Goal: Task Accomplishment & Management: Use online tool/utility

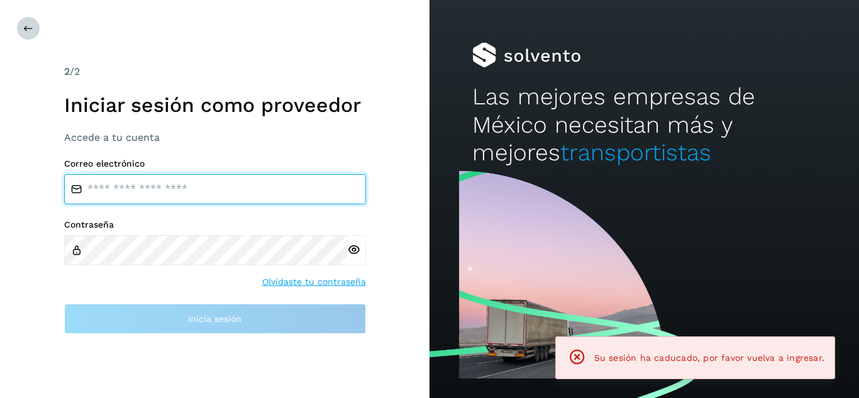
type input "**********"
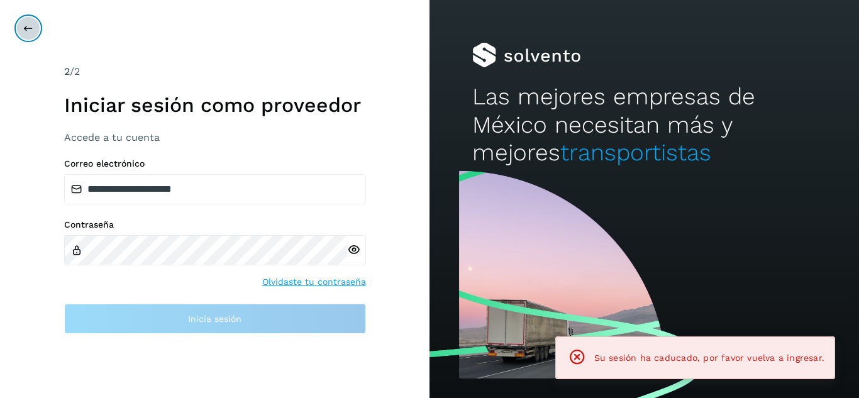
click at [26, 30] on icon at bounding box center [28, 28] width 10 height 10
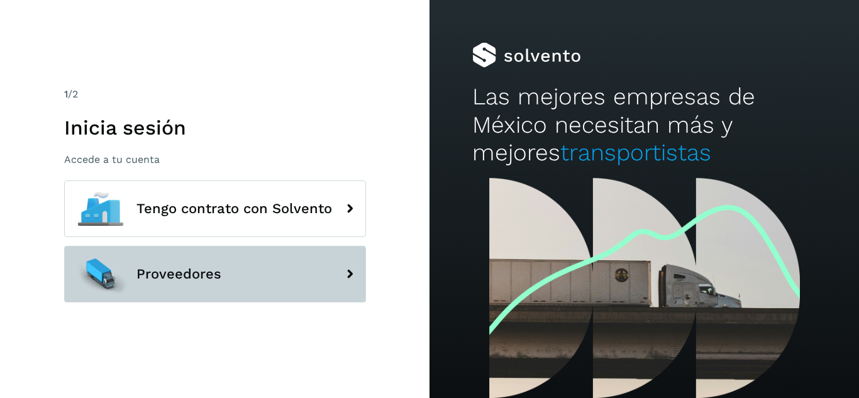
click at [269, 287] on button "Proveedores" at bounding box center [215, 274] width 302 height 57
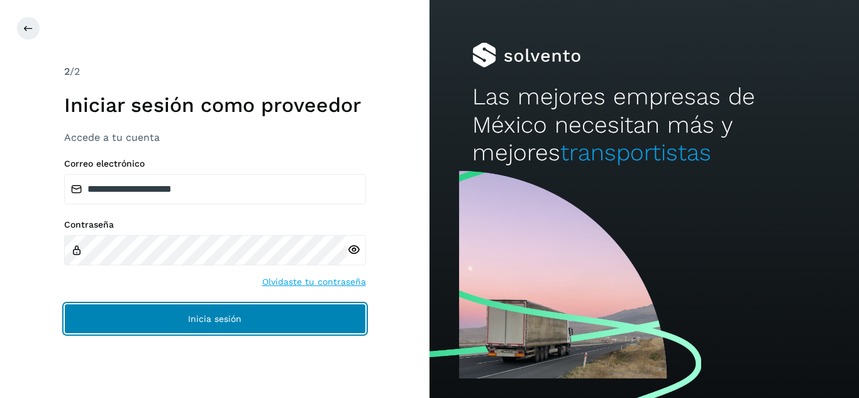
click at [282, 323] on button "Inicia sesión" at bounding box center [215, 319] width 302 height 30
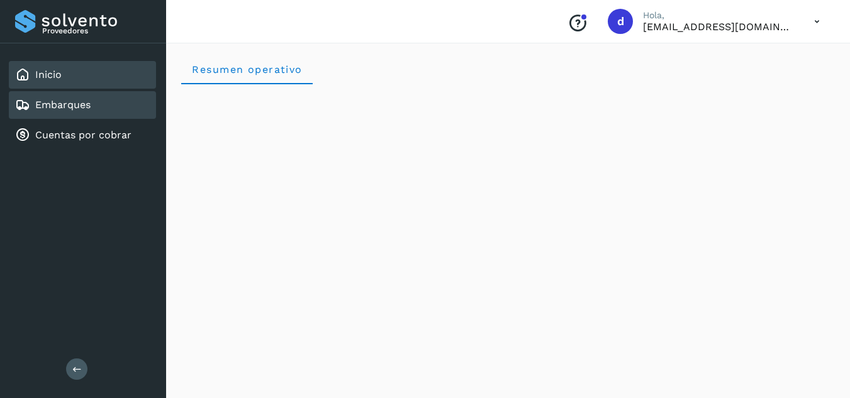
click at [103, 108] on div "Embarques" at bounding box center [82, 105] width 147 height 28
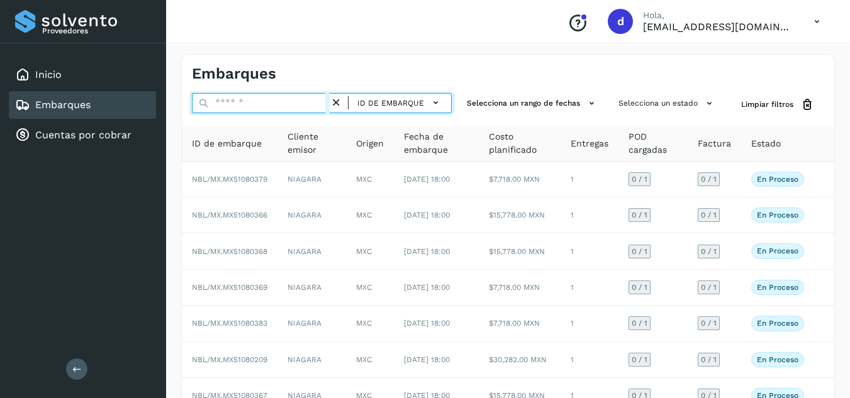
click at [275, 96] on input "text" at bounding box center [261, 103] width 138 height 20
paste input "**********"
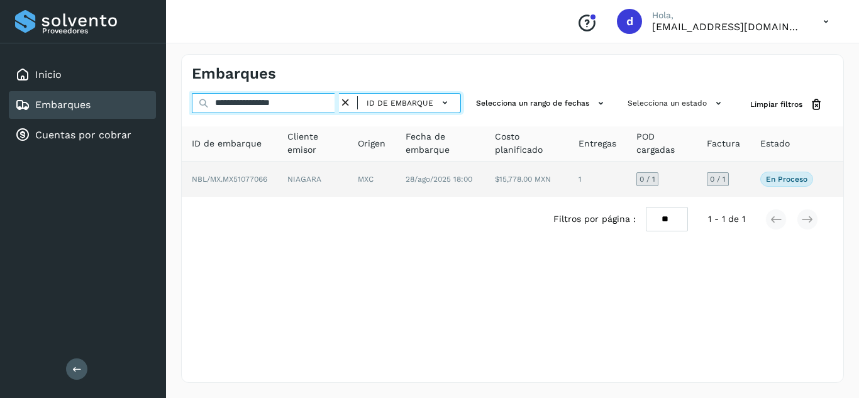
type input "**********"
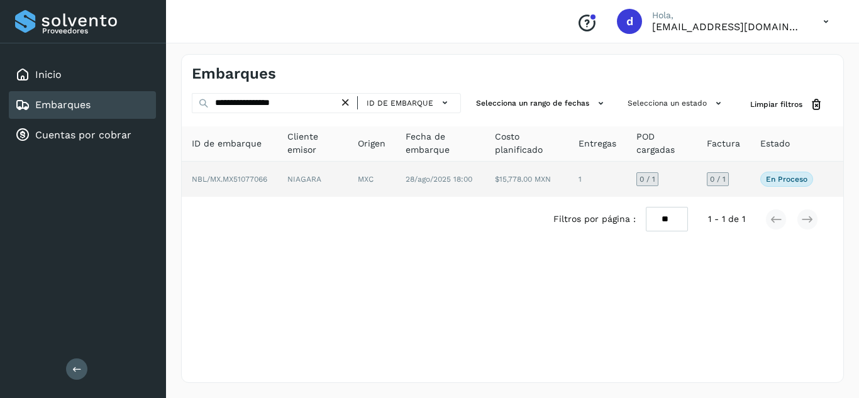
click at [252, 178] on span "NBL/MX.MX51077066" at bounding box center [229, 179] width 75 height 9
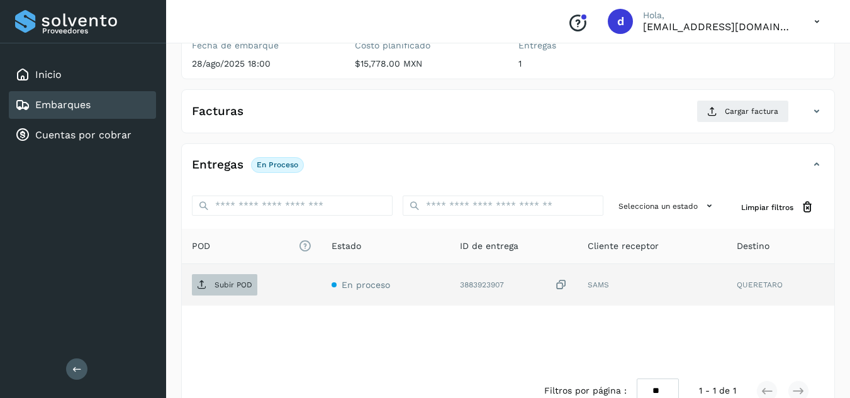
scroll to position [189, 0]
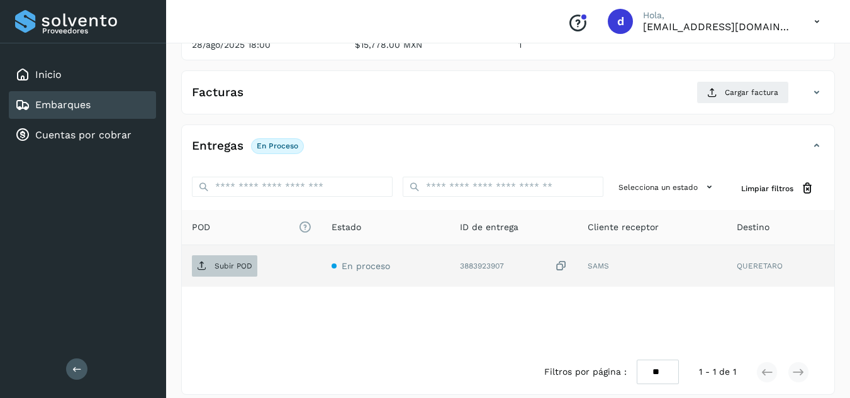
click at [235, 262] on p "Subir POD" at bounding box center [234, 266] width 38 height 9
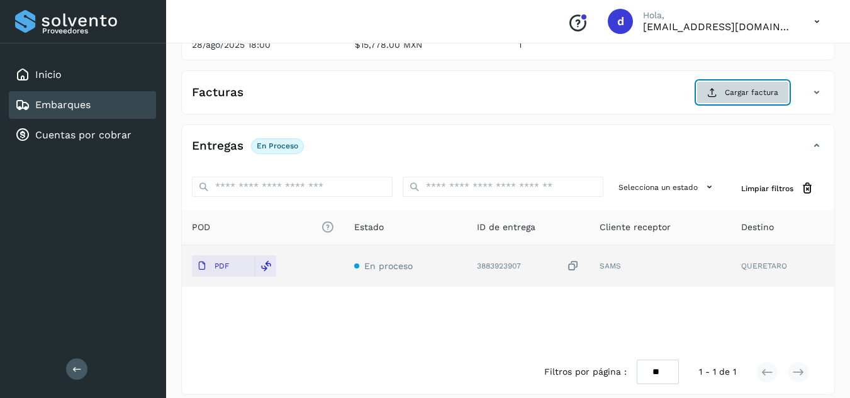
click at [765, 98] on span "Cargar factura" at bounding box center [751, 92] width 53 height 11
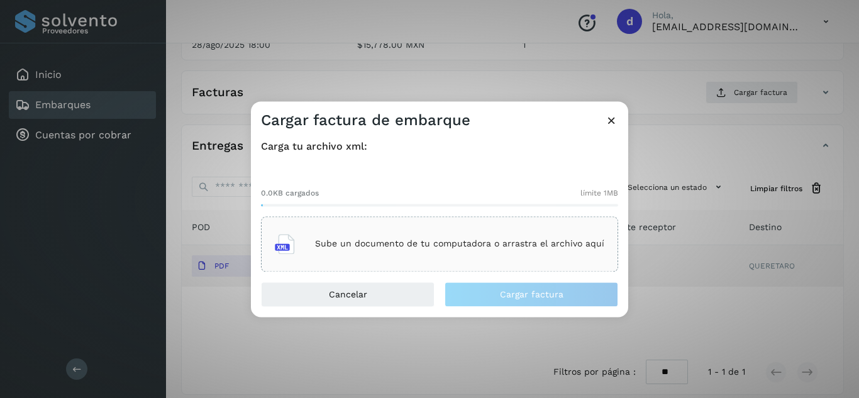
click at [471, 238] on div "Sube un documento de tu computadora o arrastra el archivo aquí" at bounding box center [440, 244] width 330 height 34
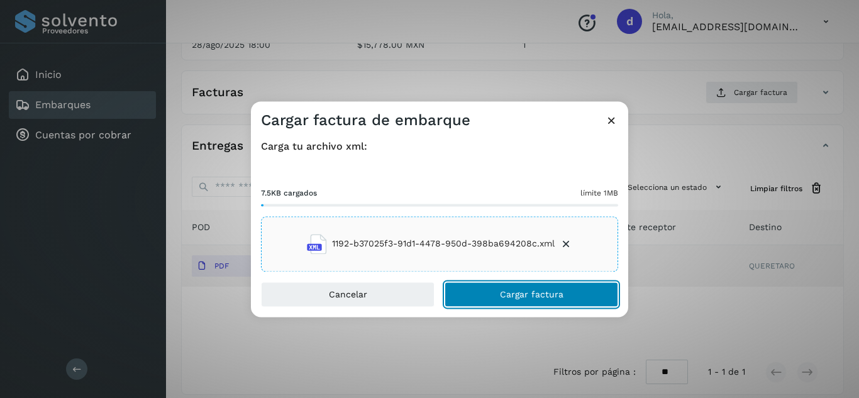
click at [560, 295] on span "Cargar factura" at bounding box center [532, 294] width 64 height 9
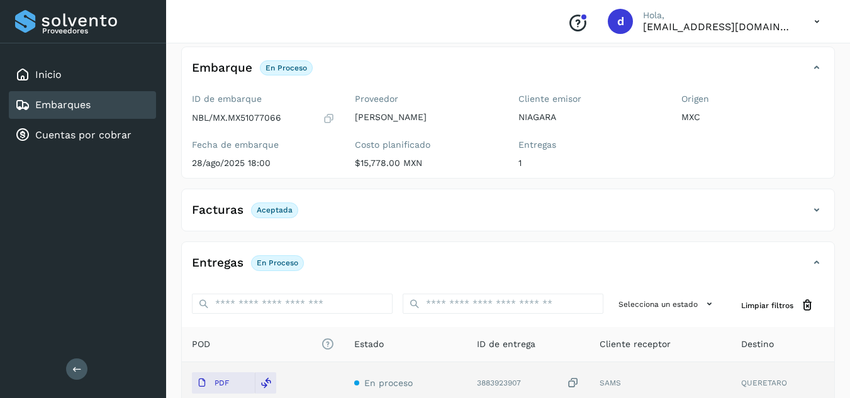
scroll to position [0, 0]
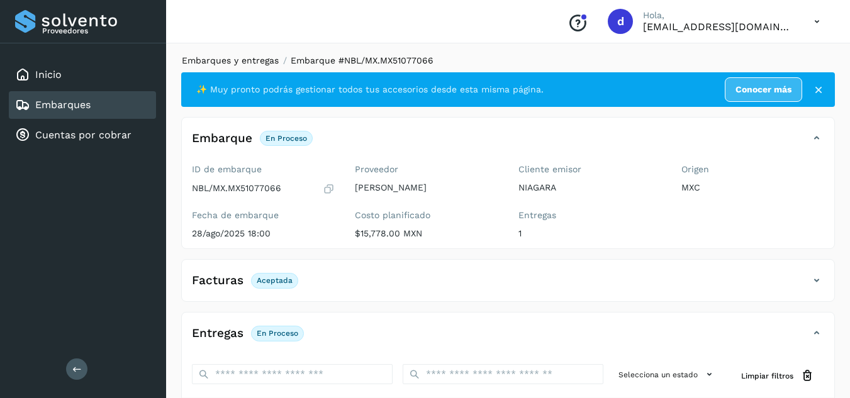
click at [234, 59] on link "Embarques y entregas" at bounding box center [230, 60] width 97 height 10
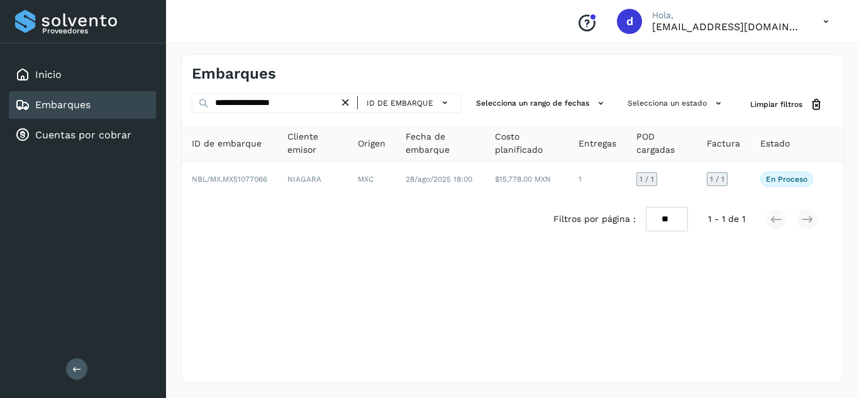
click at [347, 103] on icon at bounding box center [345, 102] width 13 height 13
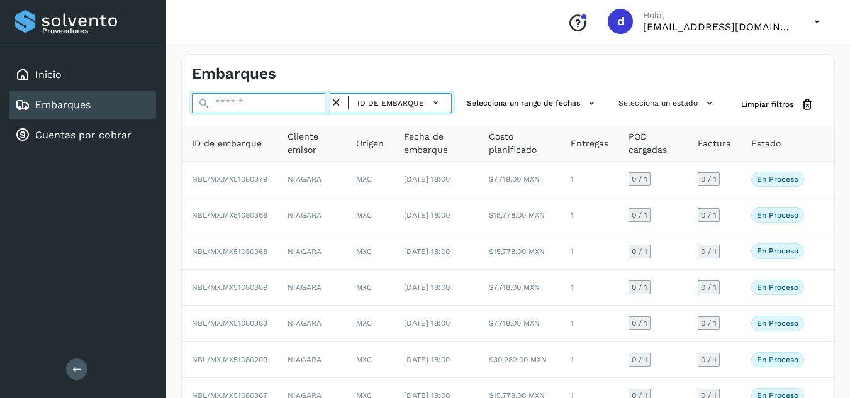
click at [276, 106] on input "text" at bounding box center [261, 103] width 138 height 20
paste input "**********"
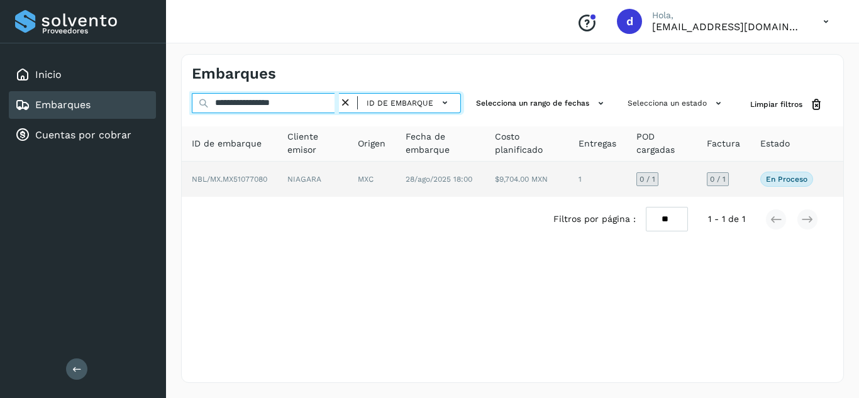
type input "**********"
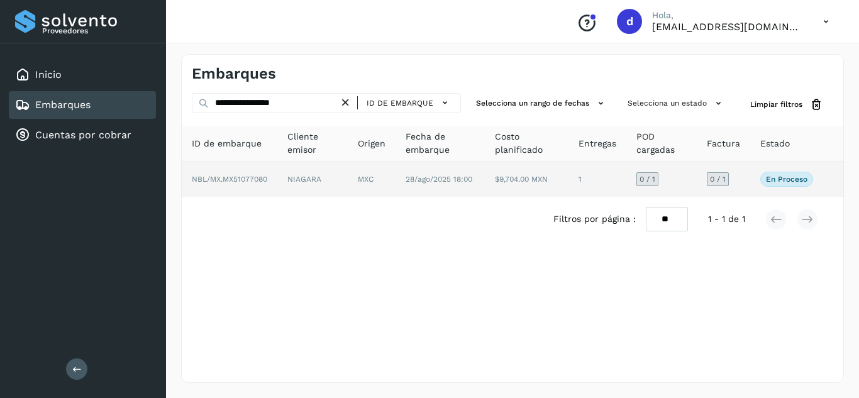
click at [237, 182] on span "NBL/MX.MX51077080" at bounding box center [229, 179] width 75 height 9
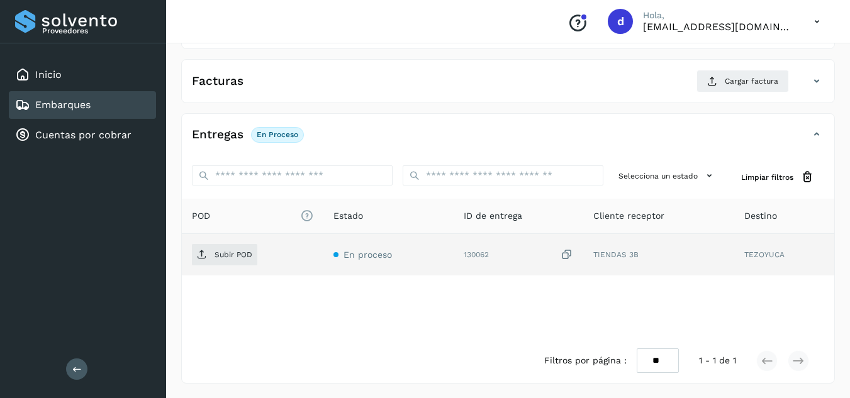
scroll to position [201, 0]
click at [204, 252] on icon at bounding box center [202, 254] width 10 height 10
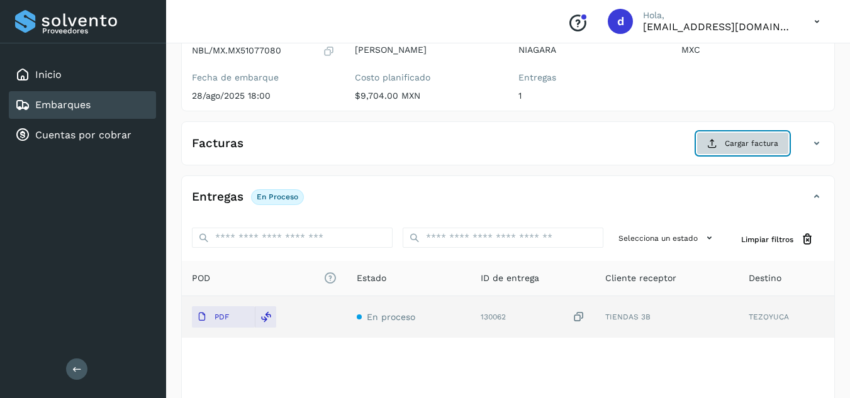
click at [727, 151] on button "Cargar factura" at bounding box center [742, 143] width 92 height 23
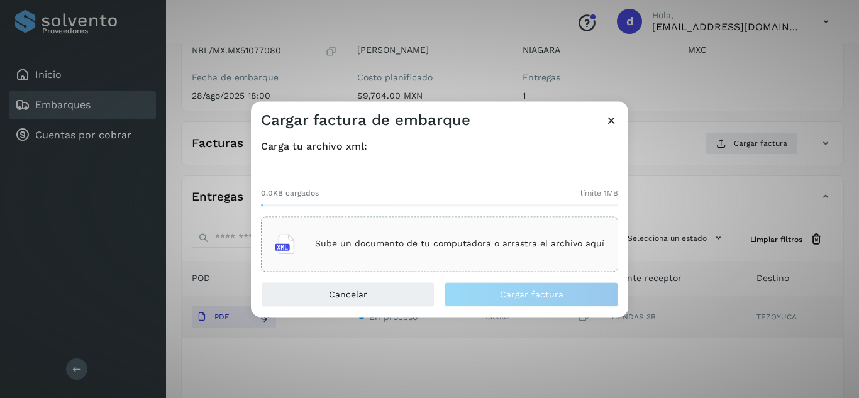
click at [528, 242] on p "Sube un documento de tu computadora o arrastra el archivo aquí" at bounding box center [459, 244] width 289 height 11
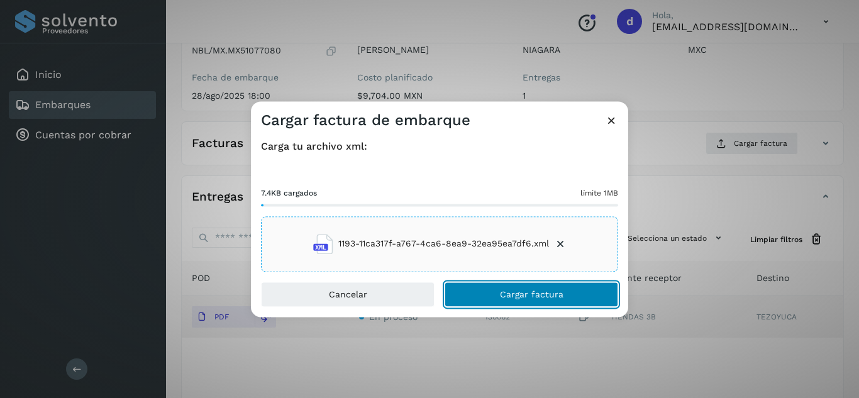
click at [553, 291] on span "Cargar factura" at bounding box center [532, 294] width 64 height 9
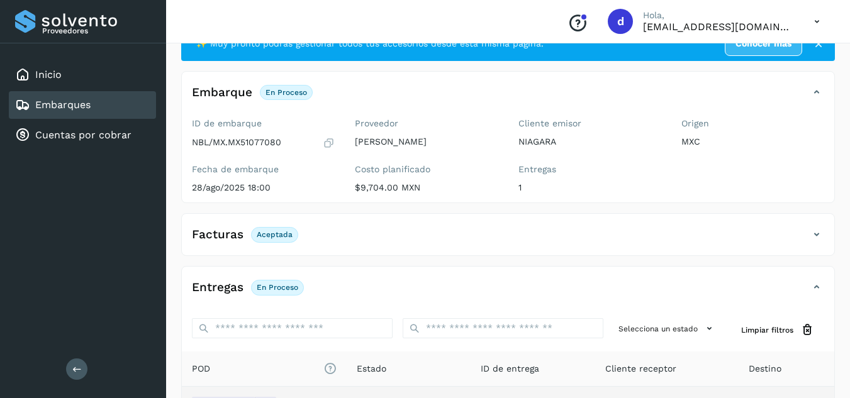
scroll to position [0, 0]
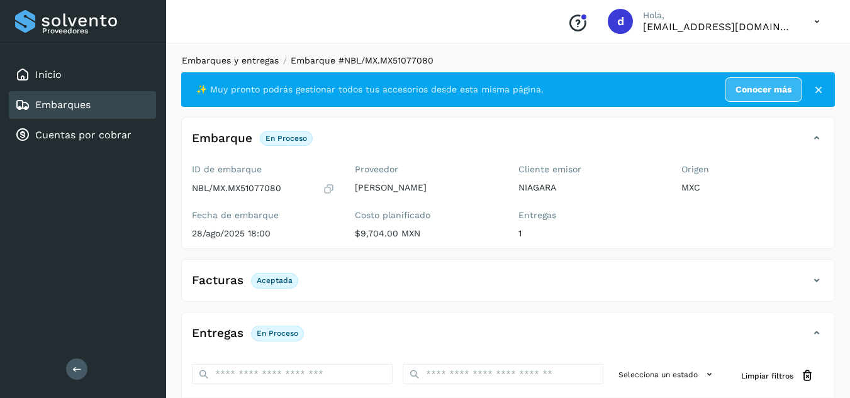
click at [260, 59] on link "Embarques y entregas" at bounding box center [230, 60] width 97 height 10
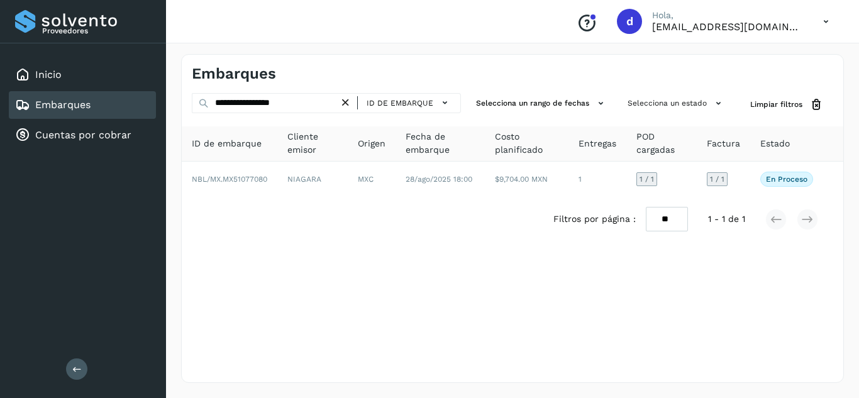
click at [350, 101] on icon at bounding box center [345, 102] width 13 height 13
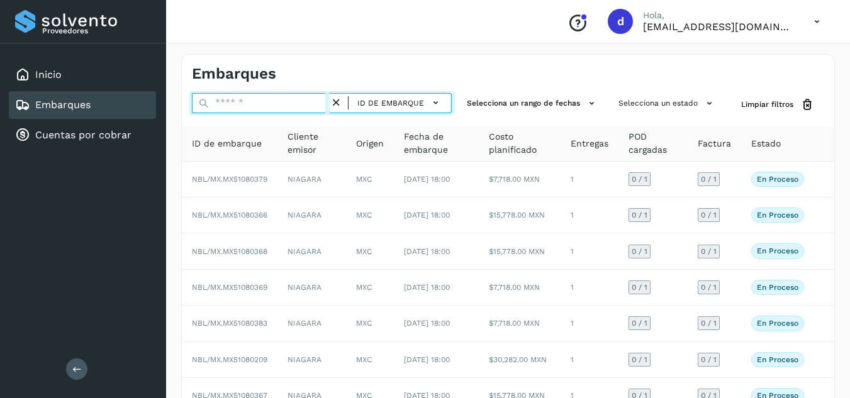
click at [258, 104] on input "text" at bounding box center [261, 103] width 138 height 20
paste input "**********"
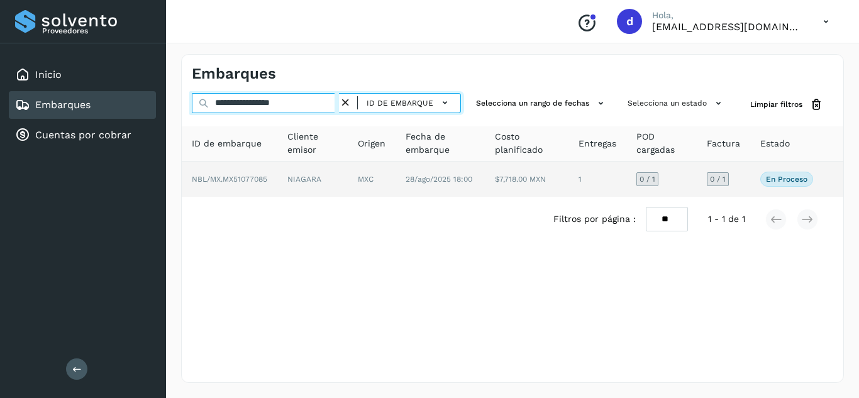
type input "**********"
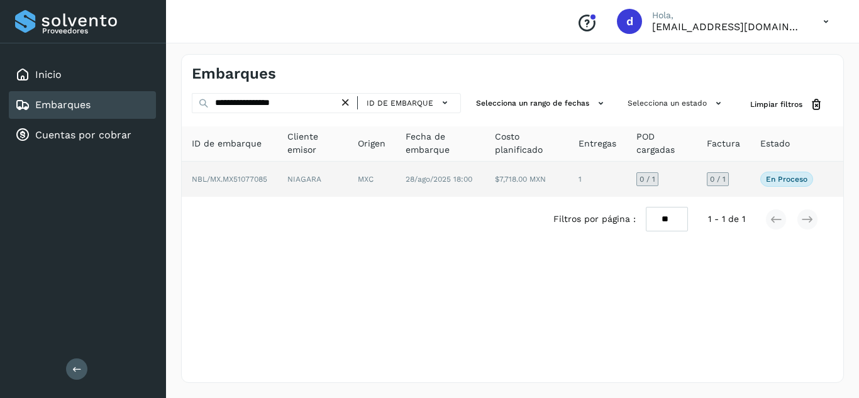
click at [250, 176] on span "NBL/MX.MX51077085" at bounding box center [229, 179] width 75 height 9
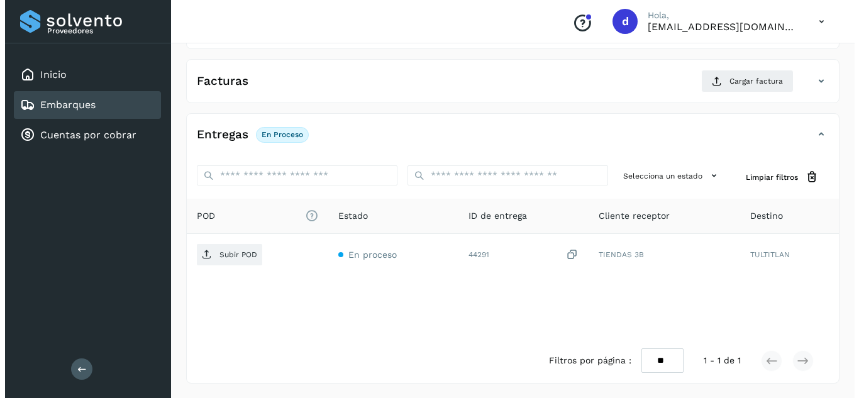
scroll to position [201, 0]
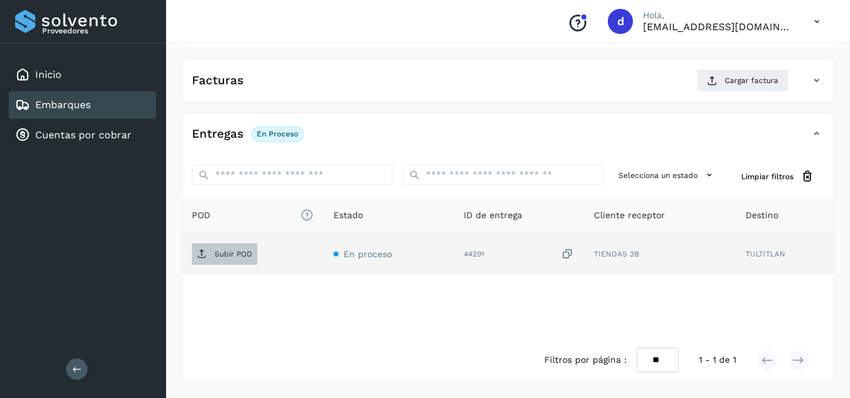
click at [215, 255] on p "Subir POD" at bounding box center [234, 254] width 38 height 9
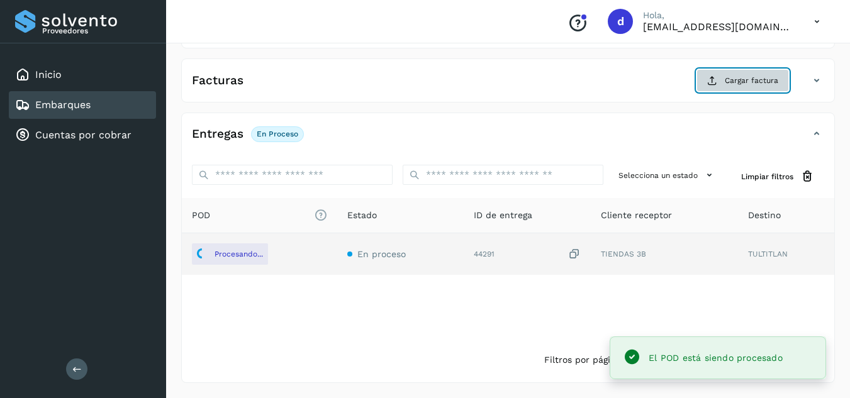
click at [729, 83] on span "Cargar factura" at bounding box center [751, 80] width 53 height 11
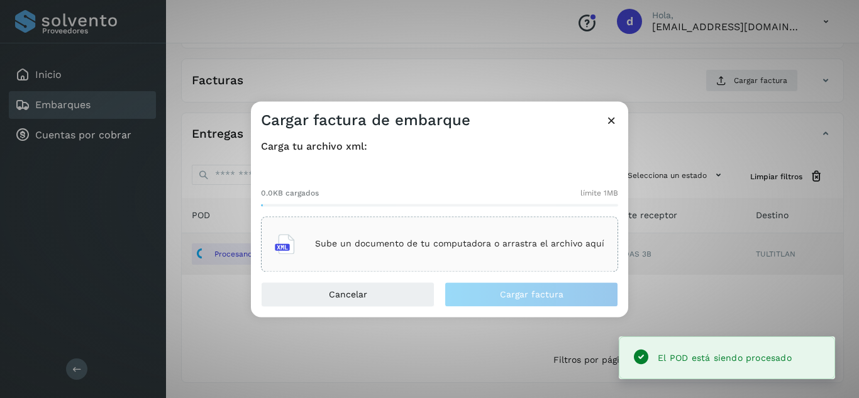
click at [437, 243] on p "Sube un documento de tu computadora o arrastra el archivo aquí" at bounding box center [459, 244] width 289 height 11
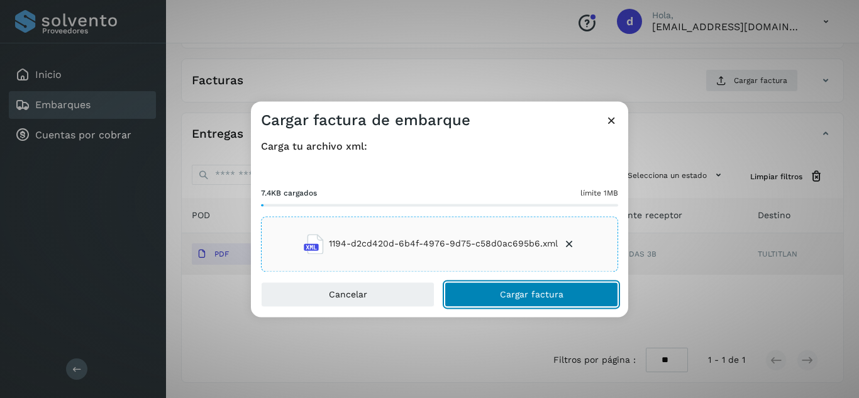
click at [520, 291] on span "Cargar factura" at bounding box center [532, 294] width 64 height 9
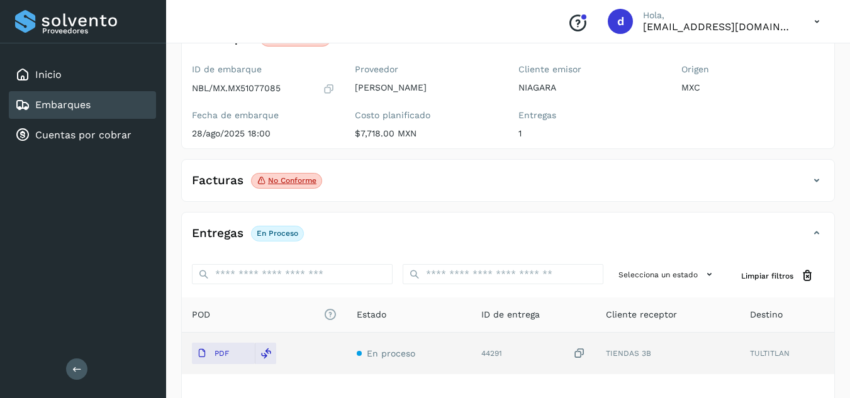
scroll to position [0, 0]
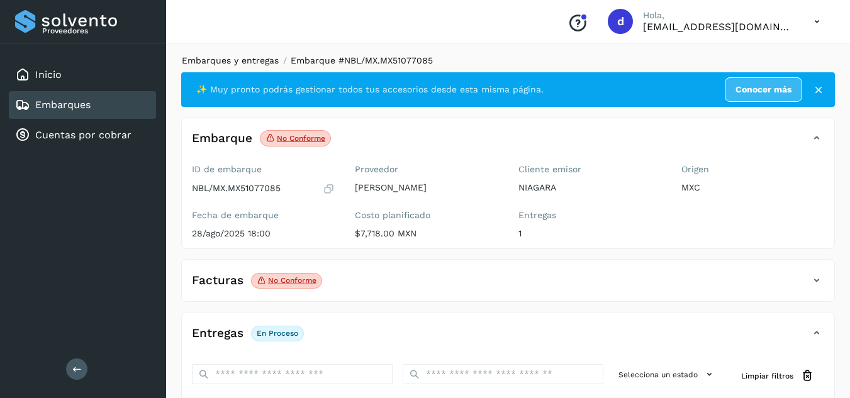
click at [239, 62] on link "Embarques y entregas" at bounding box center [230, 60] width 97 height 10
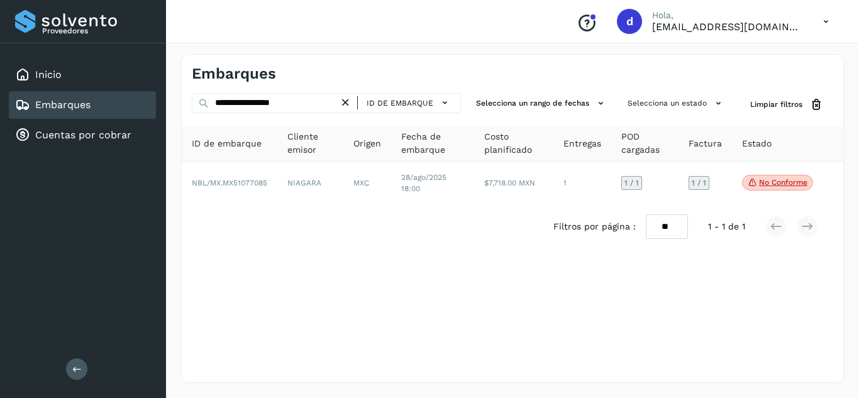
click at [350, 99] on icon at bounding box center [345, 102] width 13 height 13
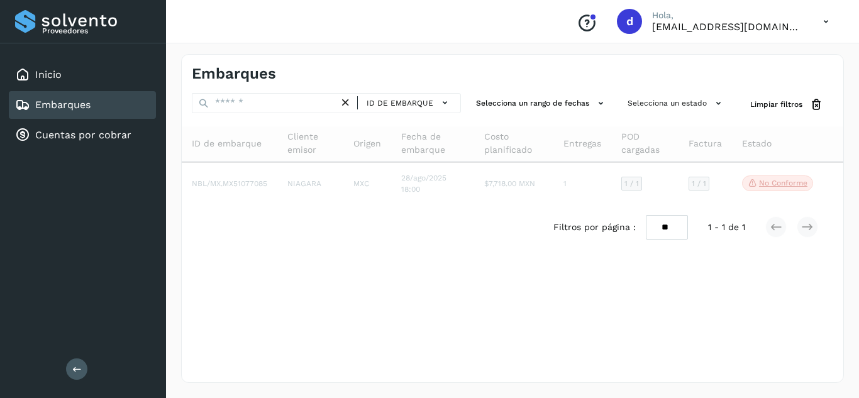
click at [344, 99] on icon at bounding box center [345, 102] width 13 height 13
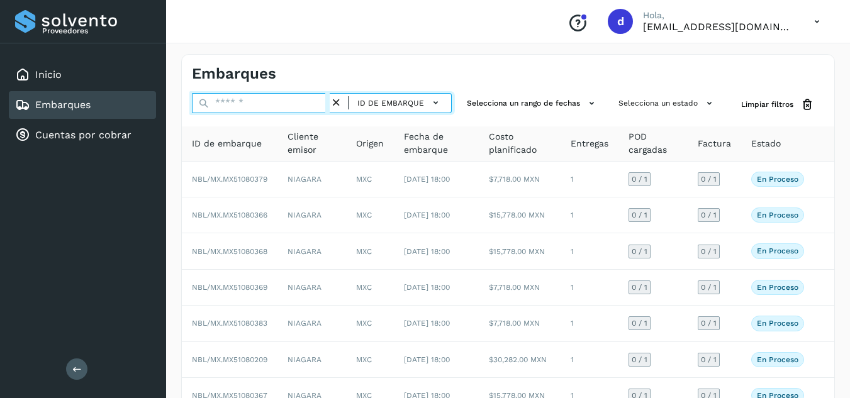
click at [310, 104] on input "text" at bounding box center [261, 103] width 138 height 20
paste input "**********"
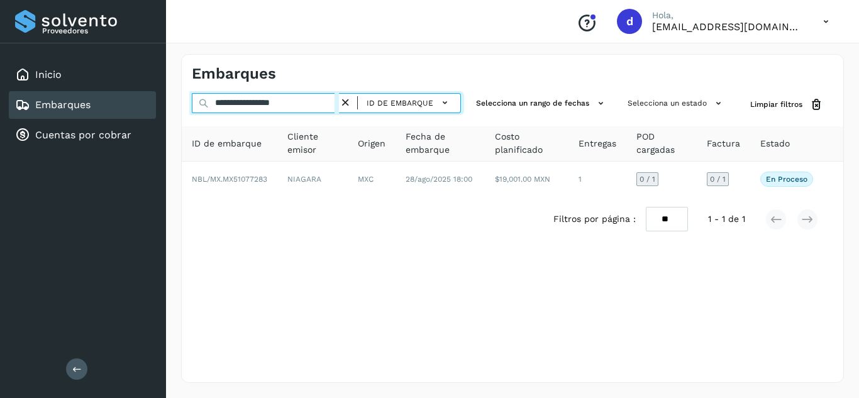
type input "**********"
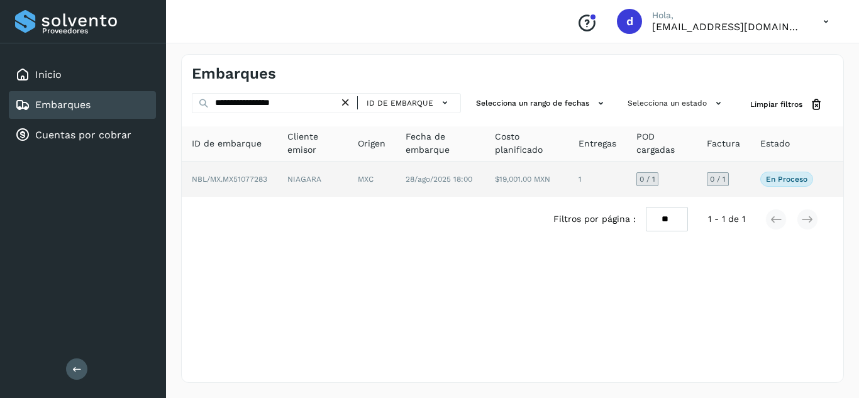
click at [252, 180] on span "NBL/MX.MX51077283" at bounding box center [229, 179] width 75 height 9
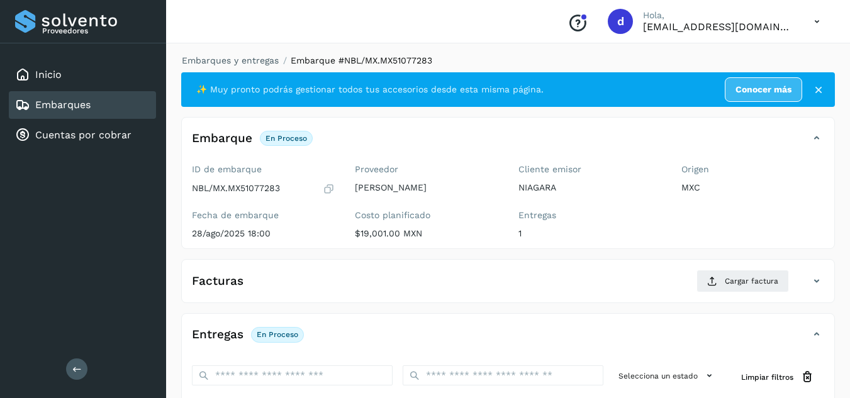
scroll to position [201, 0]
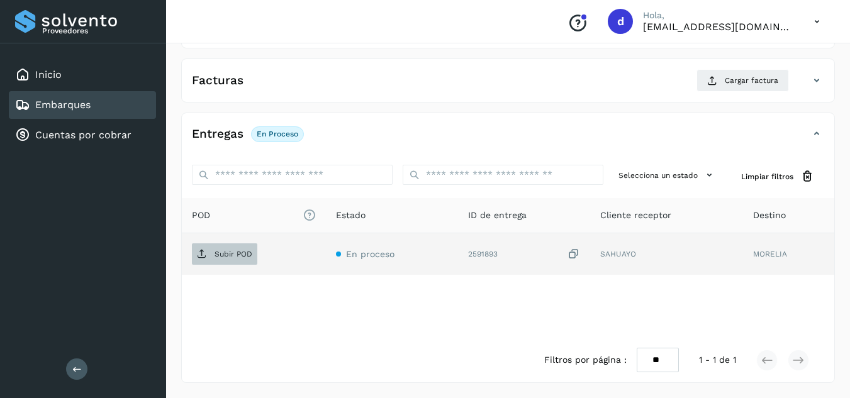
click at [235, 250] on p "Subir POD" at bounding box center [234, 254] width 38 height 9
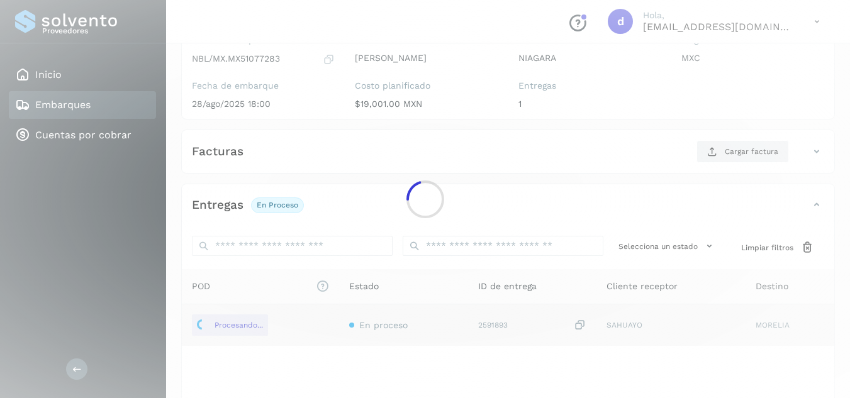
scroll to position [12, 0]
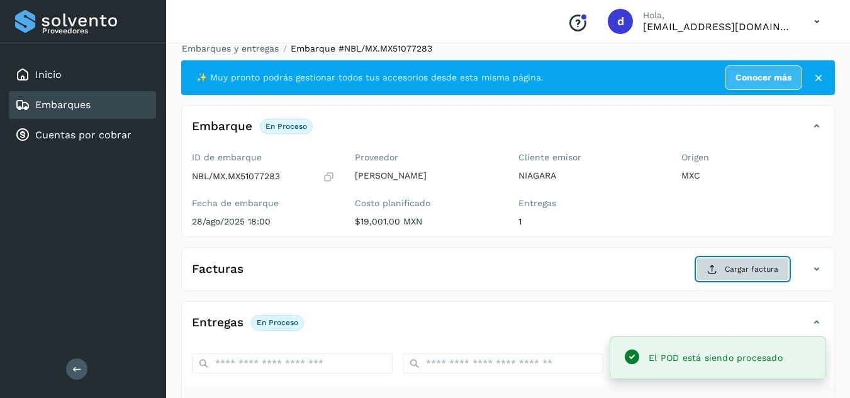
click at [735, 265] on span "Cargar factura" at bounding box center [751, 269] width 53 height 11
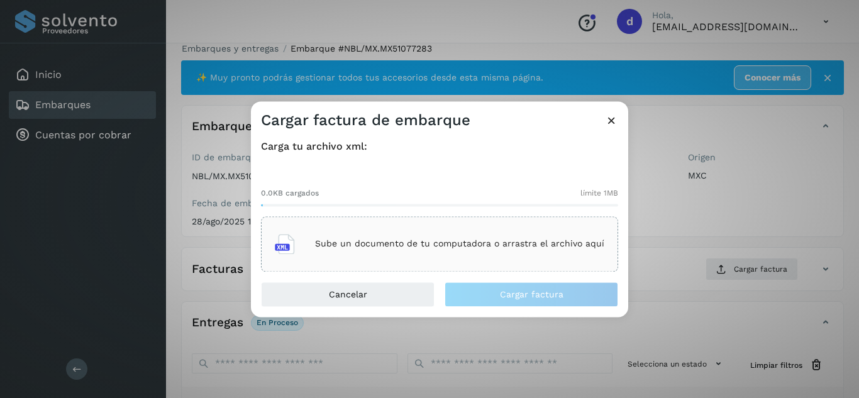
click at [562, 252] on div "Sube un documento de tu computadora o arrastra el archivo aquí" at bounding box center [440, 244] width 330 height 34
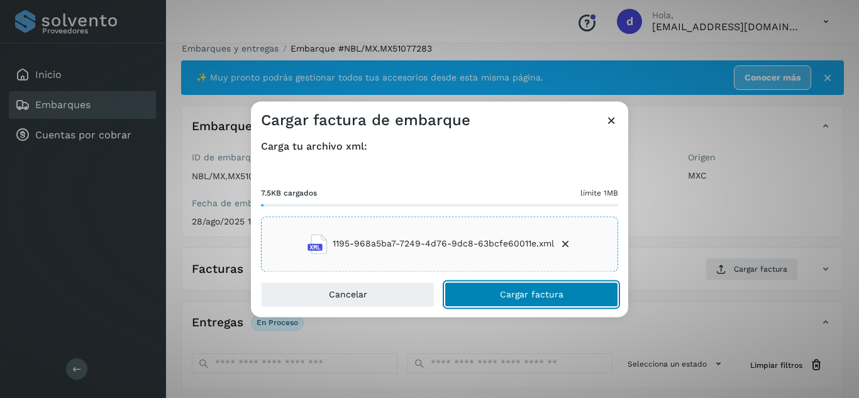
click at [510, 301] on button "Cargar factura" at bounding box center [532, 294] width 174 height 25
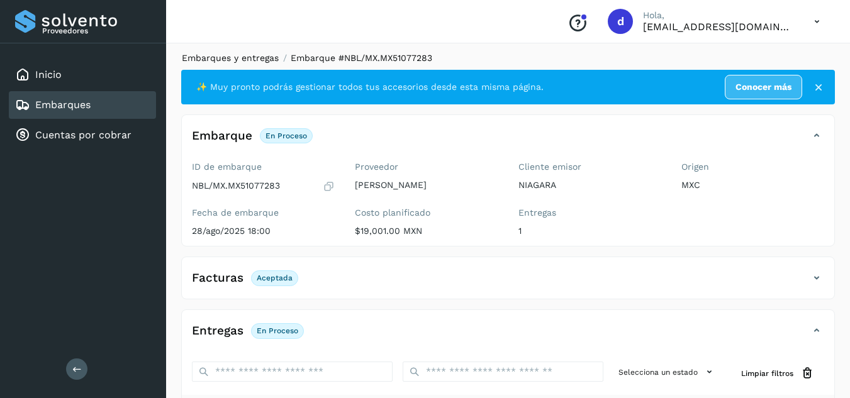
scroll to position [0, 0]
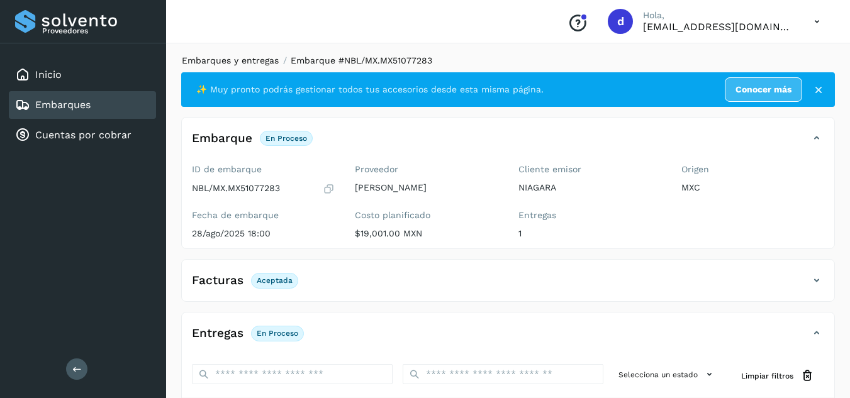
click at [233, 62] on link "Embarques y entregas" at bounding box center [230, 60] width 97 height 10
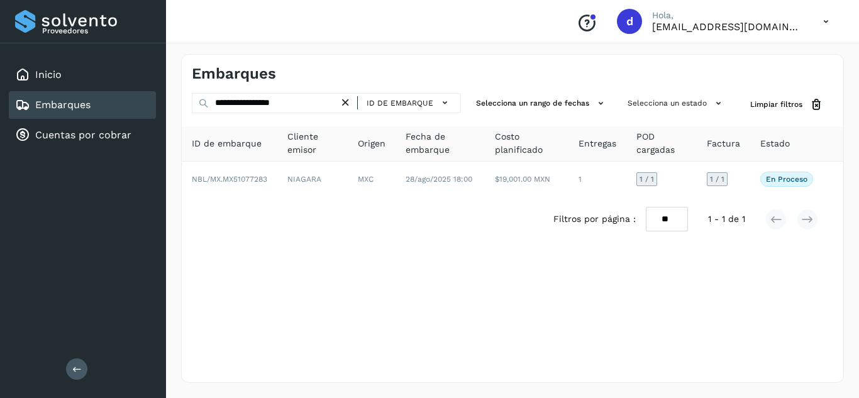
click at [348, 101] on icon at bounding box center [345, 102] width 13 height 13
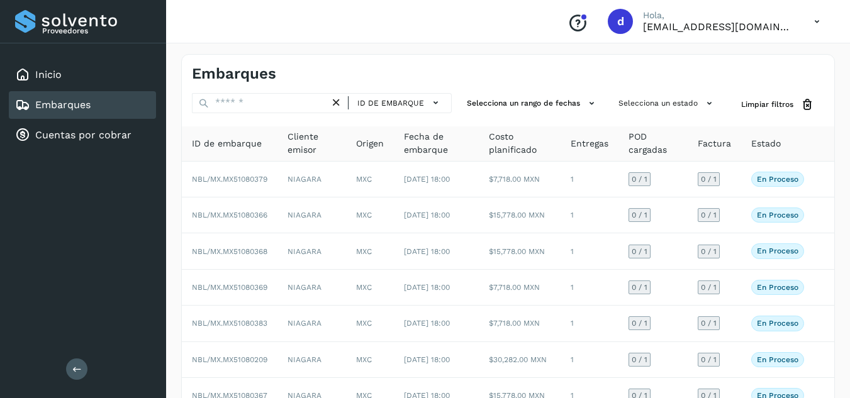
click at [333, 101] on icon at bounding box center [336, 102] width 13 height 13
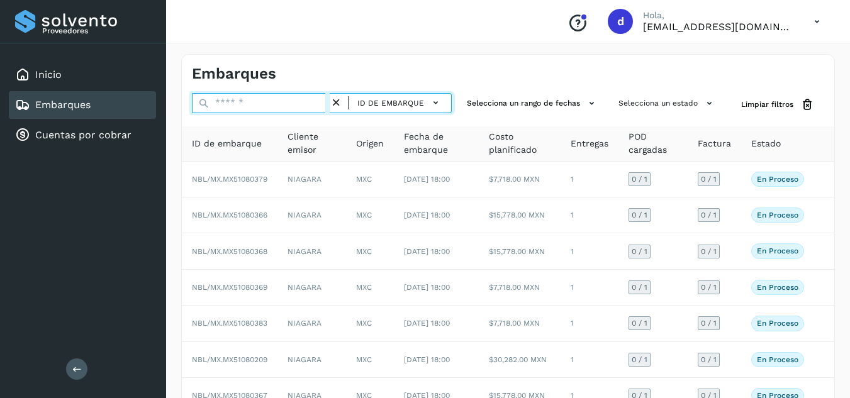
click at [296, 104] on input "text" at bounding box center [261, 103] width 138 height 20
paste input "**********"
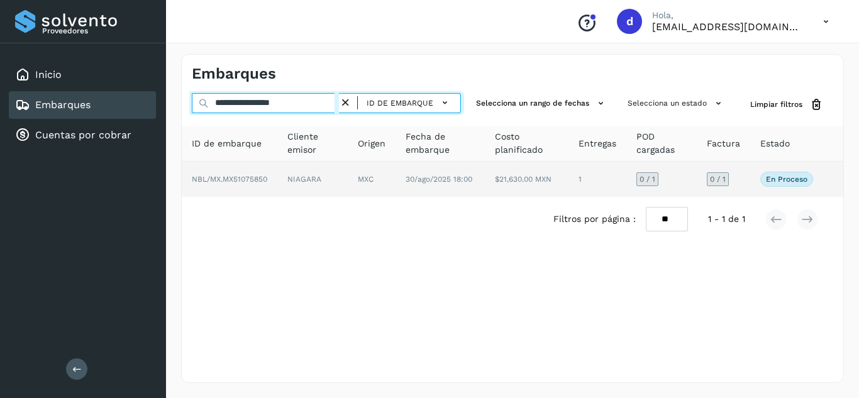
type input "**********"
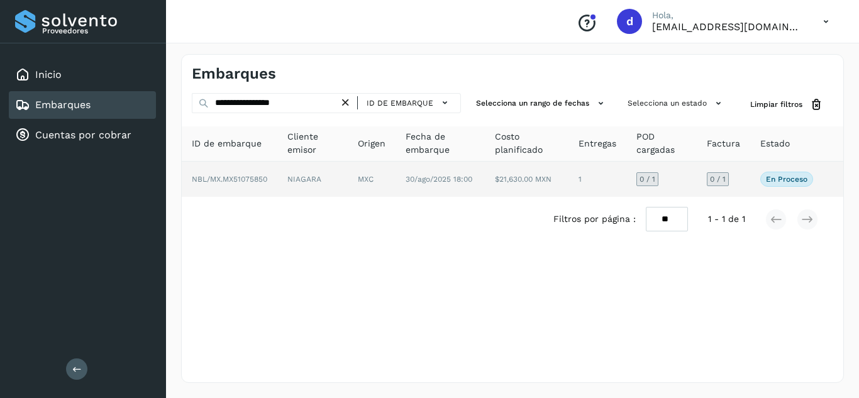
click at [245, 184] on td "NBL/MX.MX51075850" at bounding box center [230, 179] width 96 height 35
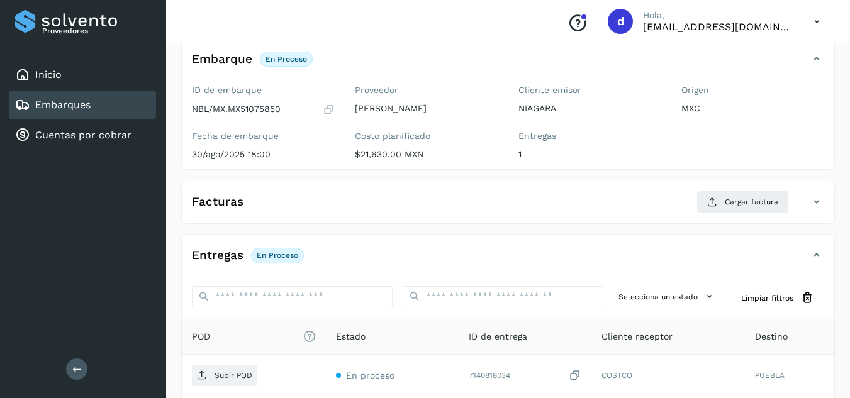
scroll to position [189, 0]
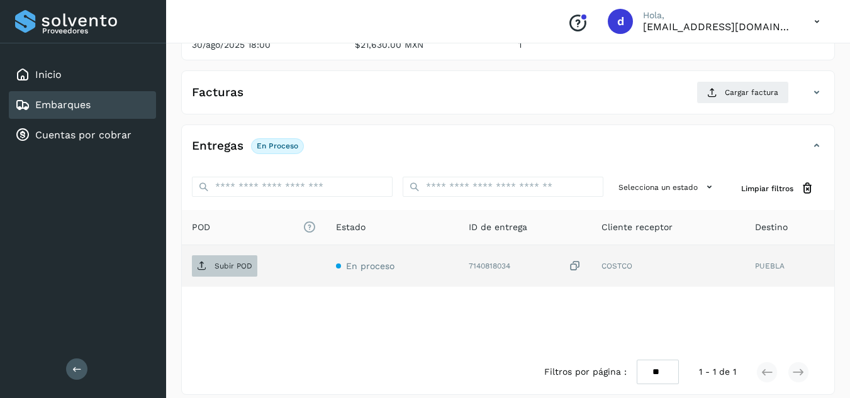
click at [243, 267] on p "Subir POD" at bounding box center [234, 266] width 38 height 9
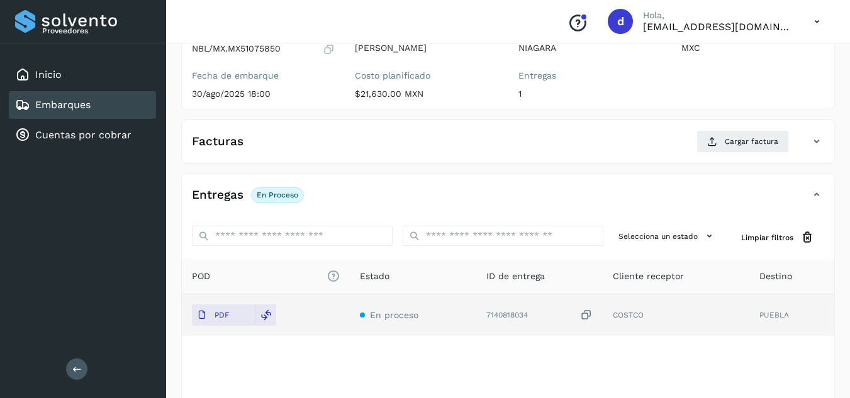
scroll to position [63, 0]
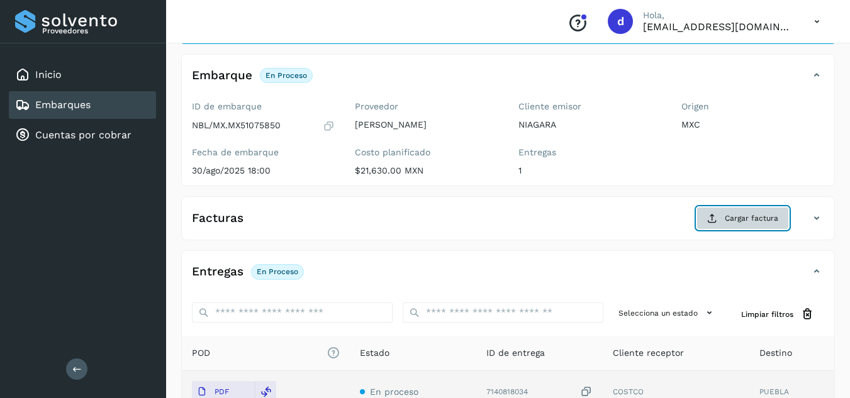
click at [730, 223] on span "Cargar factura" at bounding box center [751, 218] width 53 height 11
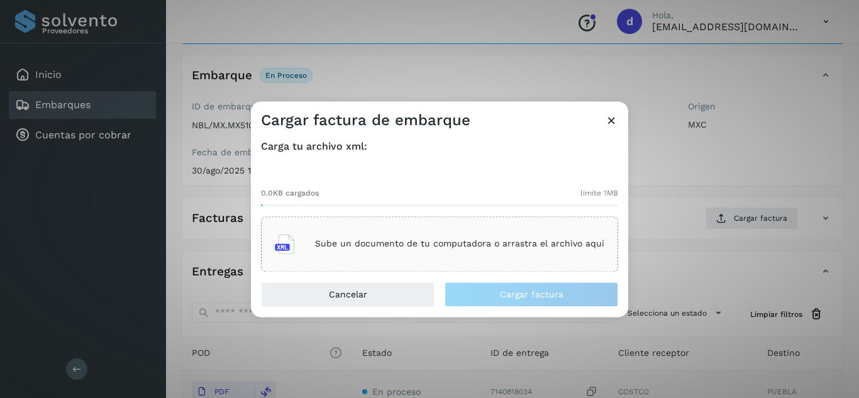
click at [413, 232] on div "Sube un documento de tu computadora o arrastra el archivo aquí" at bounding box center [440, 244] width 330 height 34
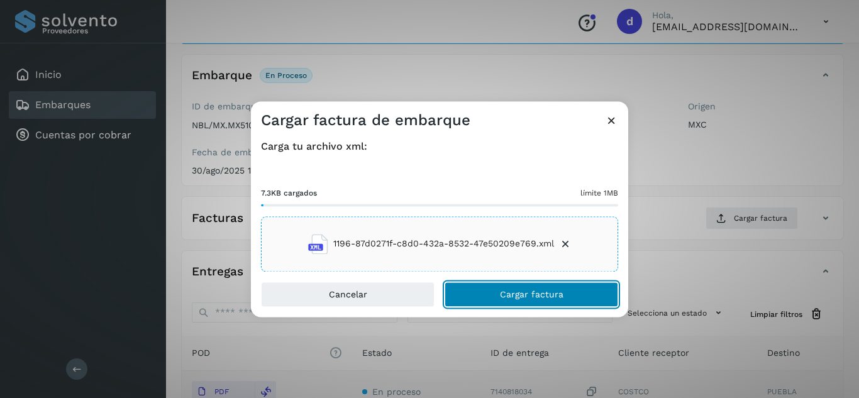
click at [515, 295] on span "Cargar factura" at bounding box center [532, 294] width 64 height 9
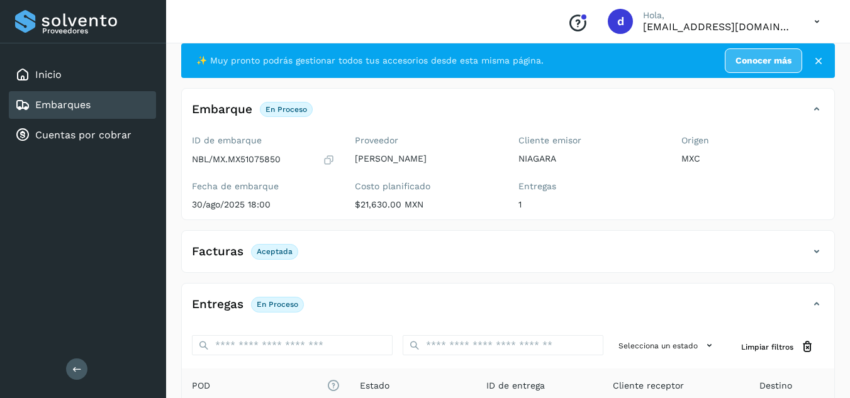
scroll to position [0, 0]
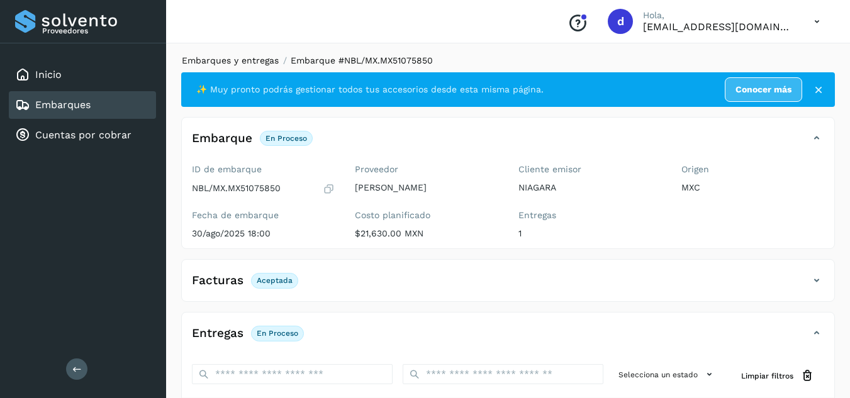
click at [225, 55] on link "Embarques y entregas" at bounding box center [230, 60] width 97 height 10
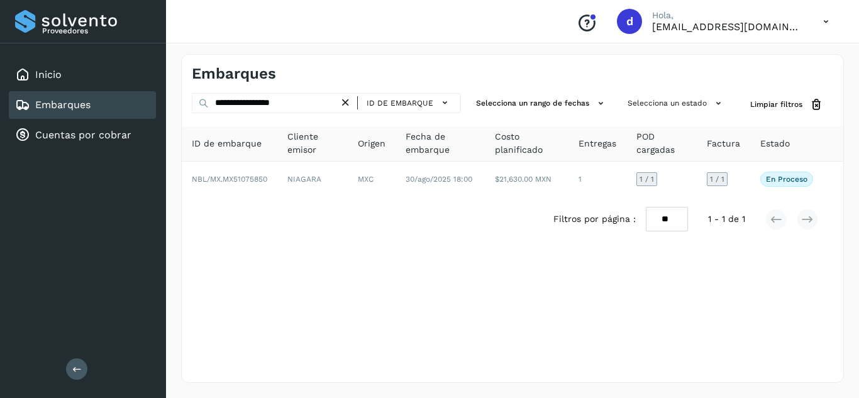
drag, startPoint x: 350, startPoint y: 103, endPoint x: 344, endPoint y: 103, distance: 6.3
click at [347, 103] on icon at bounding box center [345, 102] width 13 height 13
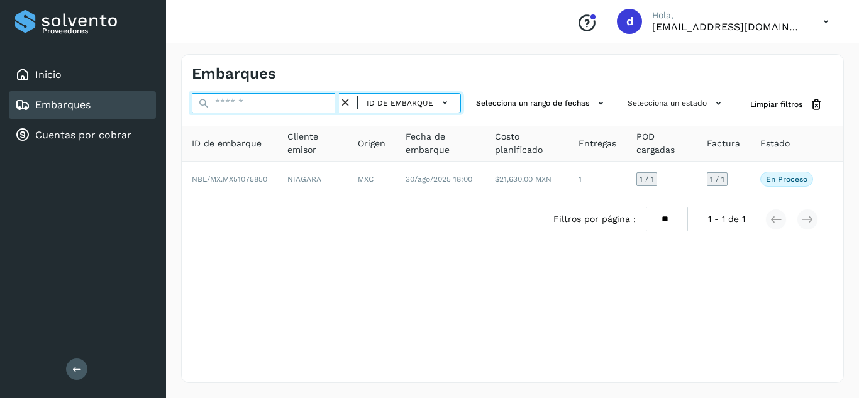
click at [321, 103] on input "text" at bounding box center [265, 103] width 147 height 20
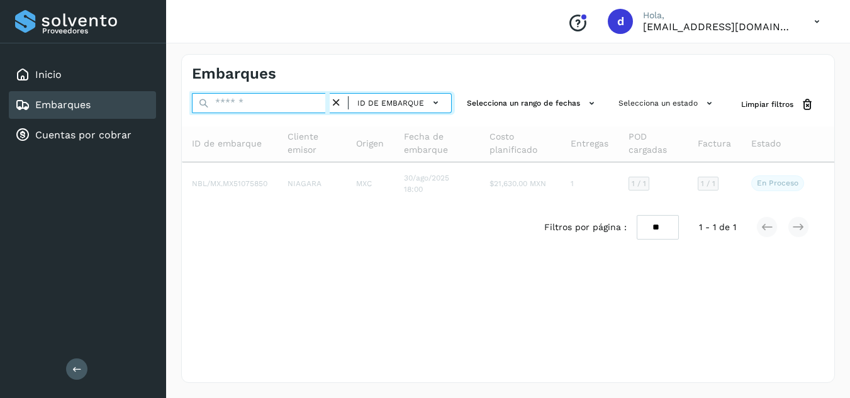
paste input "**********"
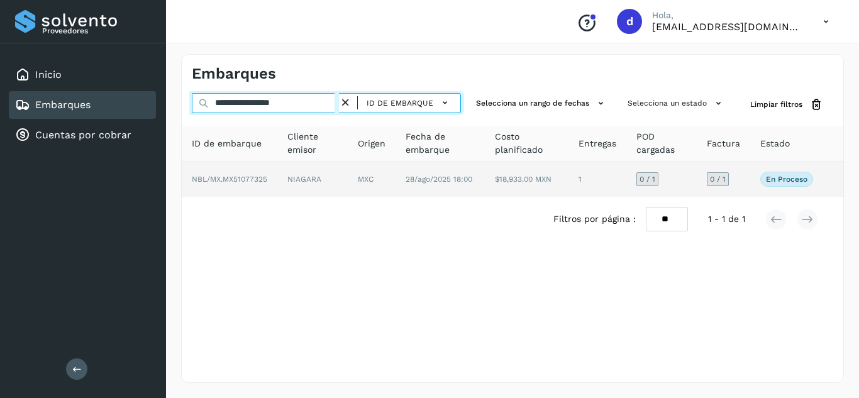
type input "**********"
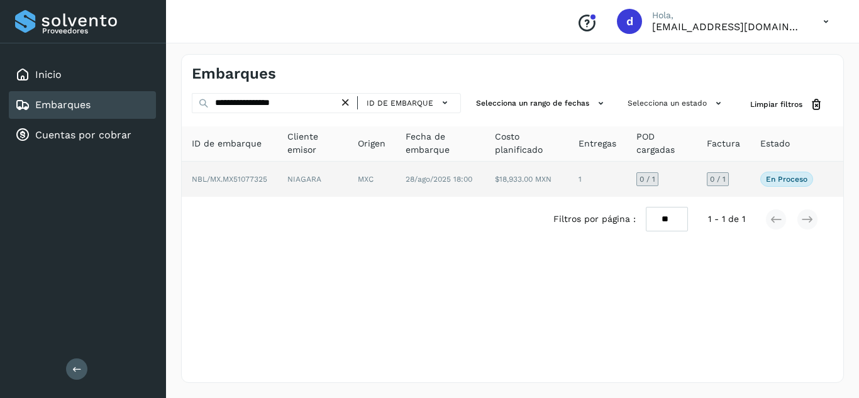
click at [233, 178] on span "NBL/MX.MX51077325" at bounding box center [229, 179] width 75 height 9
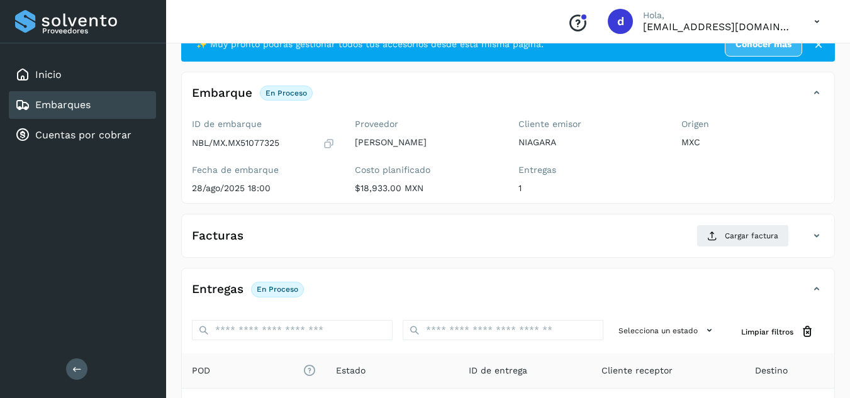
scroll to position [189, 0]
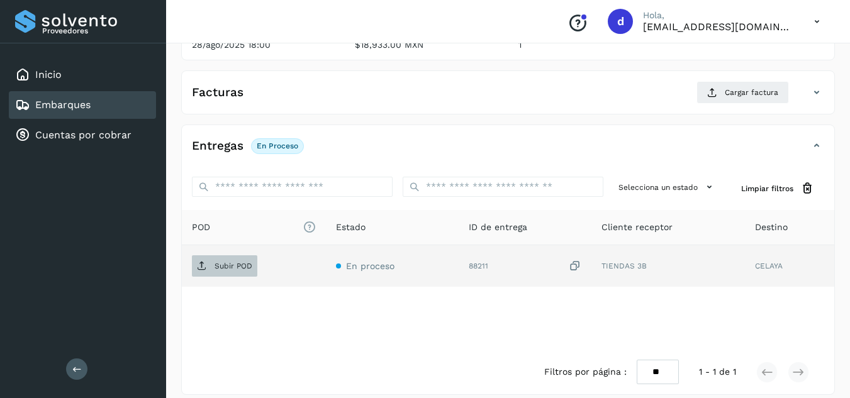
click at [238, 270] on p "Subir POD" at bounding box center [234, 266] width 38 height 9
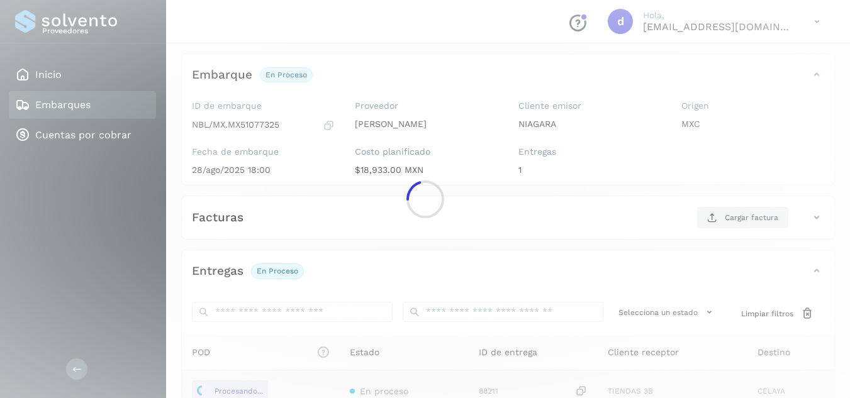
scroll to position [63, 0]
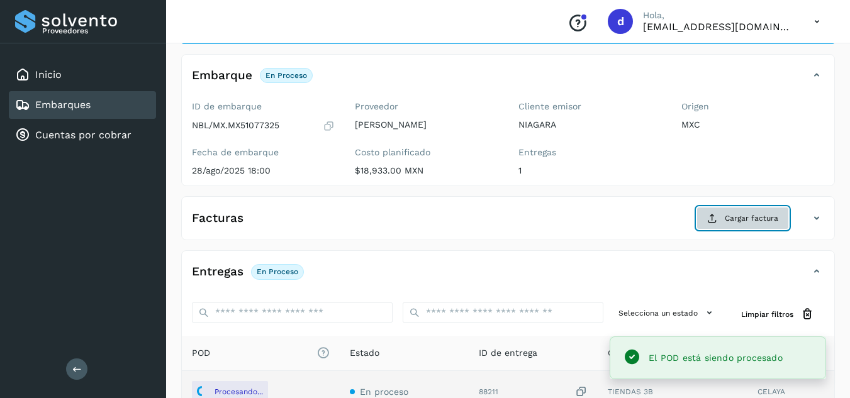
click at [714, 225] on button "Cargar factura" at bounding box center [742, 218] width 92 height 23
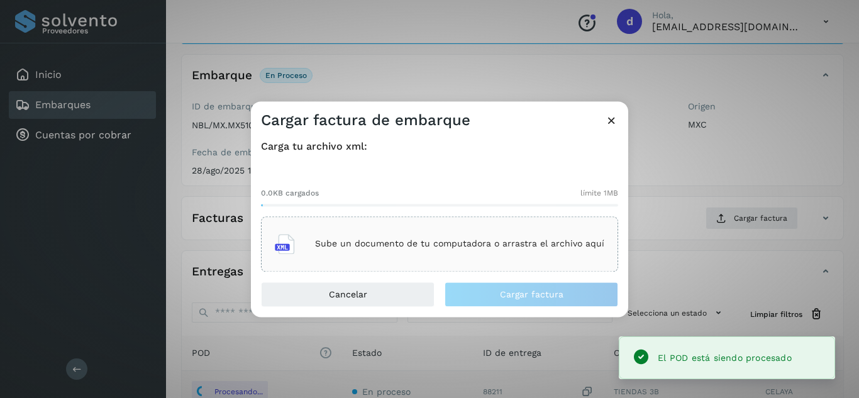
click at [578, 246] on p "Sube un documento de tu computadora o arrastra el archivo aquí" at bounding box center [459, 244] width 289 height 11
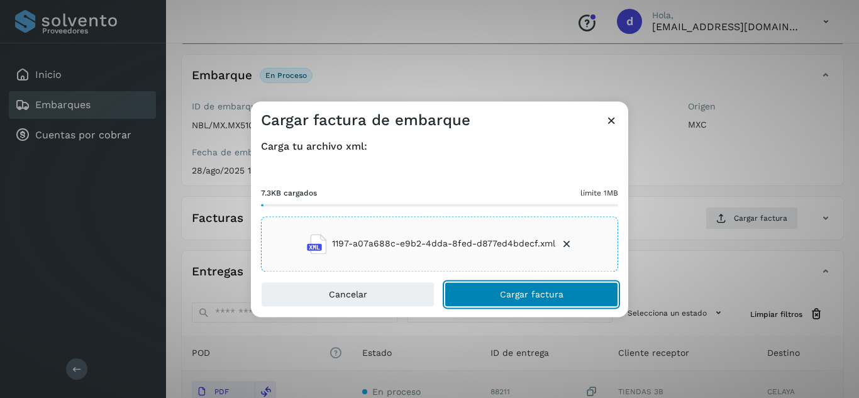
click at [519, 294] on span "Cargar factura" at bounding box center [532, 294] width 64 height 9
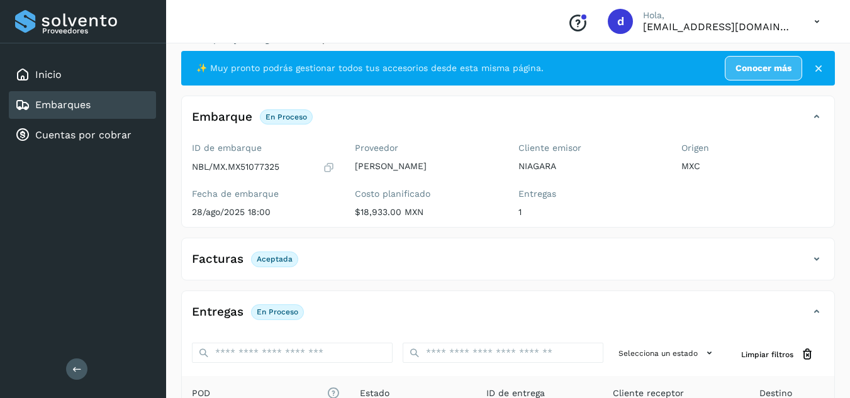
scroll to position [0, 0]
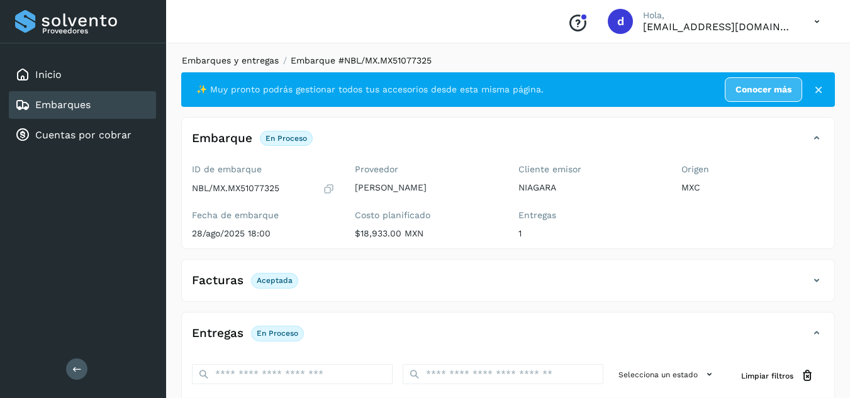
click at [223, 59] on link "Embarques y entregas" at bounding box center [230, 60] width 97 height 10
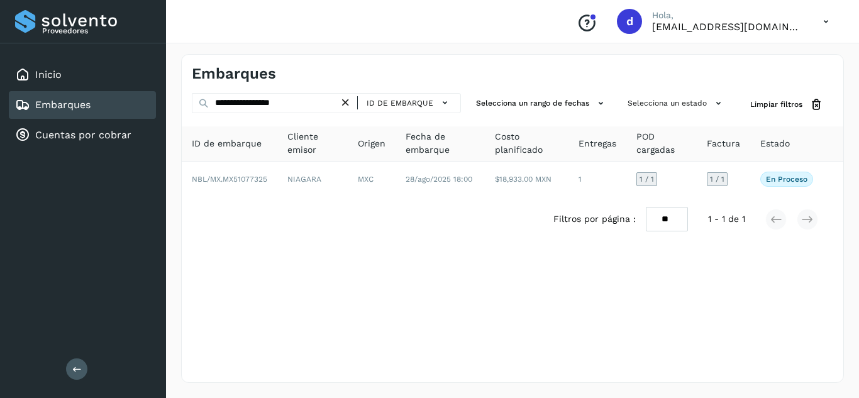
click at [348, 101] on icon at bounding box center [345, 102] width 13 height 13
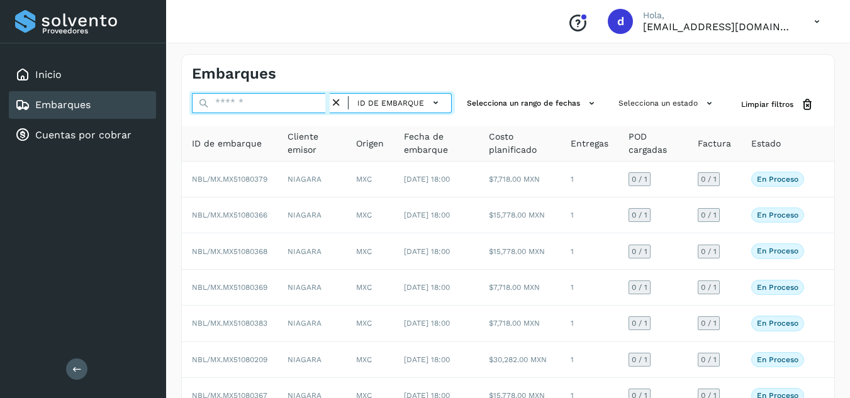
click at [296, 99] on input "text" at bounding box center [261, 103] width 138 height 20
paste input "**********"
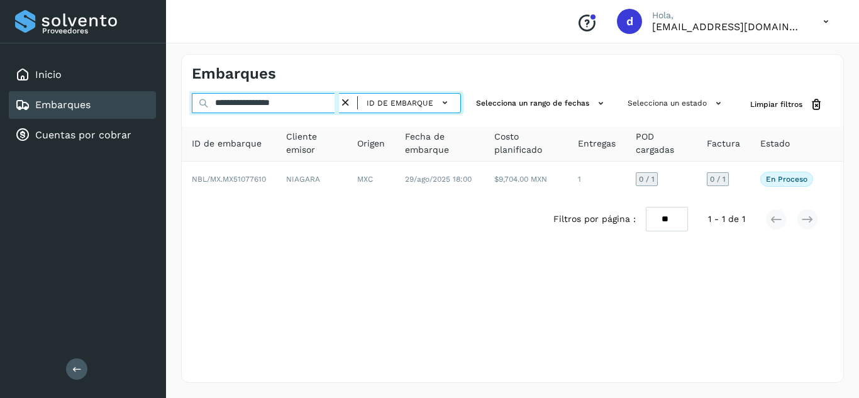
type input "**********"
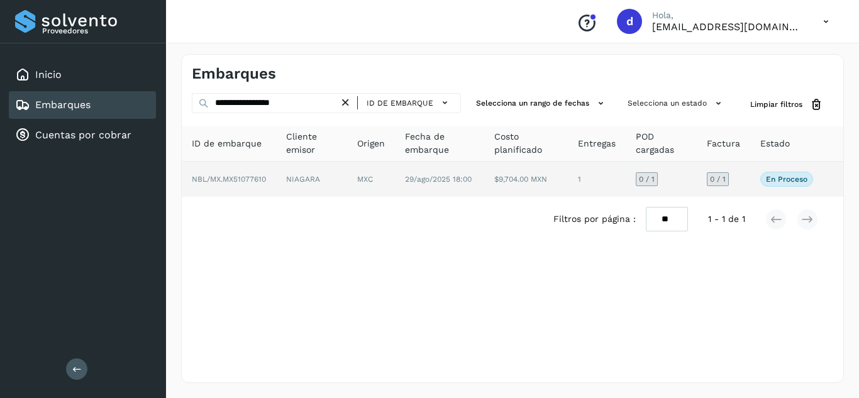
click at [233, 177] on span "NBL/MX.MX51077610" at bounding box center [229, 179] width 74 height 9
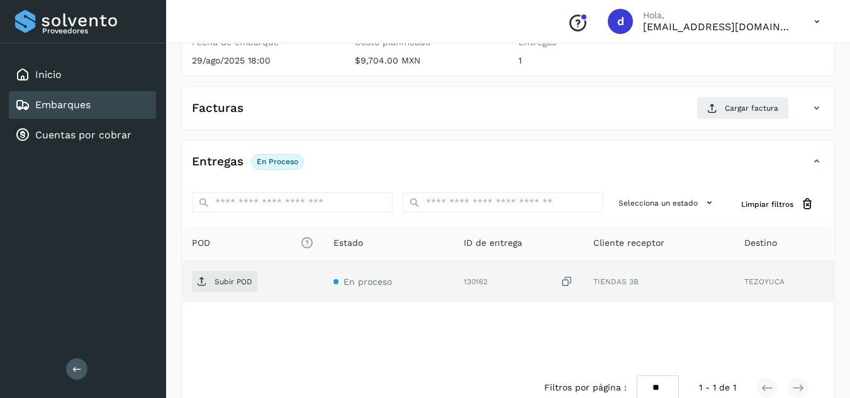
scroll to position [189, 0]
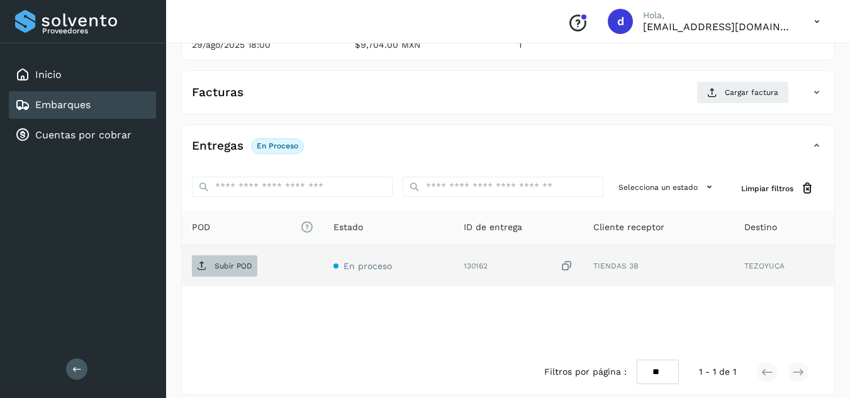
click at [243, 259] on span "Subir POD" at bounding box center [224, 266] width 65 height 20
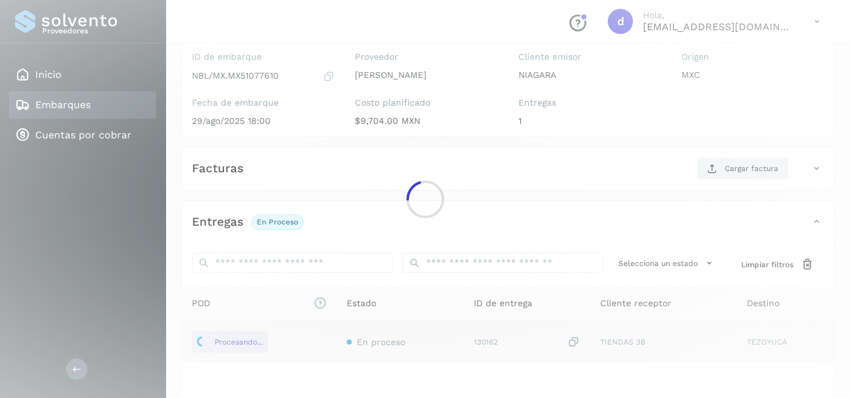
scroll to position [63, 0]
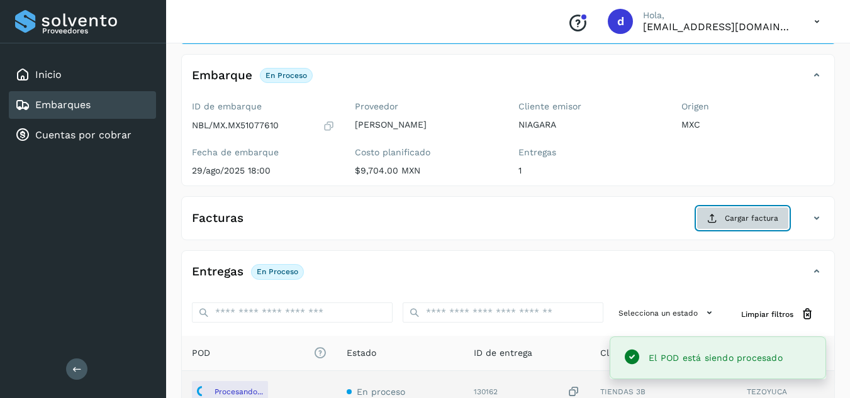
click at [717, 221] on icon at bounding box center [712, 218] width 10 height 10
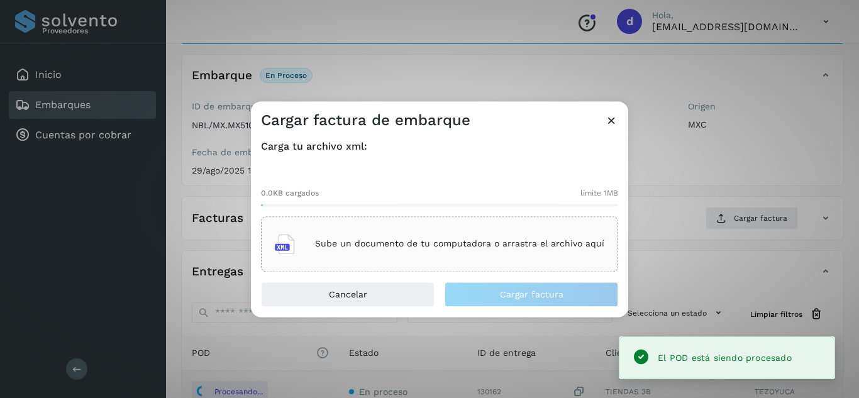
click at [506, 251] on div "Sube un documento de tu computadora o arrastra el archivo aquí" at bounding box center [440, 244] width 330 height 34
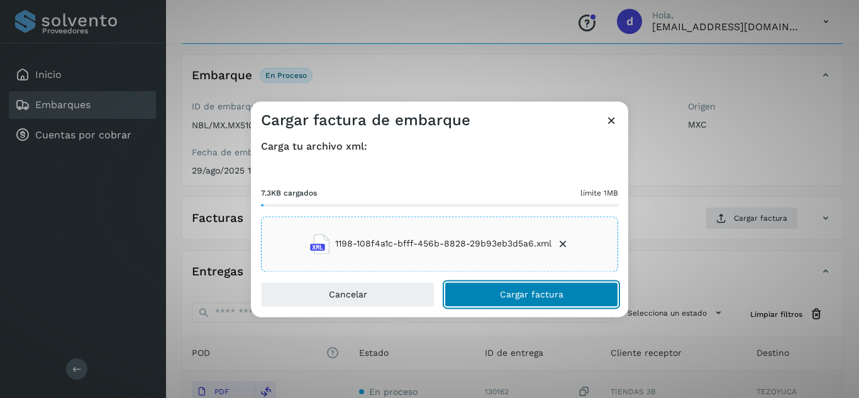
click at [530, 293] on span "Cargar factura" at bounding box center [532, 294] width 64 height 9
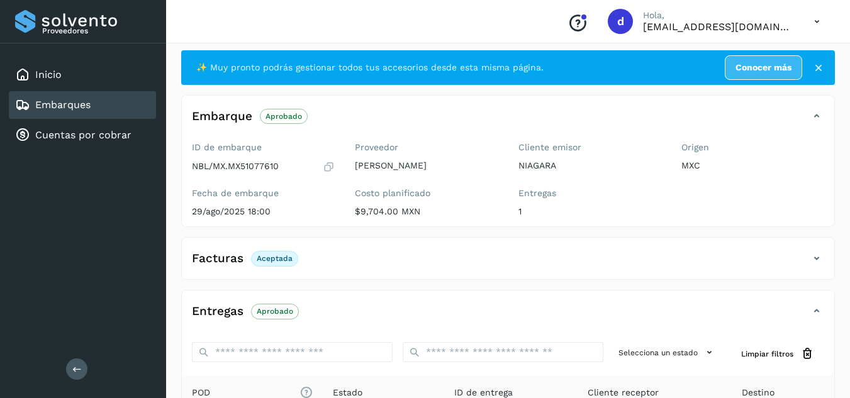
scroll to position [0, 0]
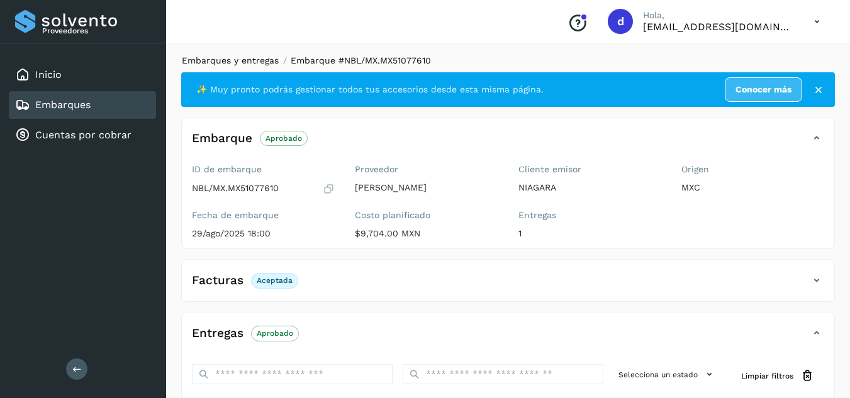
click at [227, 59] on link "Embarques y entregas" at bounding box center [230, 60] width 97 height 10
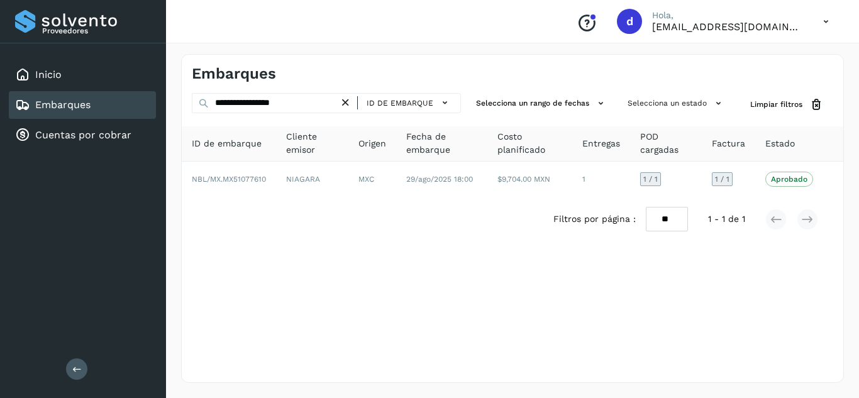
click at [351, 101] on icon at bounding box center [345, 102] width 13 height 13
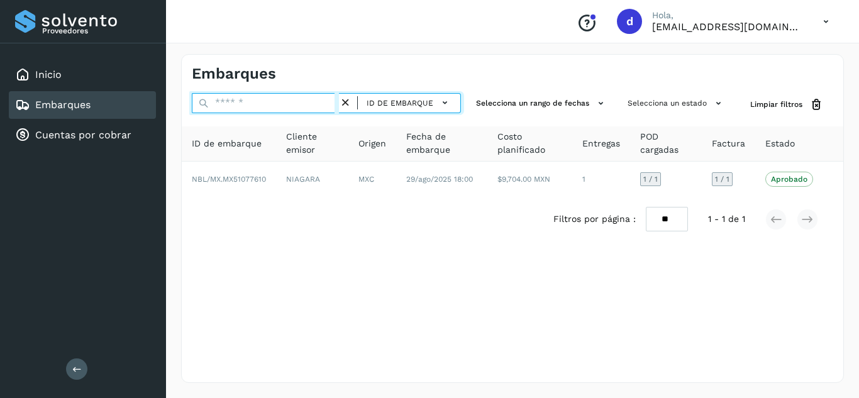
click at [327, 103] on input "text" at bounding box center [265, 103] width 147 height 20
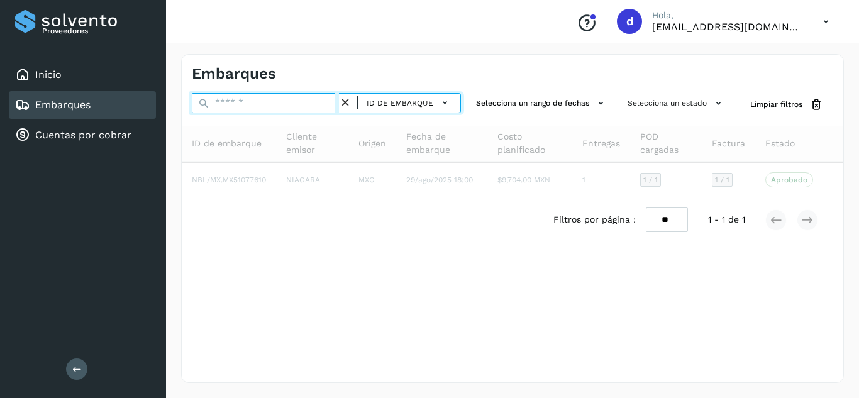
paste input "**********"
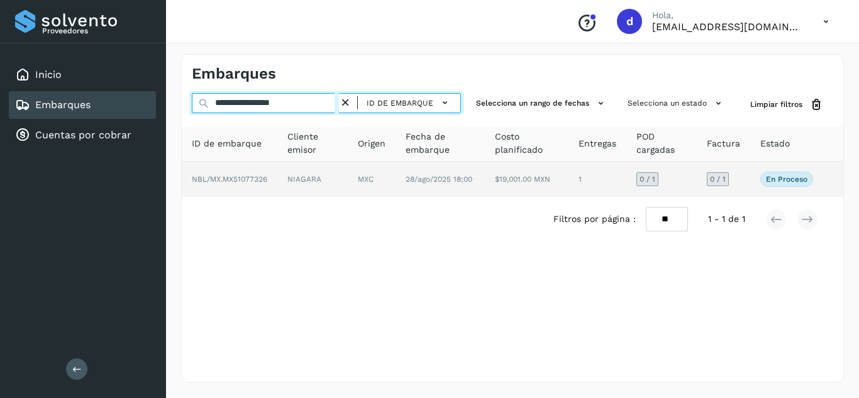
type input "**********"
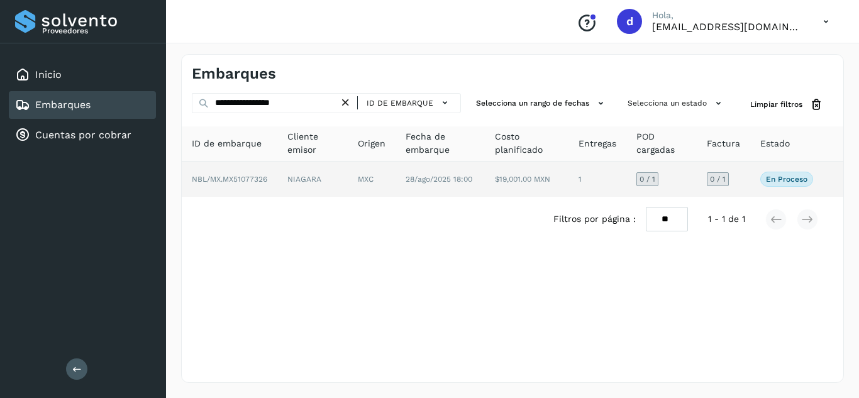
click at [256, 179] on span "NBL/MX.MX51077326" at bounding box center [229, 179] width 75 height 9
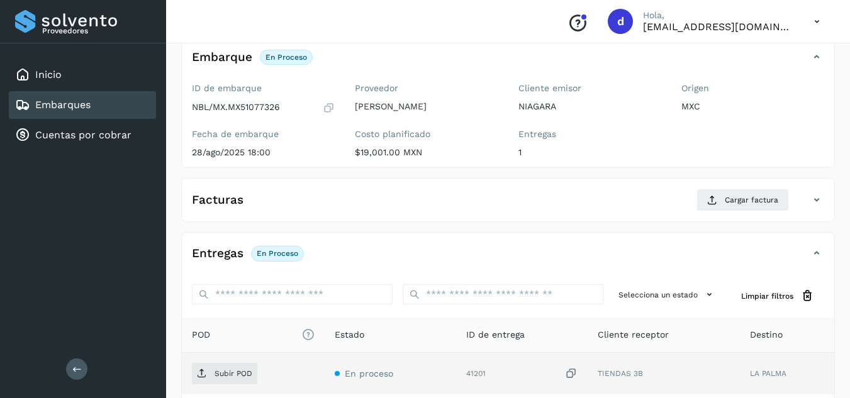
scroll to position [126, 0]
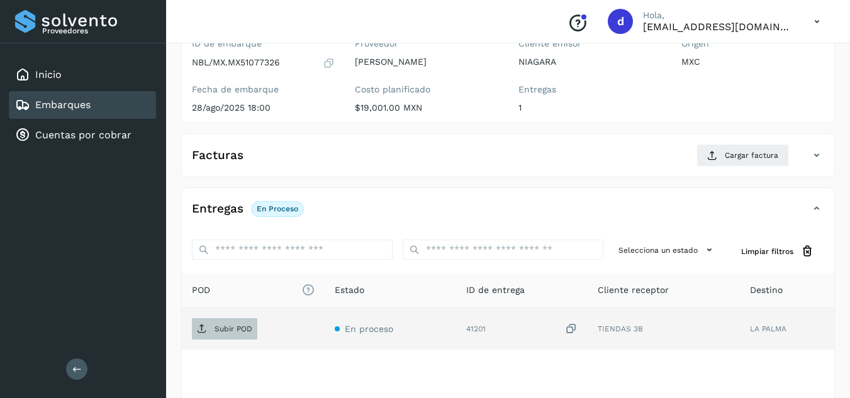
click at [228, 329] on p "Subir POD" at bounding box center [234, 329] width 38 height 9
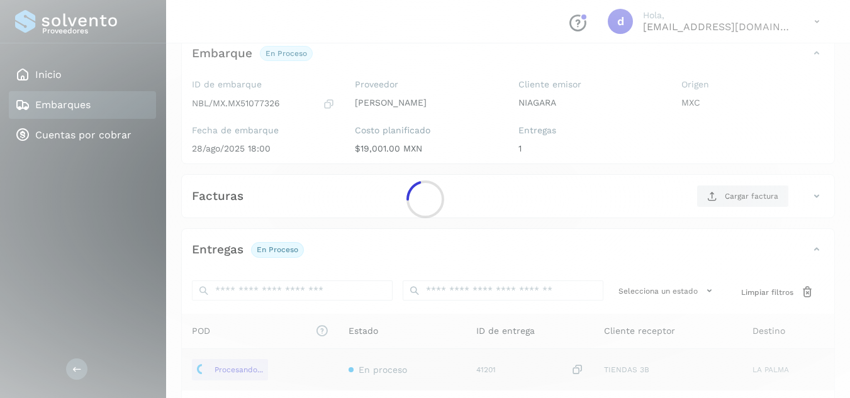
scroll to position [63, 0]
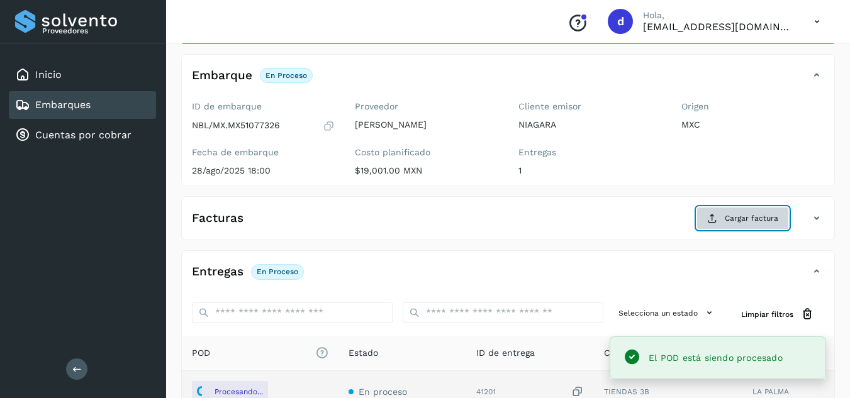
click at [726, 221] on span "Cargar factura" at bounding box center [751, 218] width 53 height 11
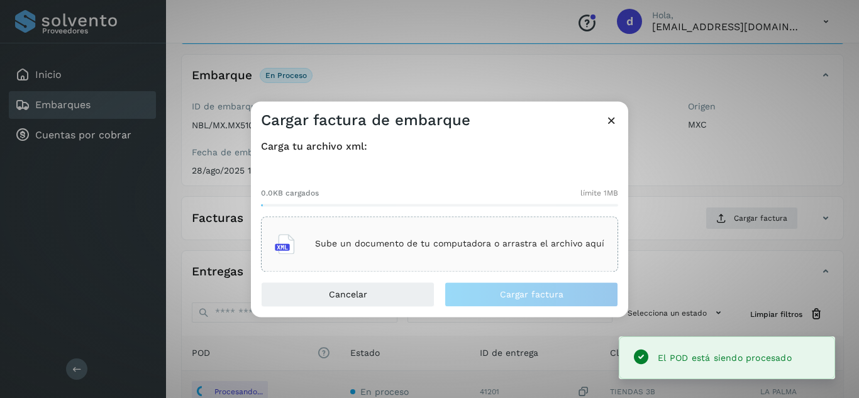
click at [513, 247] on p "Sube un documento de tu computadora o arrastra el archivo aquí" at bounding box center [459, 244] width 289 height 11
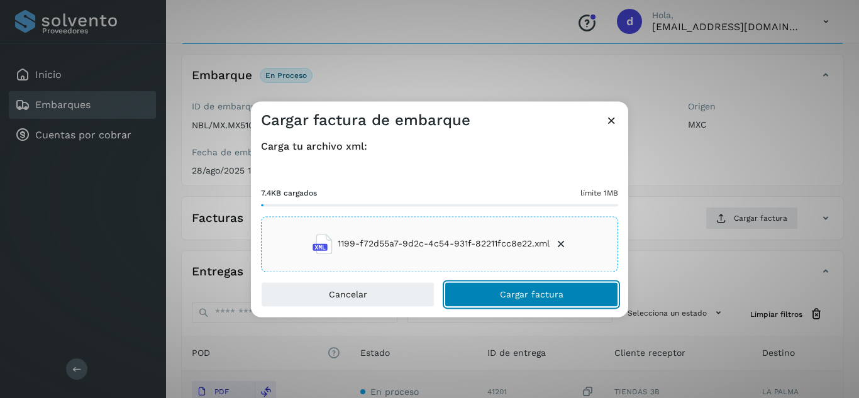
click at [548, 293] on span "Cargar factura" at bounding box center [532, 294] width 64 height 9
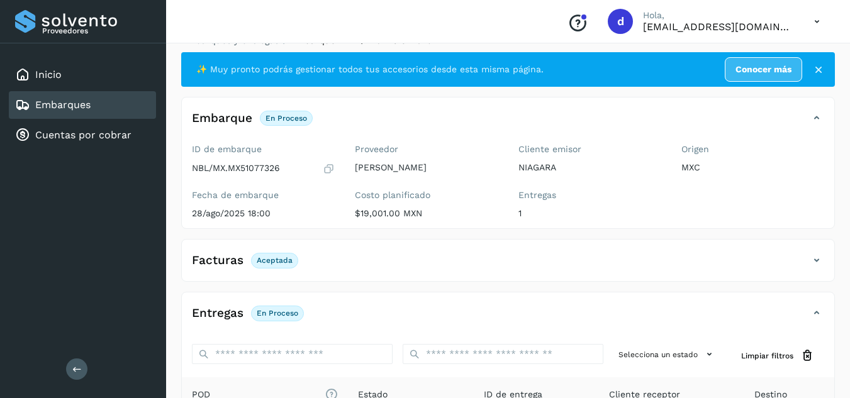
scroll to position [0, 0]
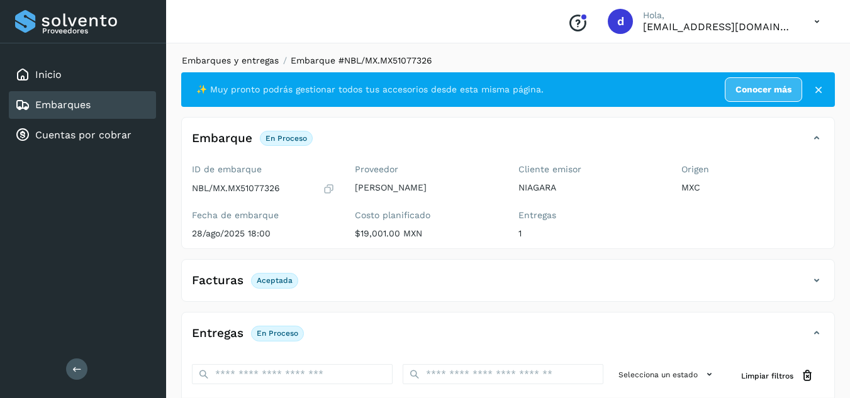
click at [234, 56] on link "Embarques y entregas" at bounding box center [230, 60] width 97 height 10
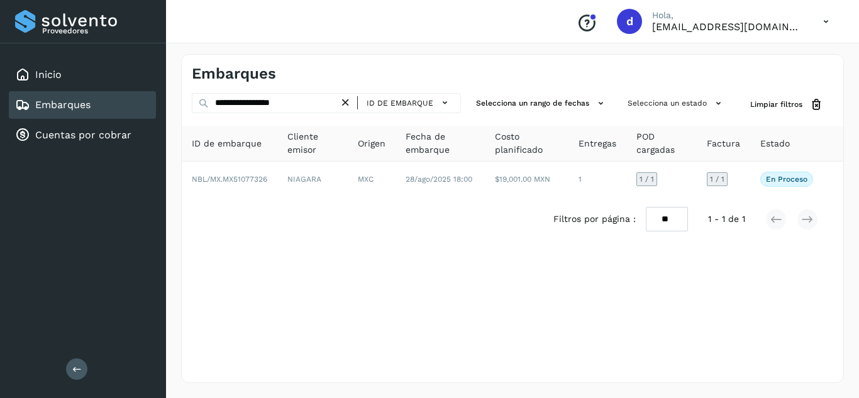
click at [347, 101] on icon at bounding box center [345, 102] width 13 height 13
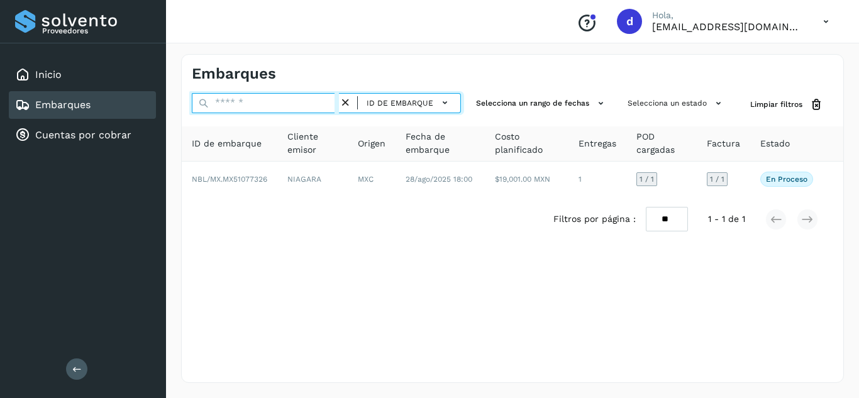
click at [317, 101] on input "text" at bounding box center [265, 103] width 147 height 20
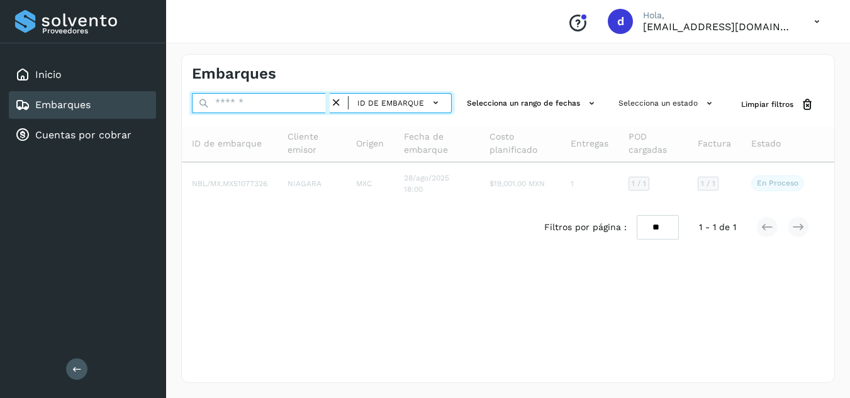
paste input "**********"
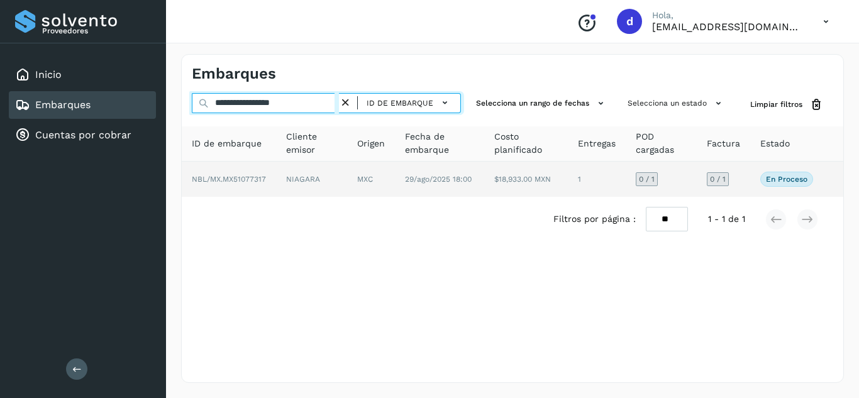
type input "**********"
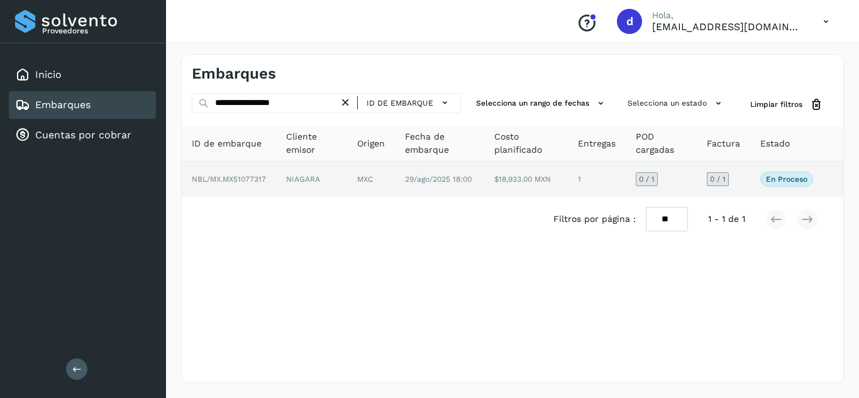
click at [262, 179] on span "NBL/MX.MX51077317" at bounding box center [229, 179] width 74 height 9
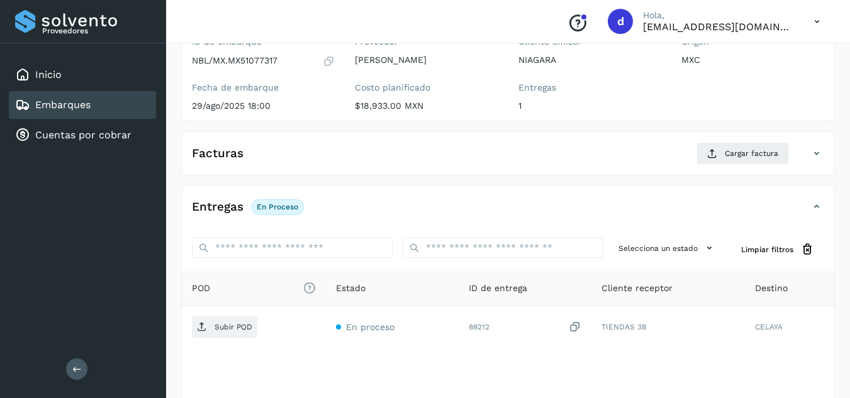
scroll to position [189, 0]
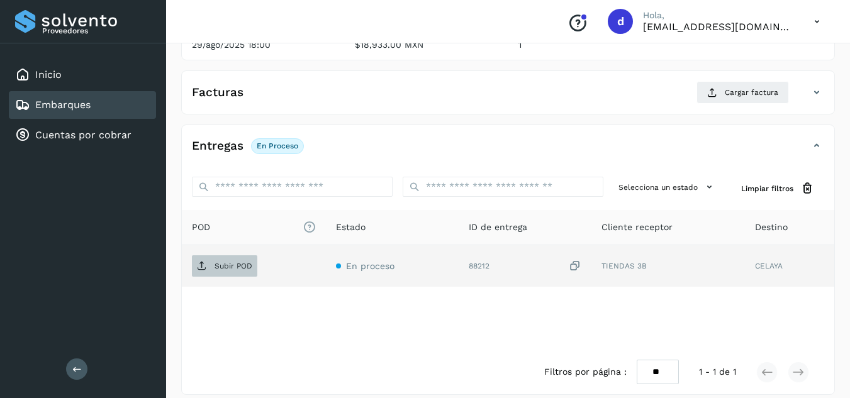
click at [230, 267] on p "Subir POD" at bounding box center [234, 266] width 38 height 9
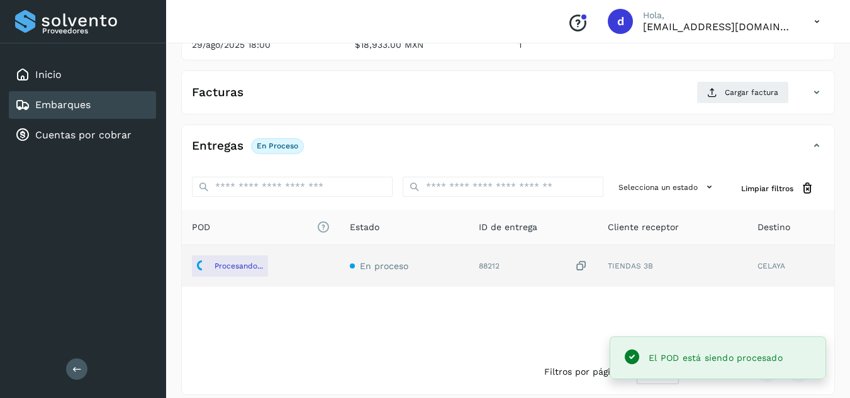
scroll to position [126, 0]
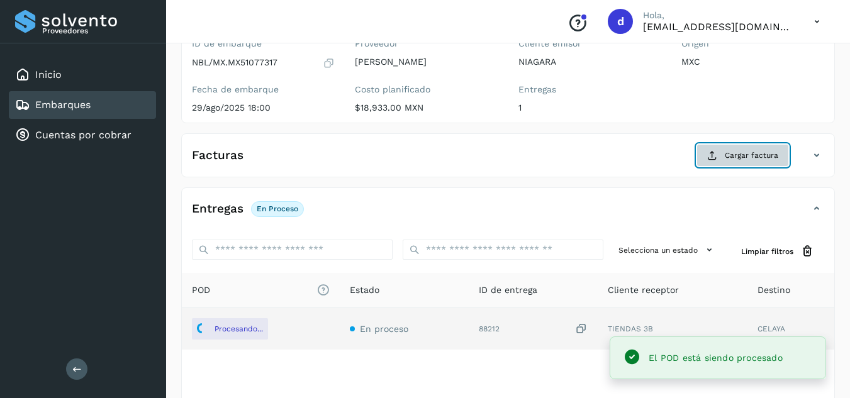
click at [726, 154] on span "Cargar factura" at bounding box center [751, 155] width 53 height 11
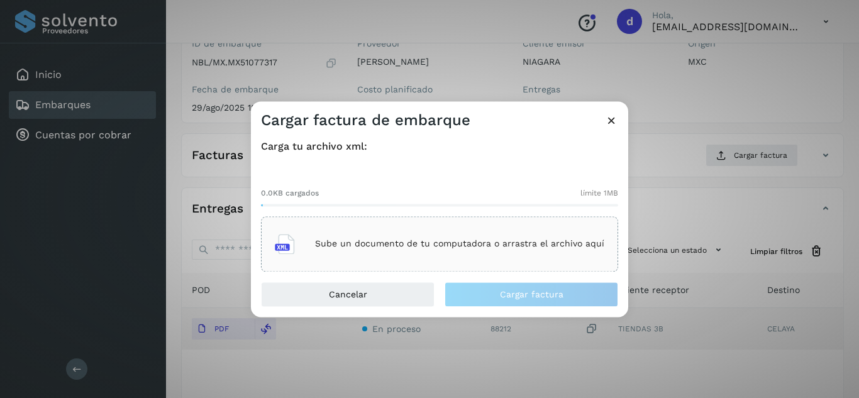
click at [472, 242] on p "Sube un documento de tu computadora o arrastra el archivo aquí" at bounding box center [459, 244] width 289 height 11
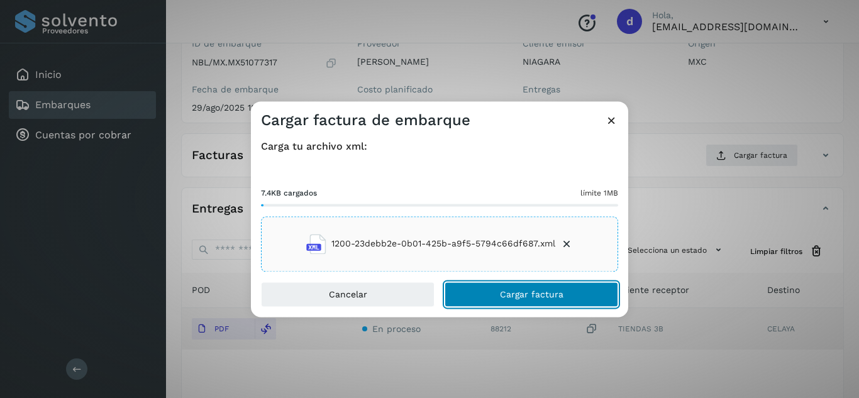
click at [559, 291] on span "Cargar factura" at bounding box center [532, 294] width 64 height 9
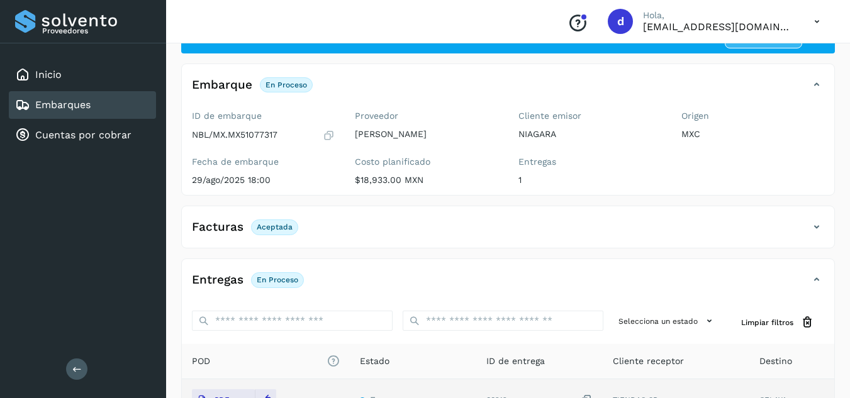
scroll to position [0, 0]
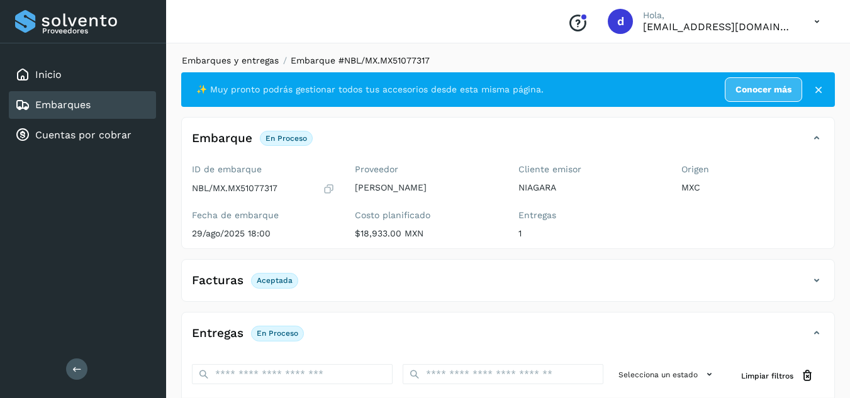
click at [234, 61] on link "Embarques y entregas" at bounding box center [230, 60] width 97 height 10
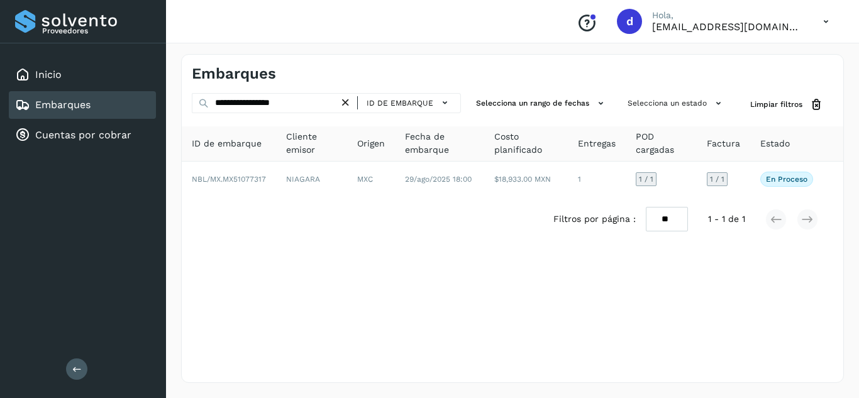
click at [347, 108] on icon at bounding box center [345, 102] width 13 height 13
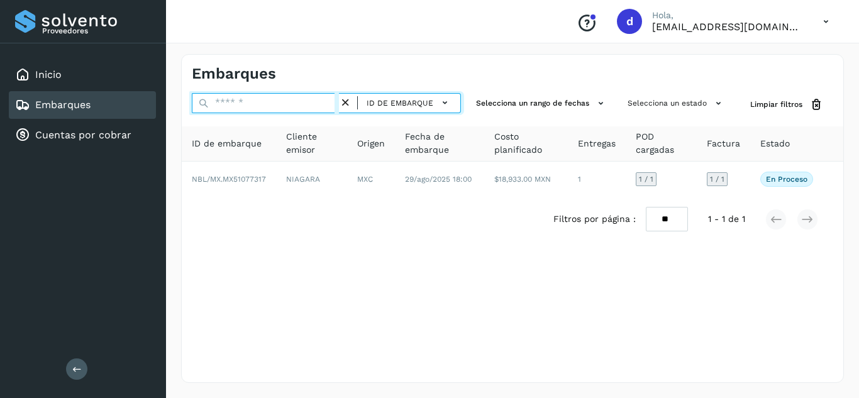
click at [323, 101] on input "text" at bounding box center [265, 103] width 147 height 20
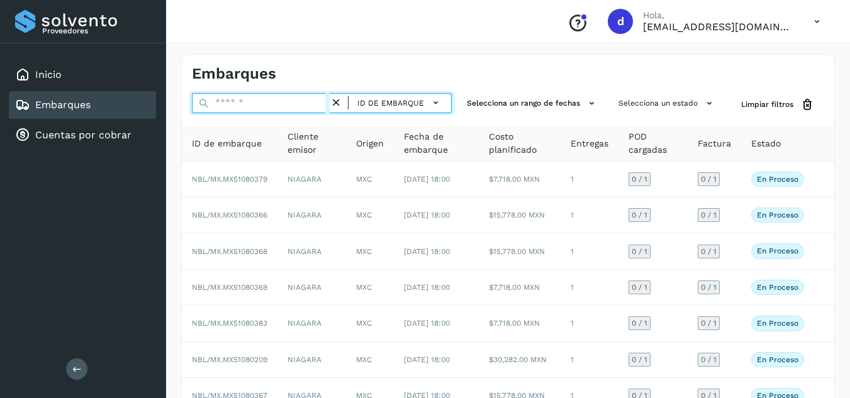
paste input "**********"
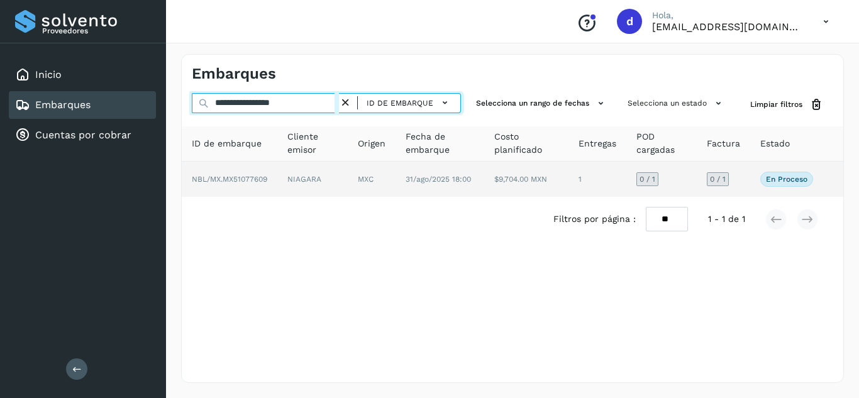
type input "**********"
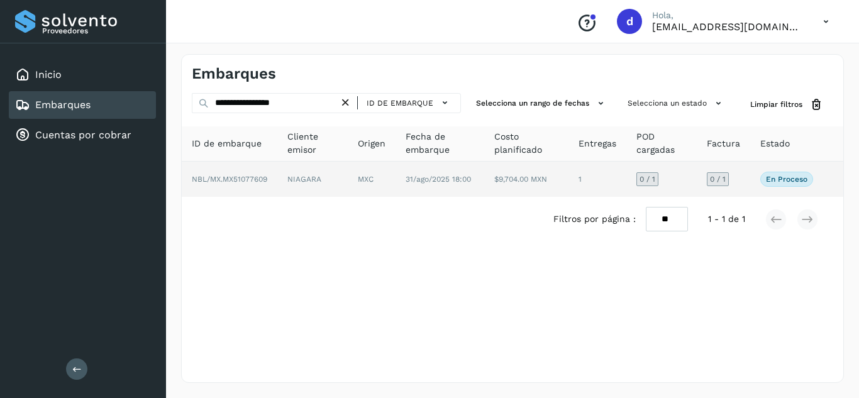
click at [265, 181] on span "NBL/MX.MX51077609" at bounding box center [229, 179] width 75 height 9
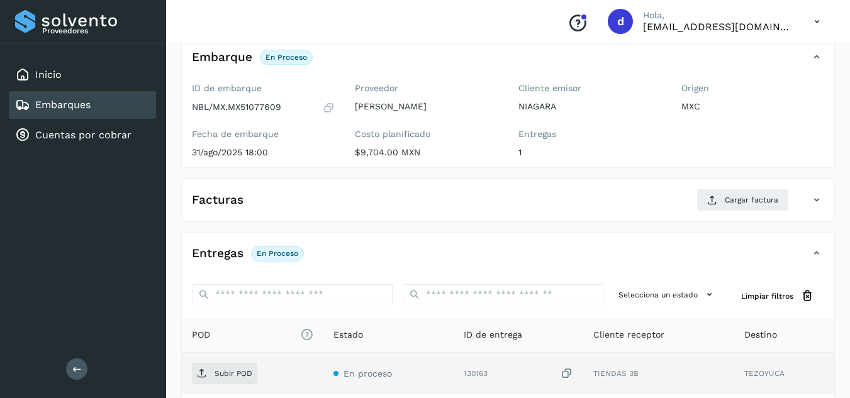
scroll to position [189, 0]
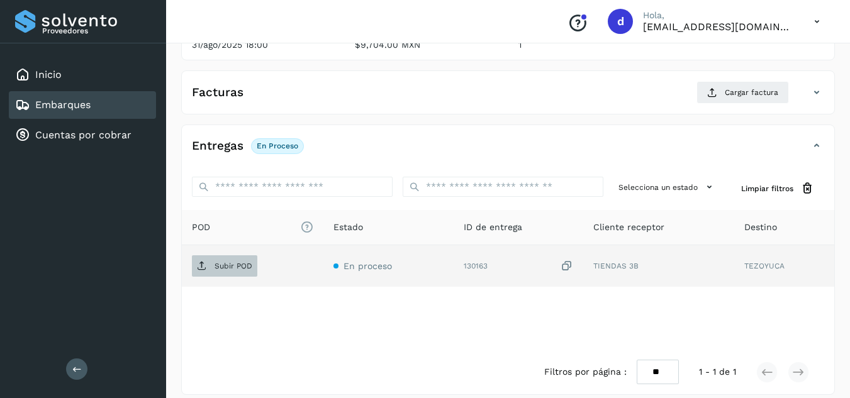
click at [249, 265] on p "Subir POD" at bounding box center [234, 266] width 38 height 9
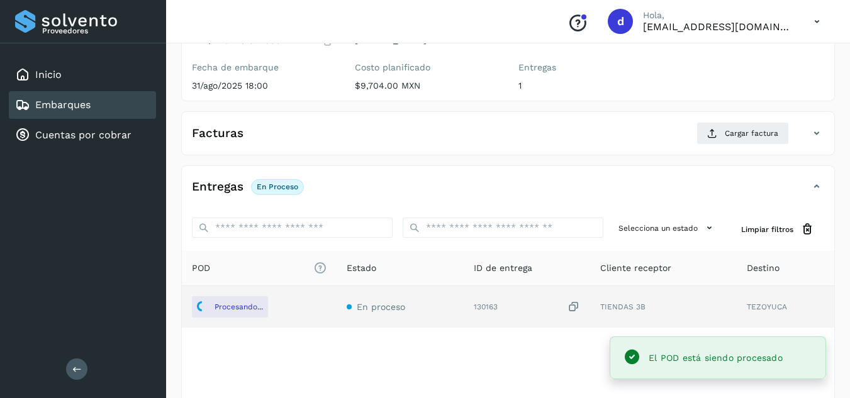
scroll to position [126, 0]
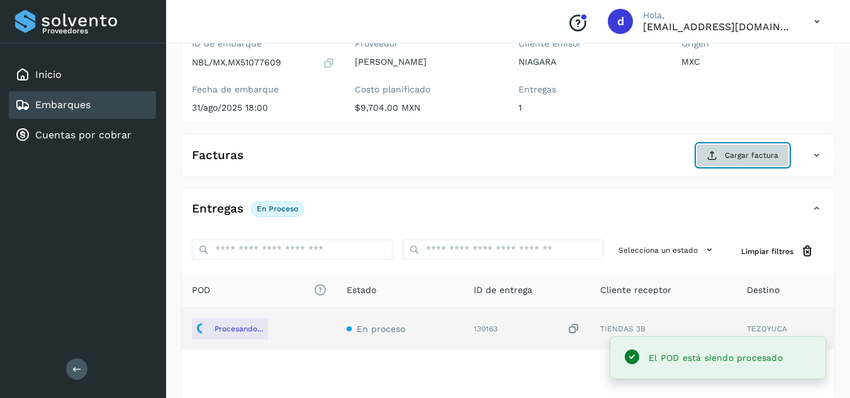
click at [749, 153] on span "Cargar factura" at bounding box center [751, 155] width 53 height 11
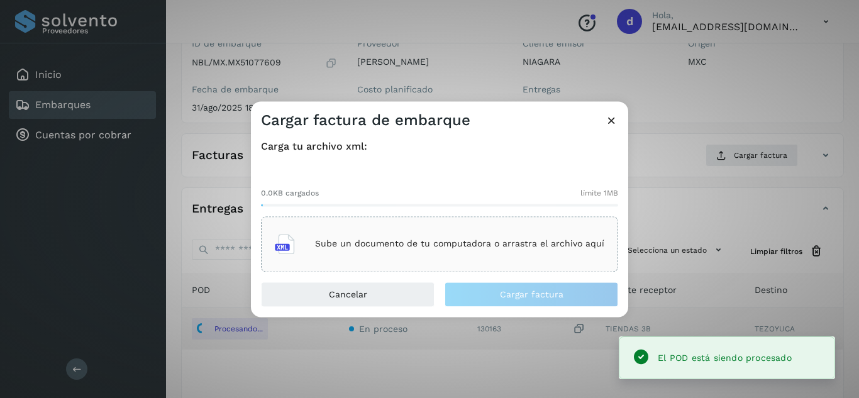
click at [464, 237] on div "Sube un documento de tu computadora o arrastra el archivo aquí" at bounding box center [440, 244] width 330 height 34
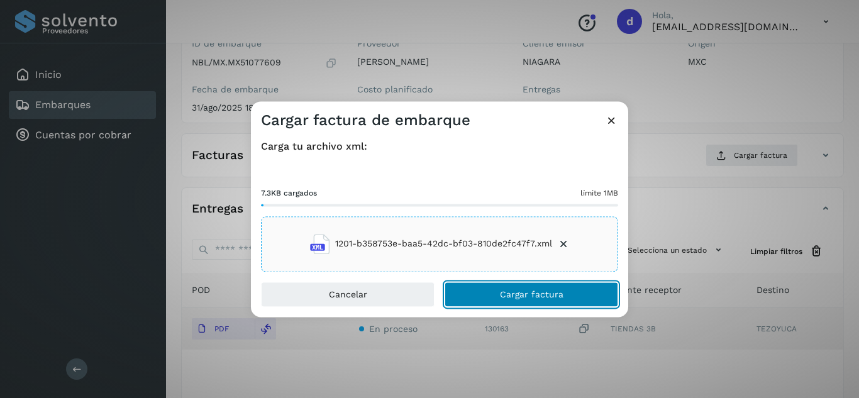
click at [562, 289] on button "Cargar factura" at bounding box center [532, 294] width 174 height 25
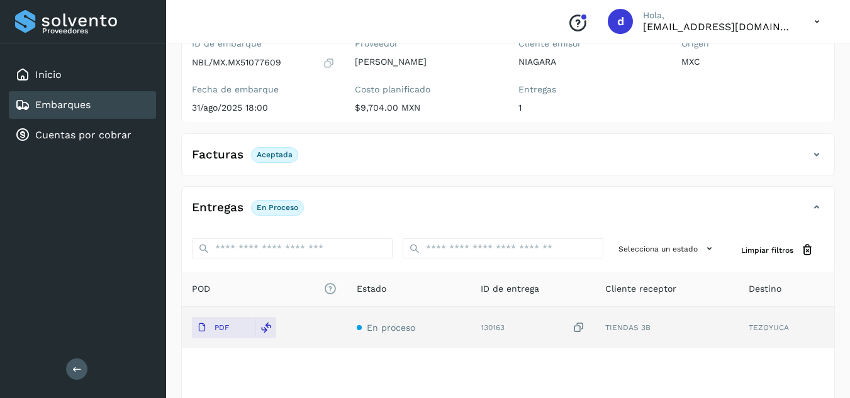
scroll to position [0, 0]
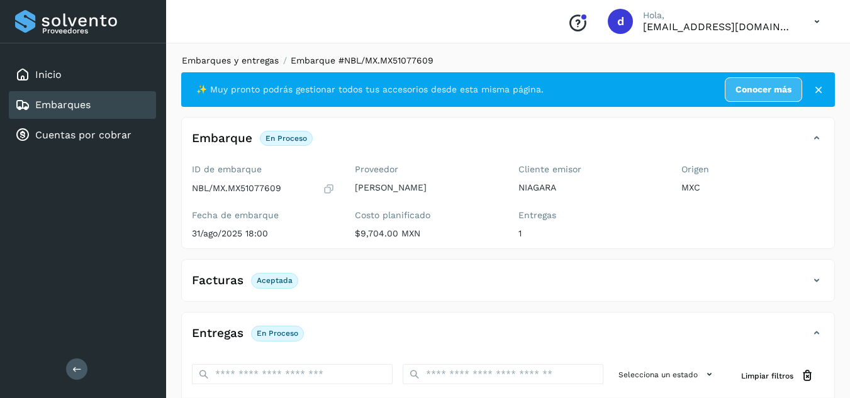
click at [247, 62] on link "Embarques y entregas" at bounding box center [230, 60] width 97 height 10
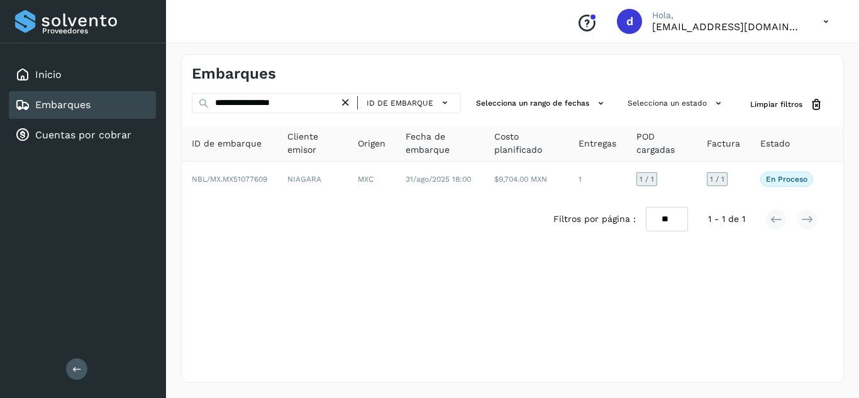
drag, startPoint x: 351, startPoint y: 101, endPoint x: 325, endPoint y: 102, distance: 26.5
click at [350, 102] on icon at bounding box center [345, 102] width 13 height 13
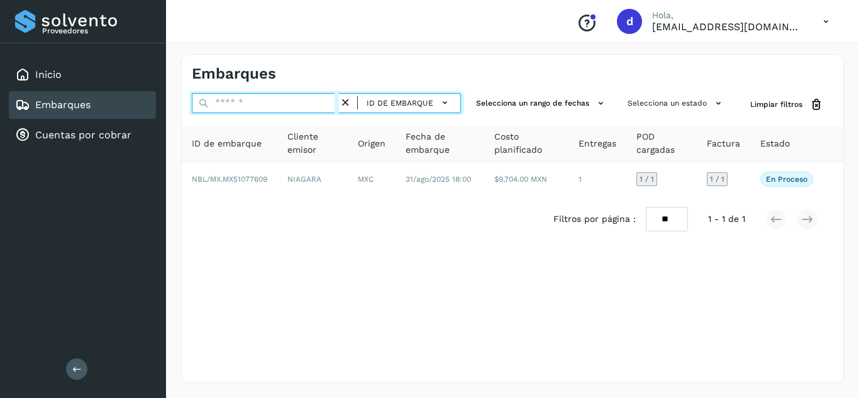
click at [325, 102] on input "text" at bounding box center [265, 103] width 147 height 20
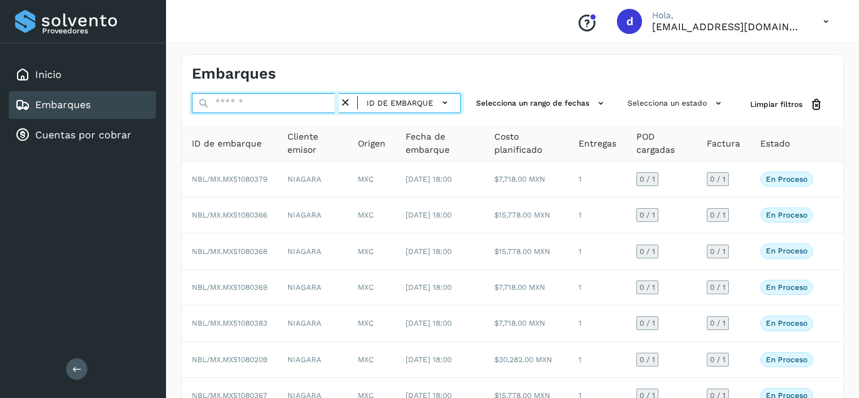
paste input "**********"
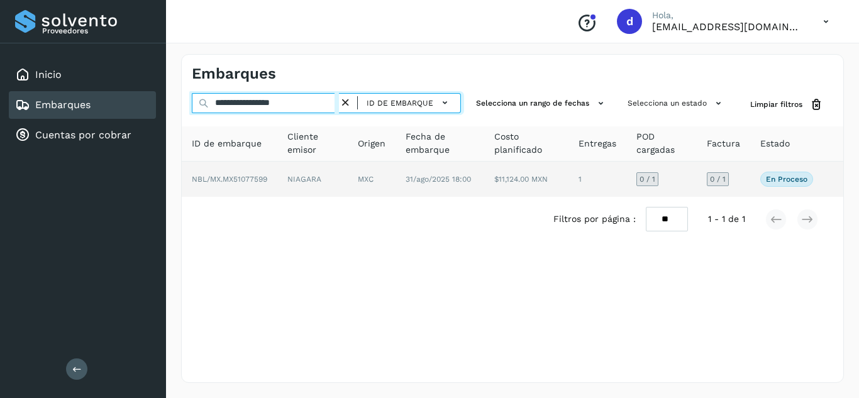
type input "**********"
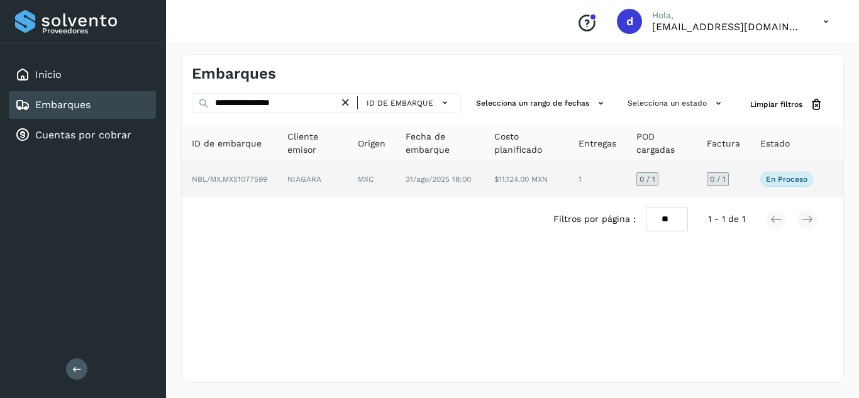
click at [261, 179] on span "NBL/MX.MX51077599" at bounding box center [229, 179] width 75 height 9
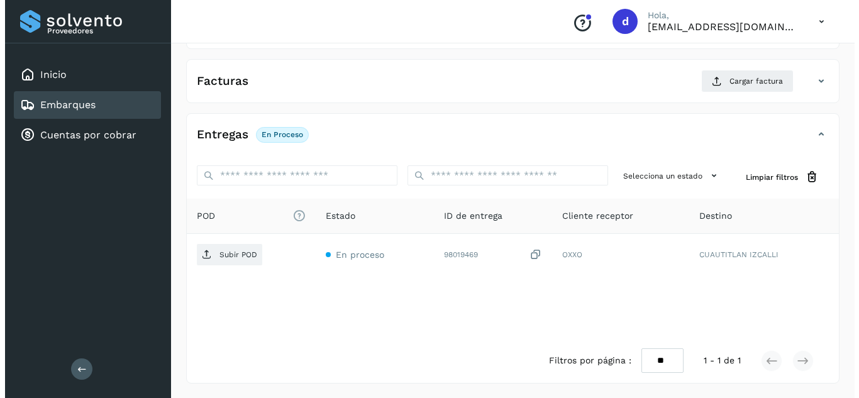
scroll to position [201, 0]
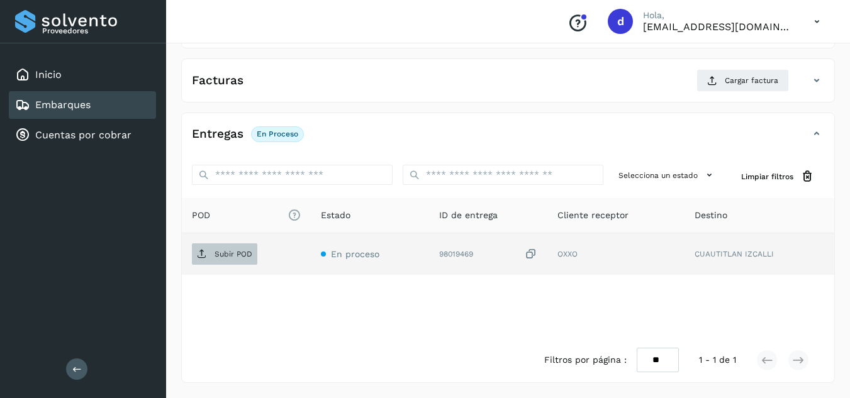
click at [220, 250] on p "Subir POD" at bounding box center [234, 254] width 38 height 9
click at [230, 262] on span "Subir POD" at bounding box center [224, 254] width 65 height 20
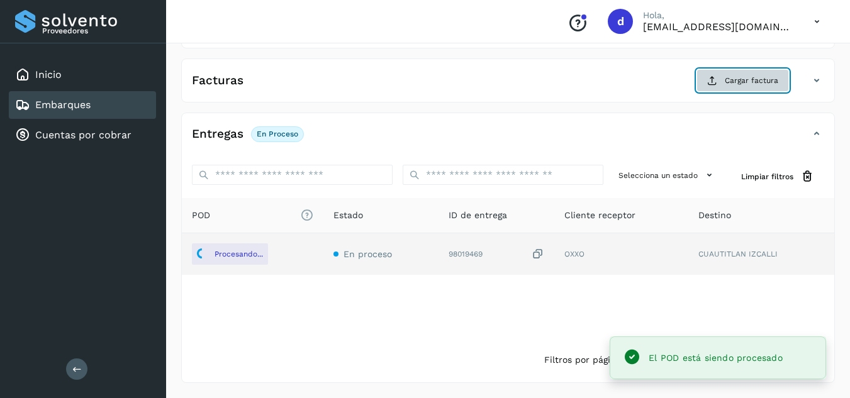
click at [731, 81] on span "Cargar factura" at bounding box center [751, 80] width 53 height 11
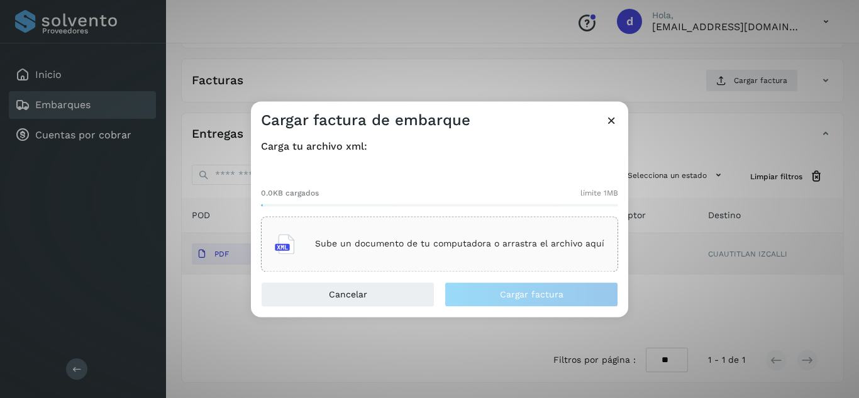
click at [393, 249] on p "Sube un documento de tu computadora o arrastra el archivo aquí" at bounding box center [459, 244] width 289 height 11
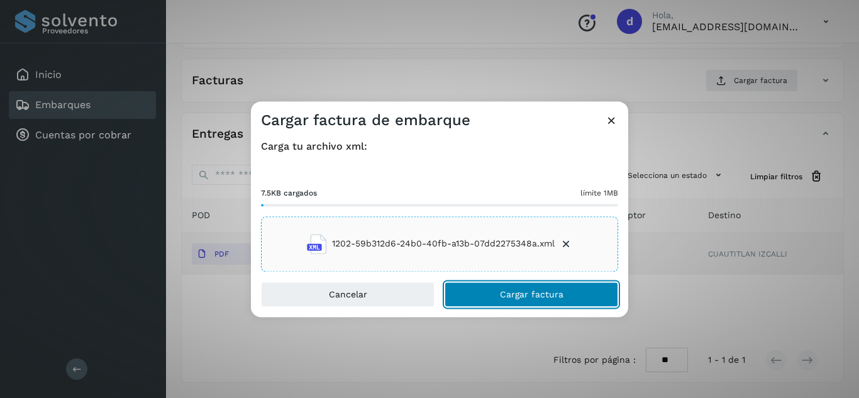
click at [475, 292] on button "Cargar factura" at bounding box center [532, 294] width 174 height 25
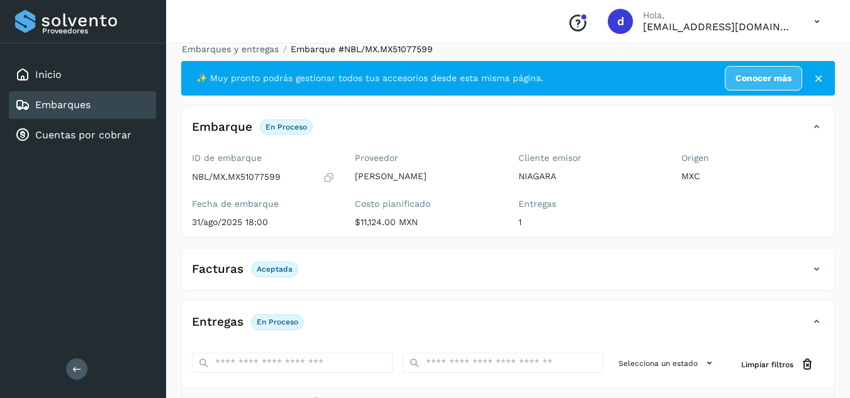
scroll to position [0, 0]
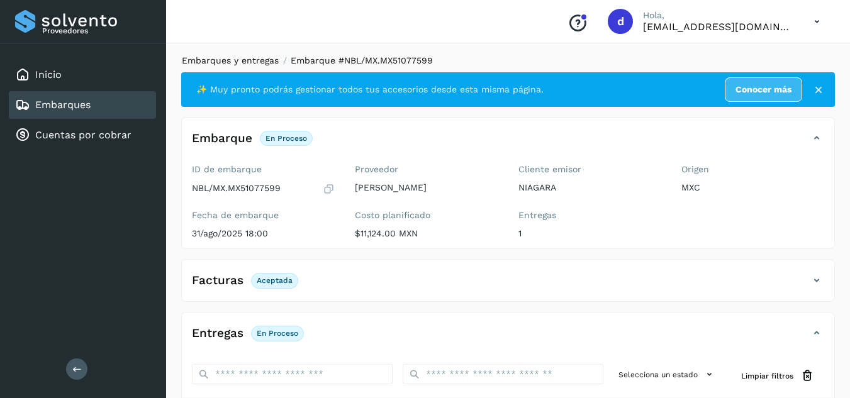
click at [263, 64] on link "Embarques y entregas" at bounding box center [230, 60] width 97 height 10
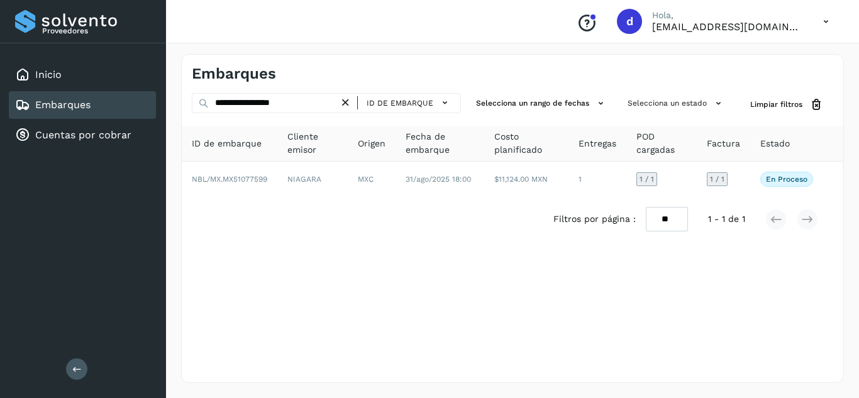
drag, startPoint x: 342, startPoint y: 100, endPoint x: 333, endPoint y: 105, distance: 10.7
click at [342, 100] on icon at bounding box center [345, 102] width 13 height 13
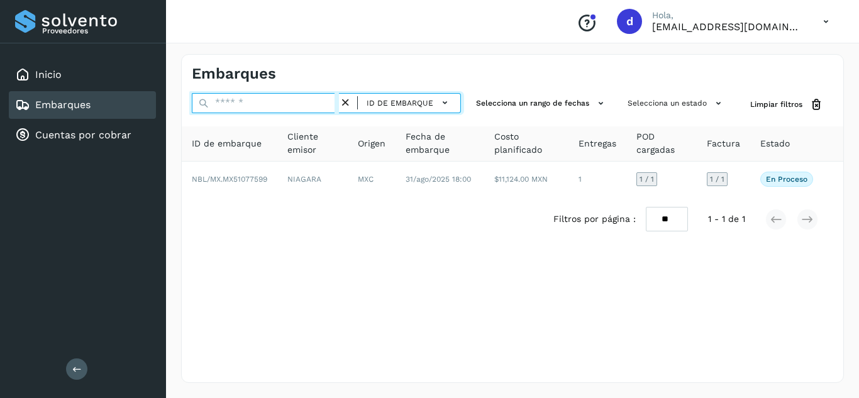
click at [333, 106] on input "text" at bounding box center [265, 103] width 147 height 20
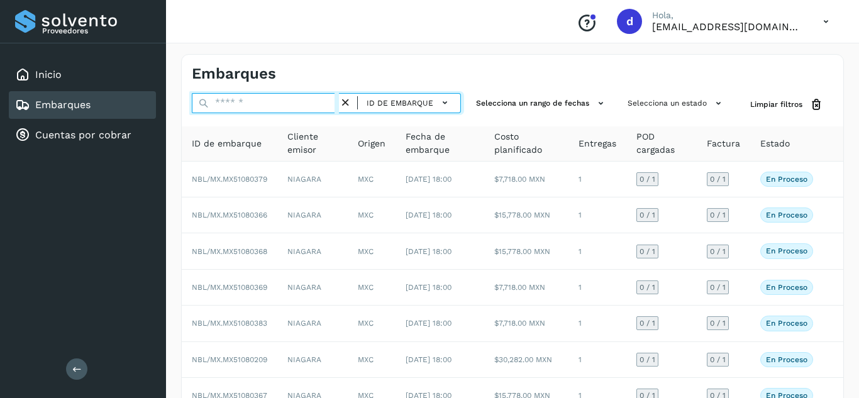
paste input "**********"
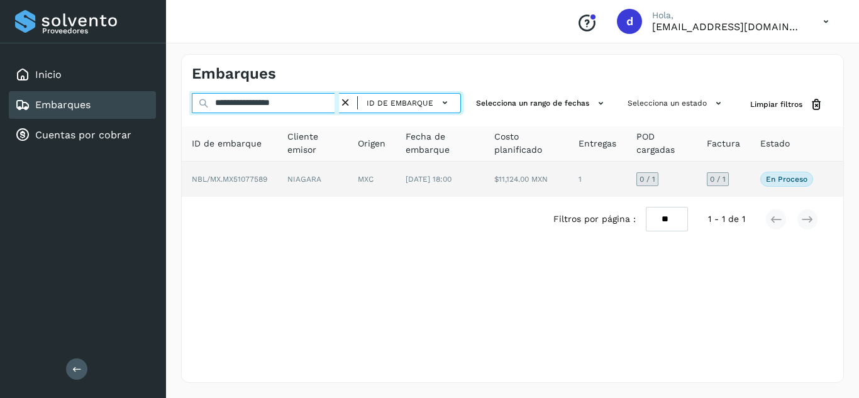
type input "**********"
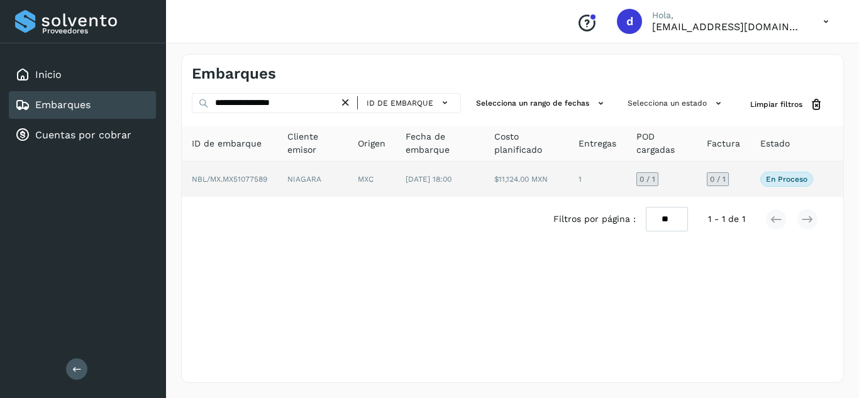
click at [244, 176] on span "NBL/MX.MX51077589" at bounding box center [229, 179] width 75 height 9
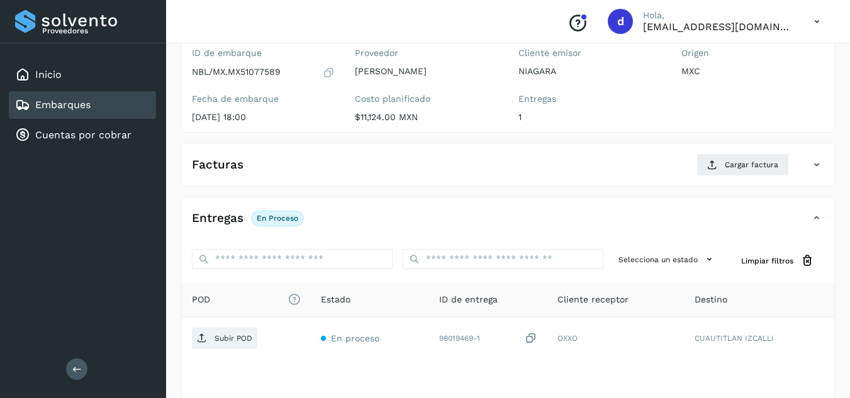
scroll to position [189, 0]
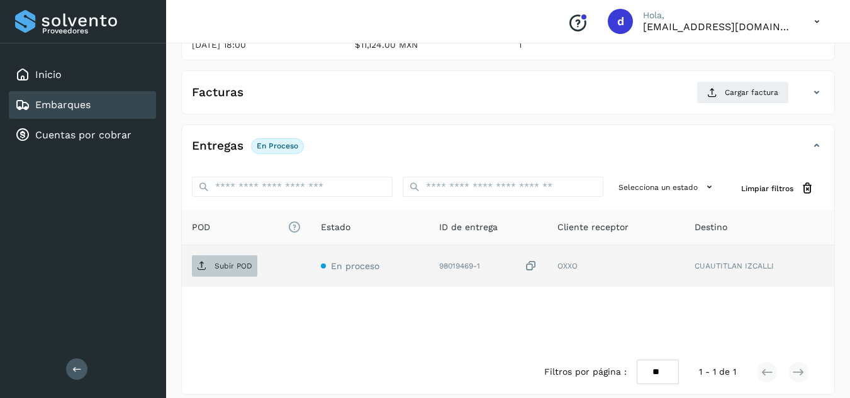
click at [232, 259] on span "Subir POD" at bounding box center [224, 266] width 65 height 20
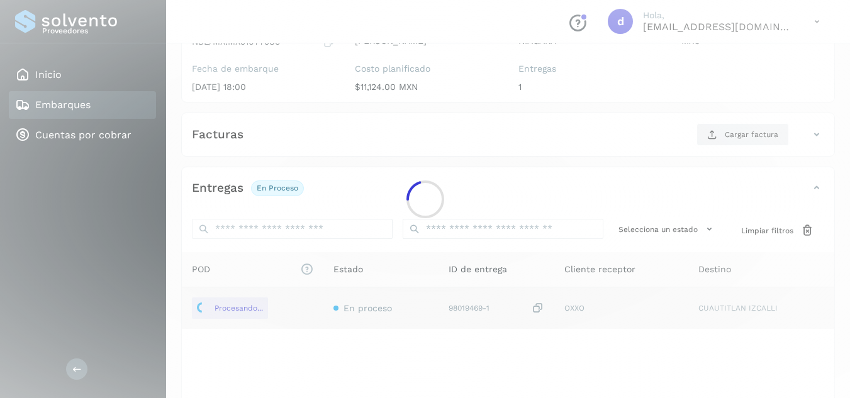
scroll to position [126, 0]
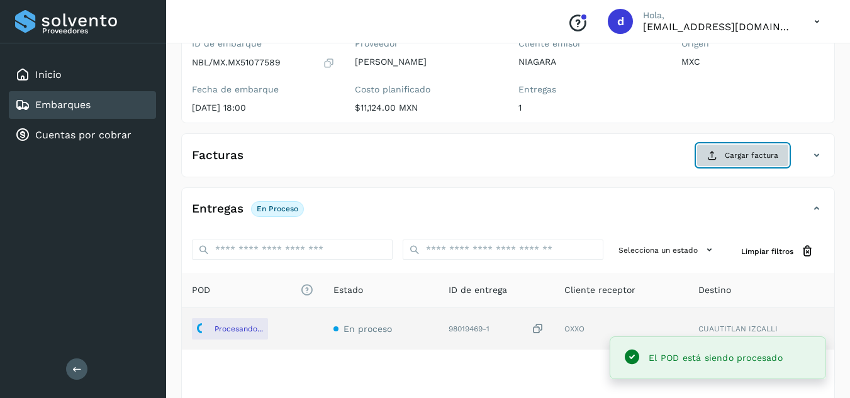
click at [721, 161] on button "Cargar factura" at bounding box center [742, 155] width 92 height 23
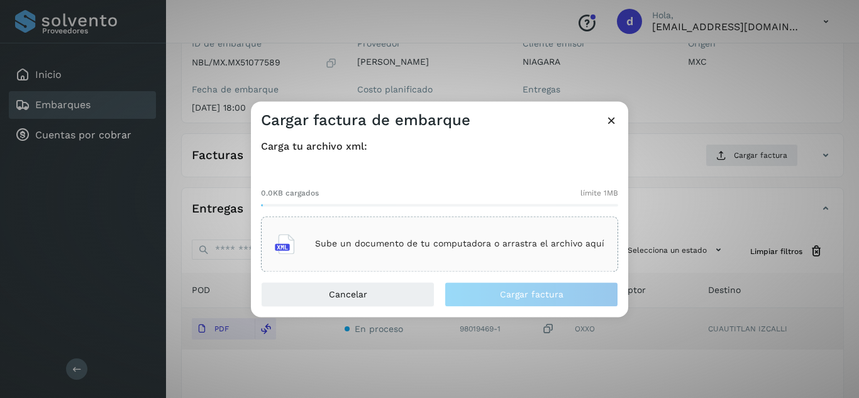
click at [469, 243] on p "Sube un documento de tu computadora o arrastra el archivo aquí" at bounding box center [459, 244] width 289 height 11
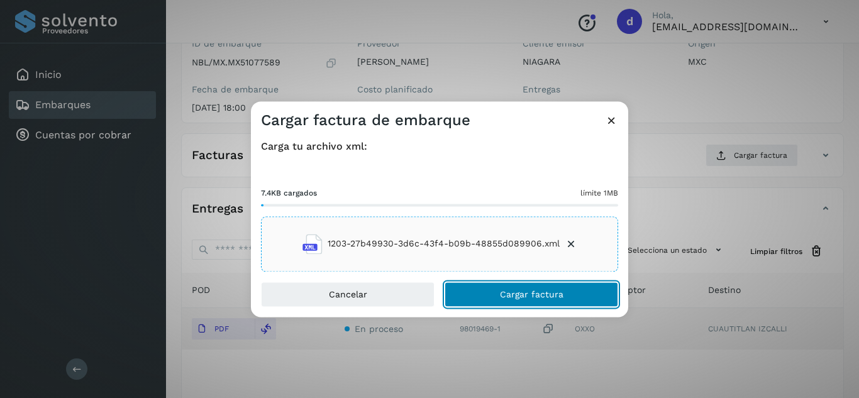
click at [557, 304] on button "Cargar factura" at bounding box center [532, 294] width 174 height 25
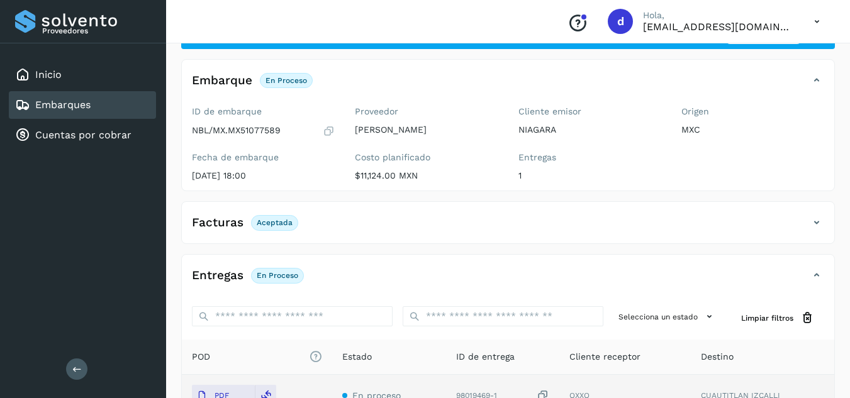
scroll to position [0, 0]
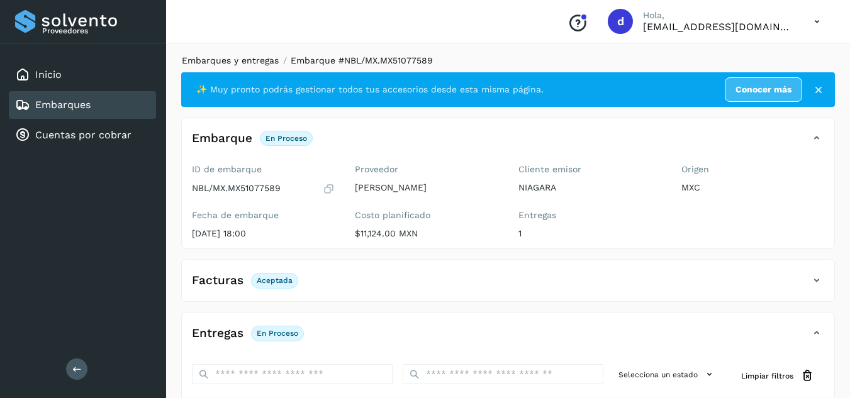
click at [249, 59] on link "Embarques y entregas" at bounding box center [230, 60] width 97 height 10
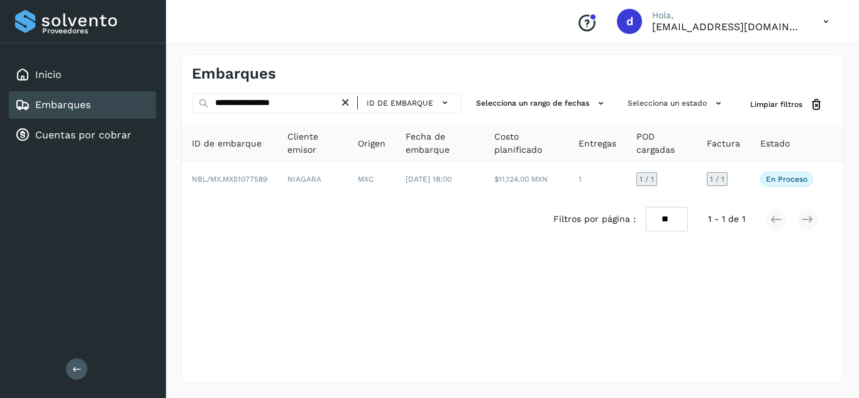
click at [350, 101] on icon at bounding box center [345, 102] width 13 height 13
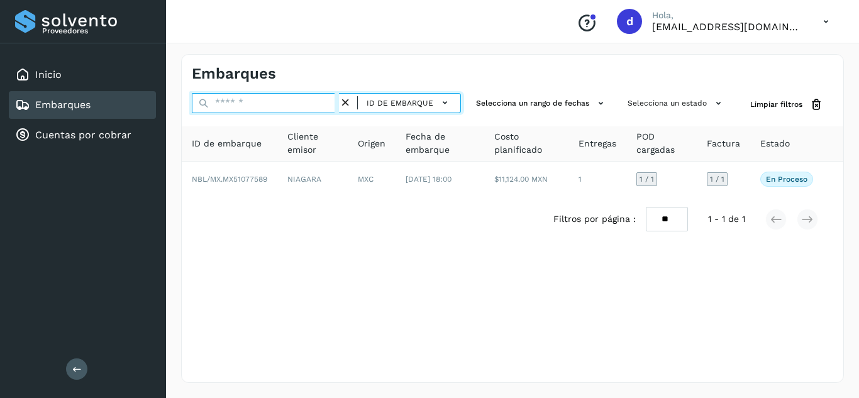
click at [328, 103] on input "text" at bounding box center [265, 103] width 147 height 20
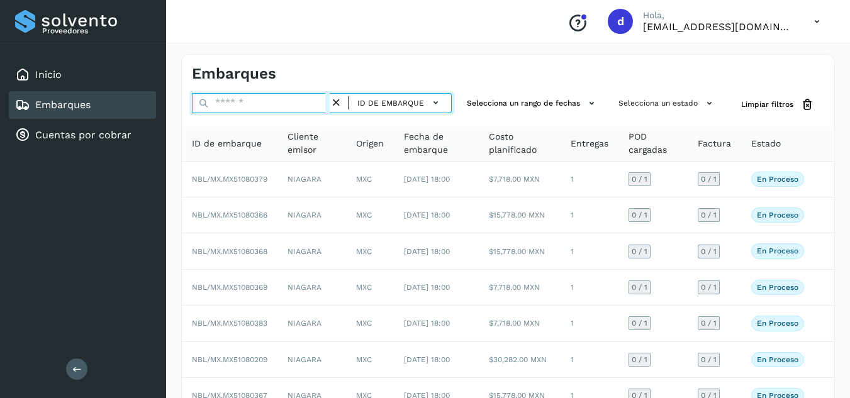
paste input "**********"
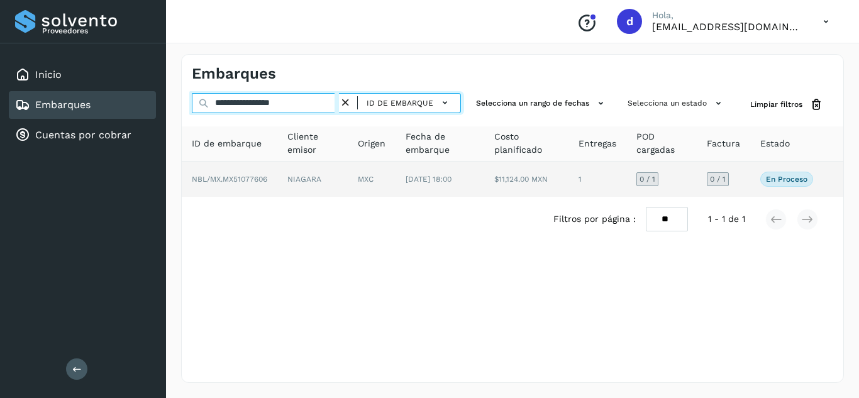
type input "**********"
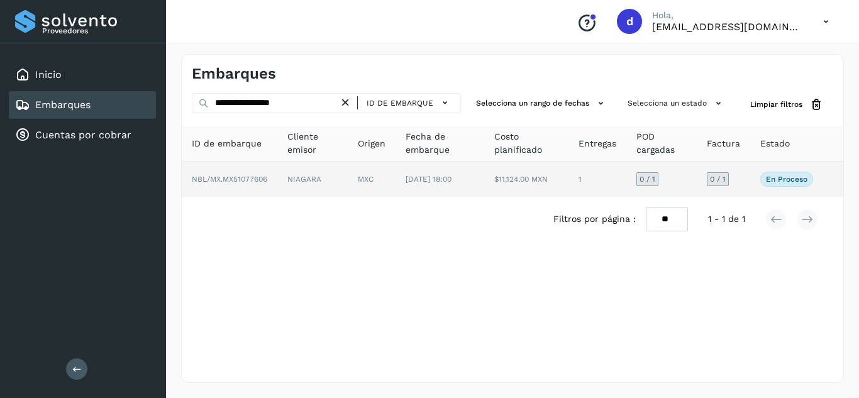
click at [262, 176] on span "NBL/MX.MX51077606" at bounding box center [229, 179] width 75 height 9
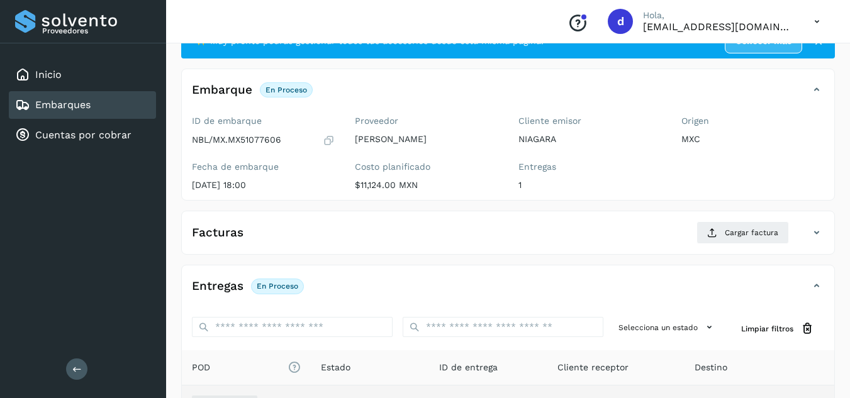
scroll to position [126, 0]
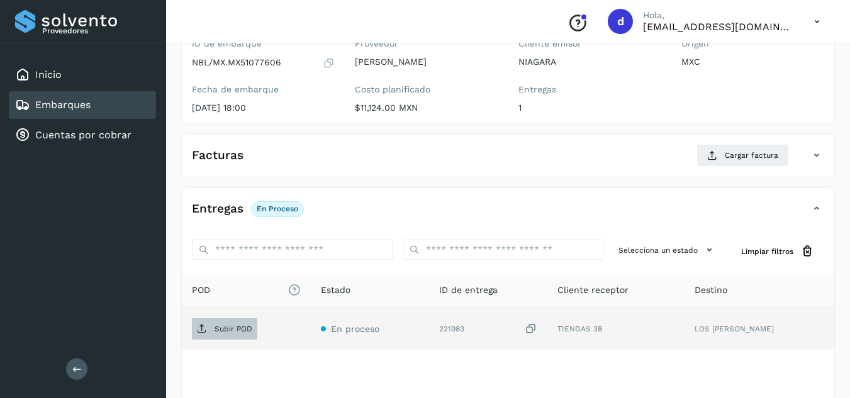
click at [225, 332] on p "Subir POD" at bounding box center [234, 329] width 38 height 9
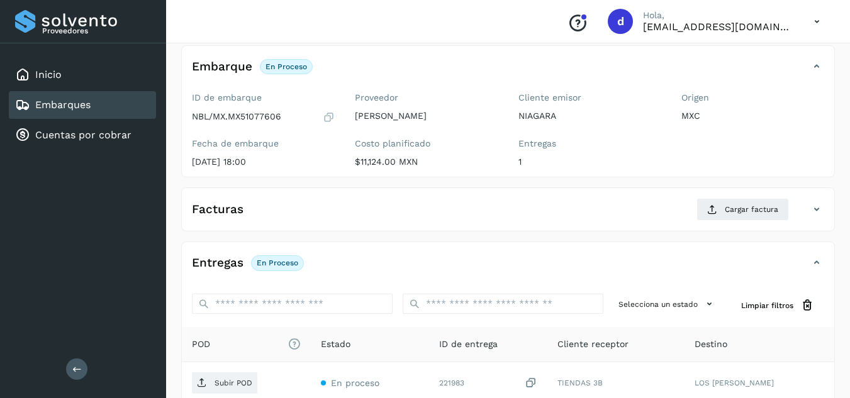
scroll to position [0, 0]
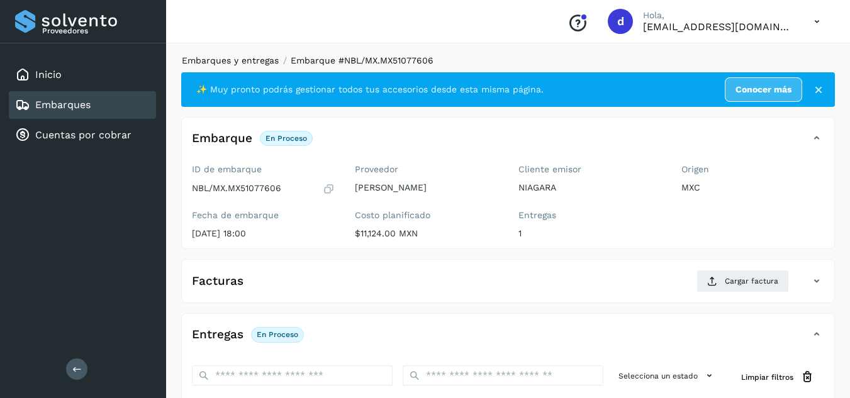
click at [203, 64] on link "Embarques y entregas" at bounding box center [230, 60] width 97 height 10
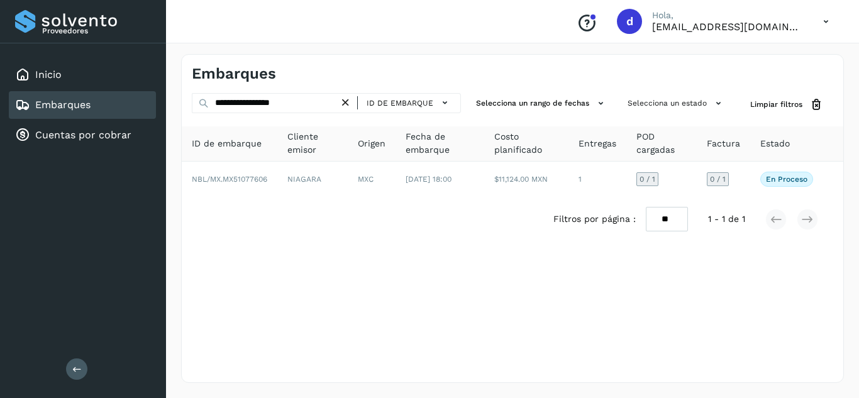
click at [345, 100] on icon at bounding box center [345, 102] width 13 height 13
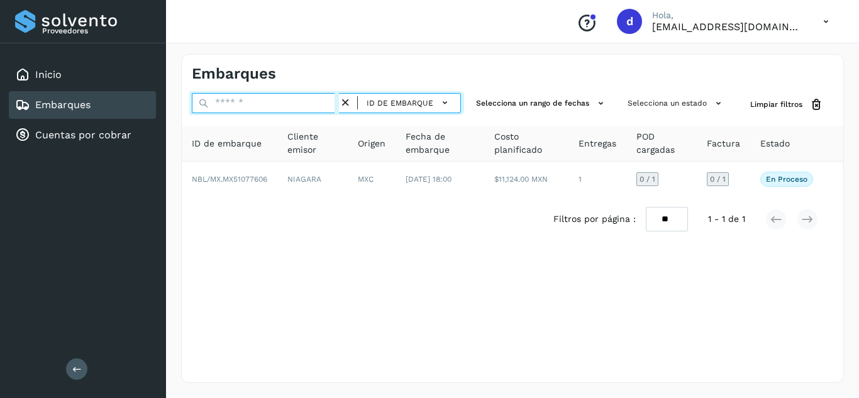
click at [319, 104] on input "text" at bounding box center [265, 103] width 147 height 20
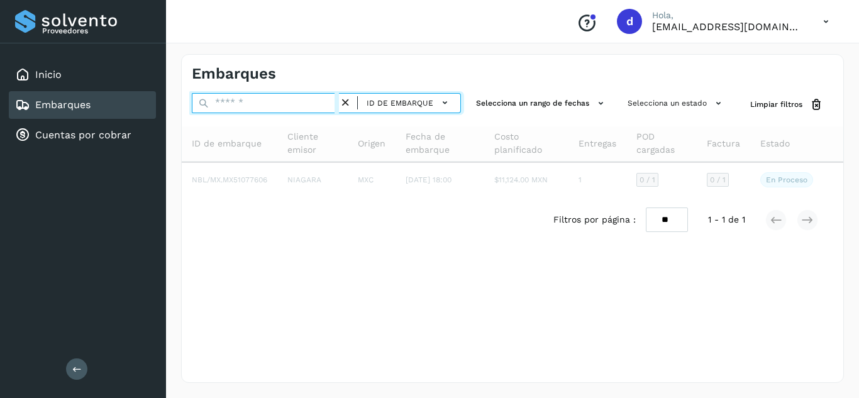
paste input "**********"
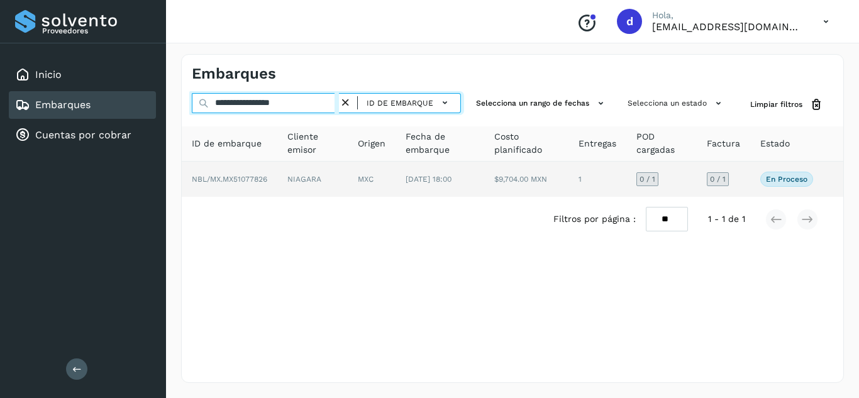
type input "**********"
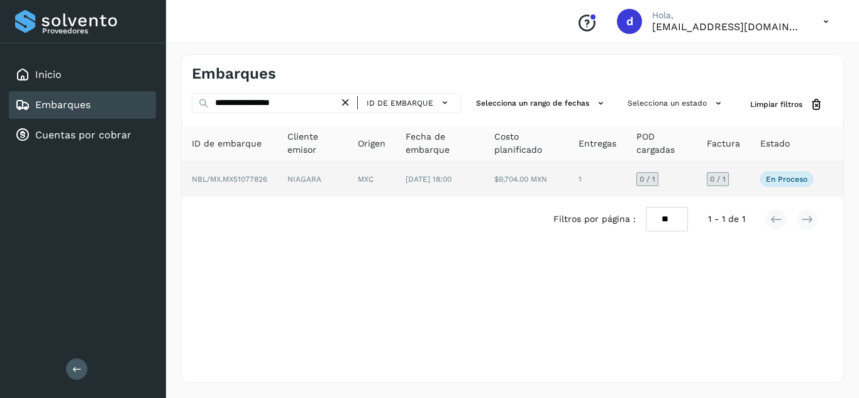
click at [241, 170] on td "NBL/MX.MX51077826" at bounding box center [230, 179] width 96 height 35
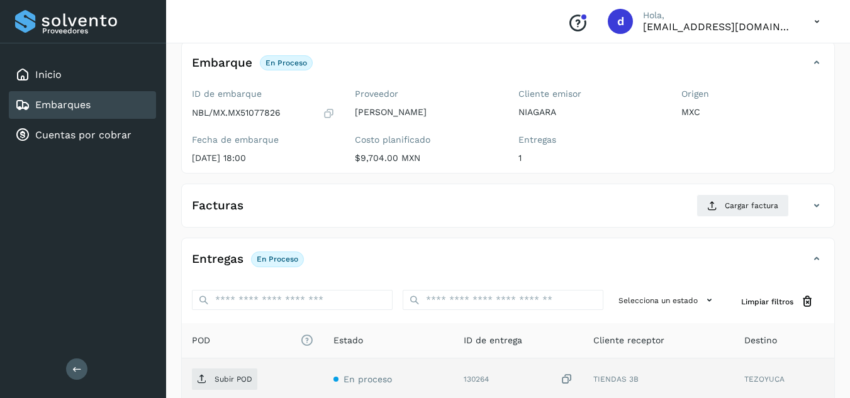
scroll to position [189, 0]
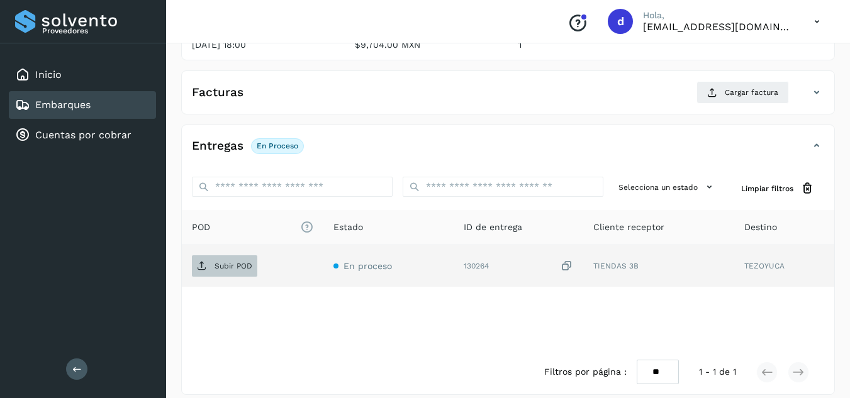
click at [214, 272] on span "Subir POD" at bounding box center [224, 266] width 65 height 20
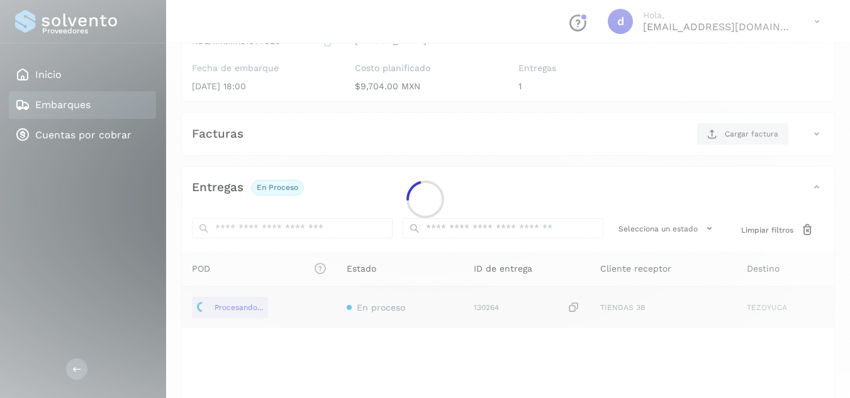
scroll to position [126, 0]
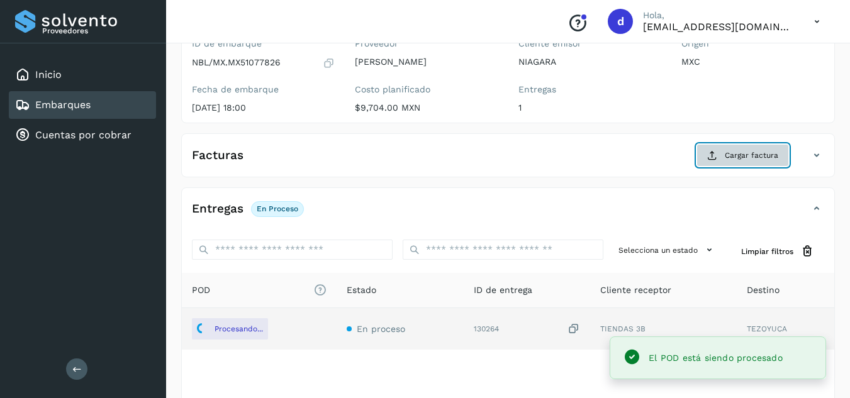
click at [710, 157] on icon at bounding box center [712, 155] width 10 height 10
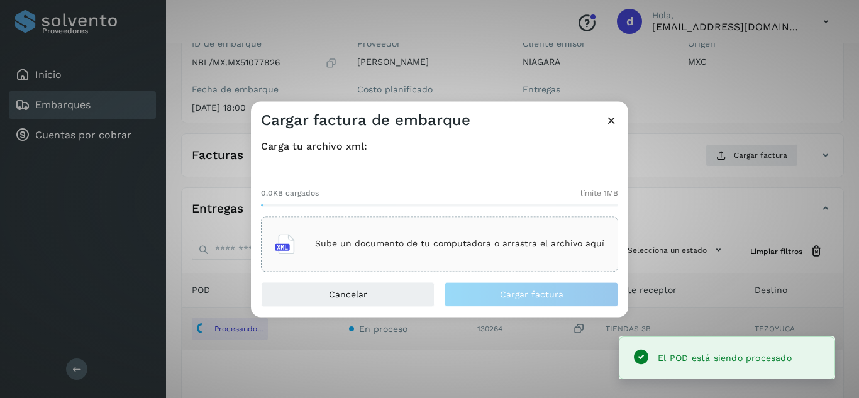
click at [446, 243] on p "Sube un documento de tu computadora o arrastra el archivo aquí" at bounding box center [459, 244] width 289 height 11
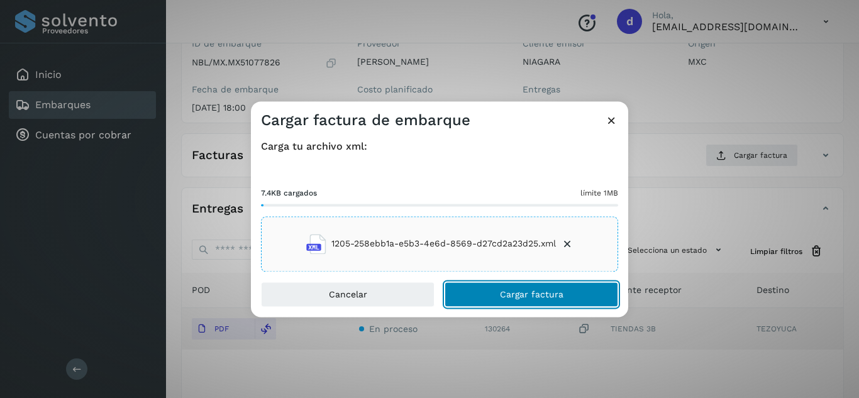
click at [545, 294] on span "Cargar factura" at bounding box center [532, 294] width 64 height 9
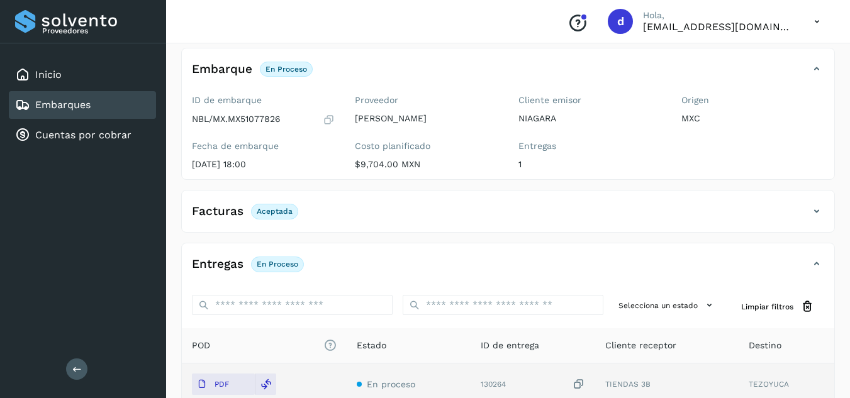
scroll to position [0, 0]
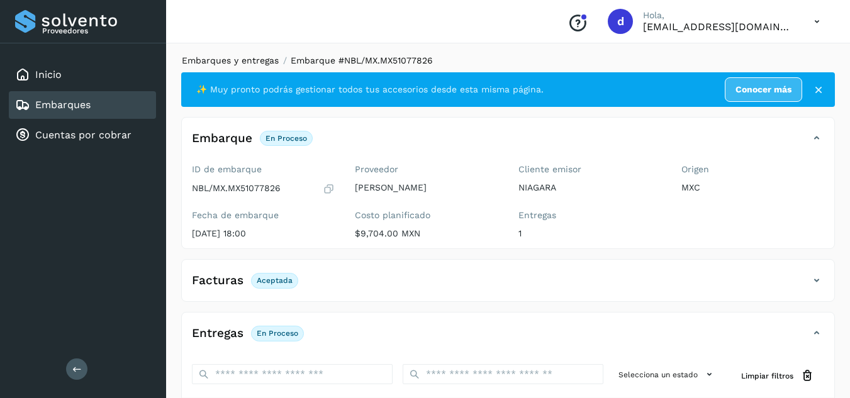
click at [249, 64] on link "Embarques y entregas" at bounding box center [230, 60] width 97 height 10
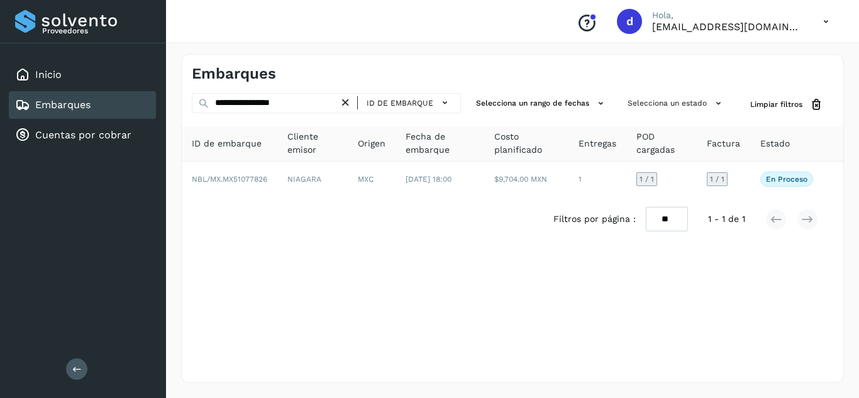
click at [352, 101] on icon at bounding box center [345, 102] width 13 height 13
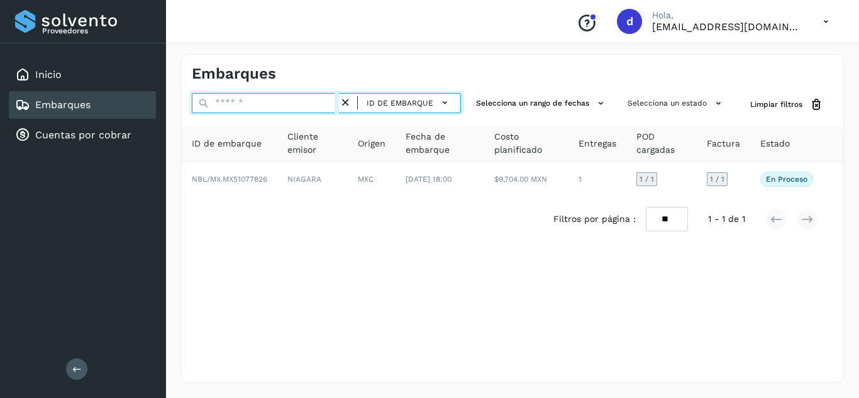
click at [325, 101] on input "text" at bounding box center [265, 103] width 147 height 20
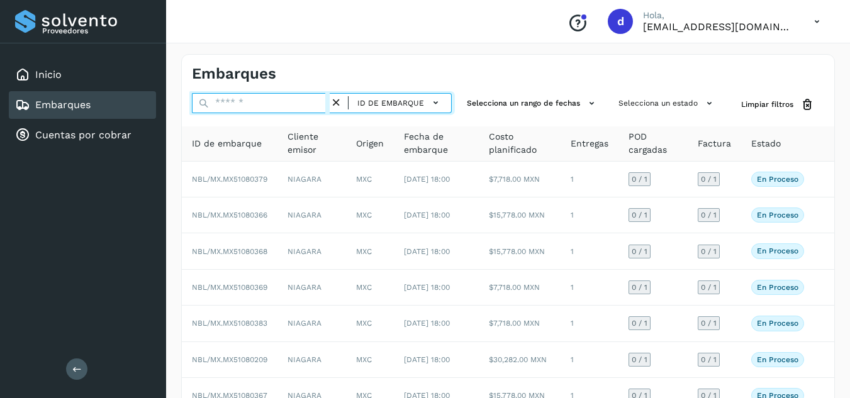
paste input "**********"
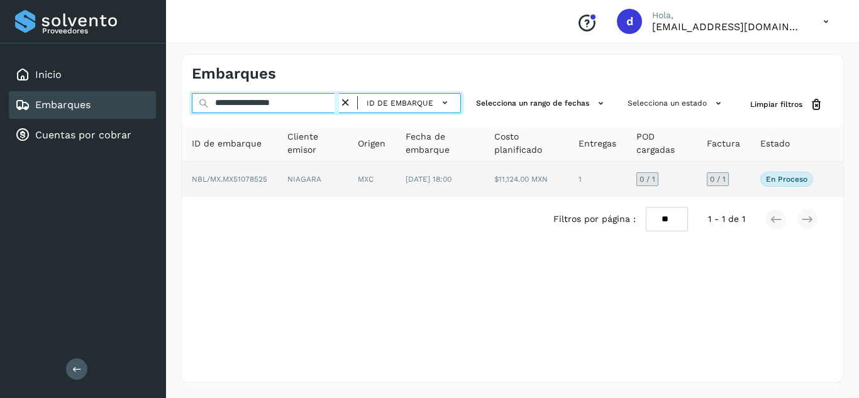
type input "**********"
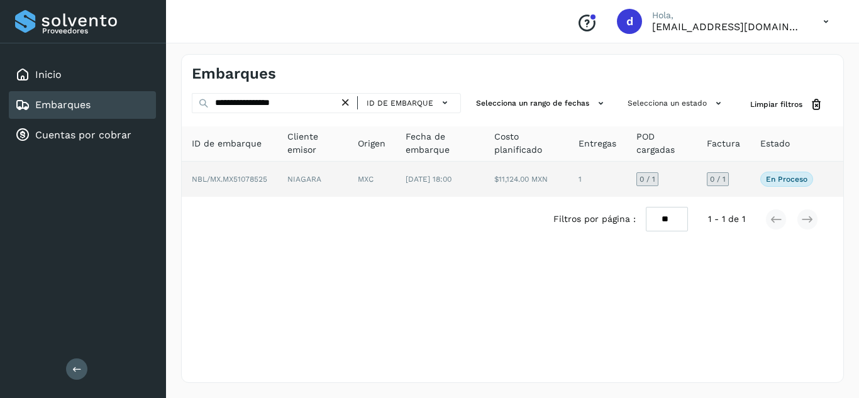
click at [234, 175] on span "NBL/MX.MX51078525" at bounding box center [229, 179] width 75 height 9
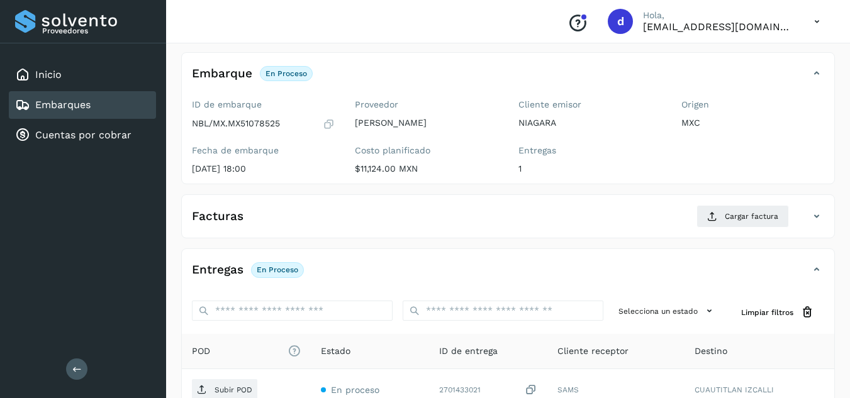
scroll to position [126, 0]
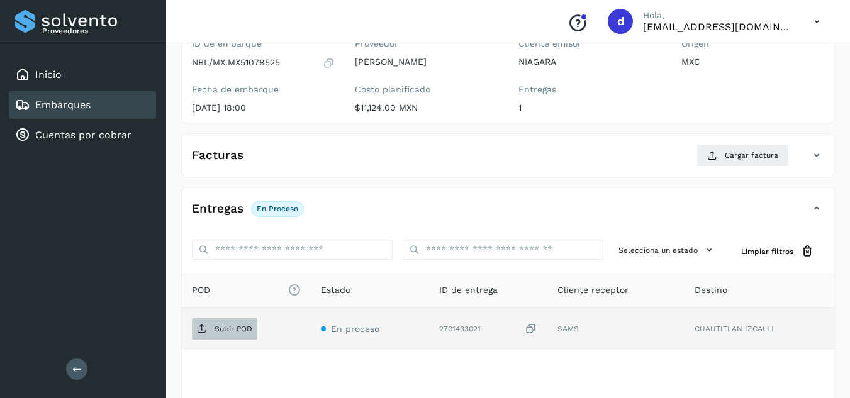
click at [225, 329] on p "Subir POD" at bounding box center [234, 329] width 38 height 9
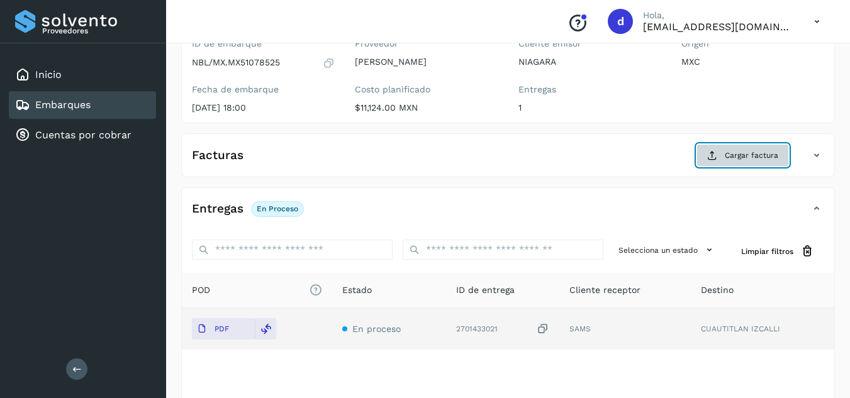
click at [711, 156] on icon at bounding box center [712, 155] width 10 height 10
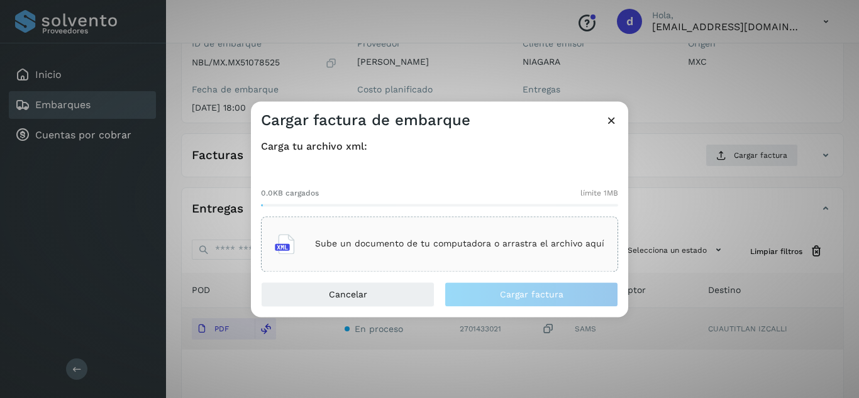
click at [518, 237] on div "Sube un documento de tu computadora o arrastra el archivo aquí" at bounding box center [440, 244] width 330 height 34
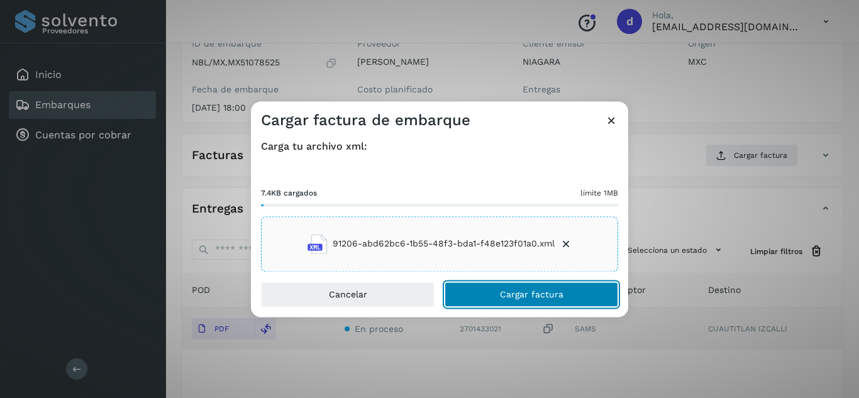
click at [565, 296] on button "Cargar factura" at bounding box center [532, 294] width 174 height 25
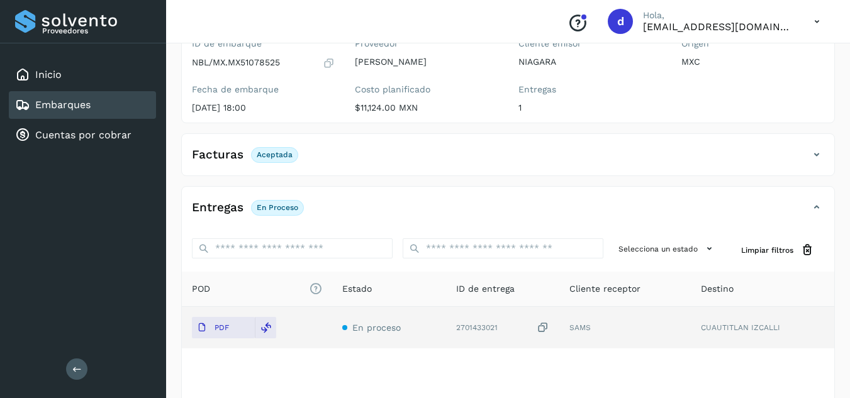
scroll to position [0, 0]
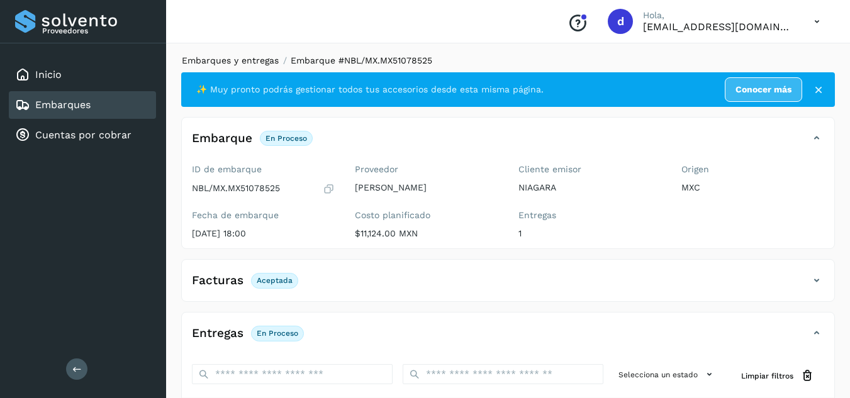
click at [225, 61] on link "Embarques y entregas" at bounding box center [230, 60] width 97 height 10
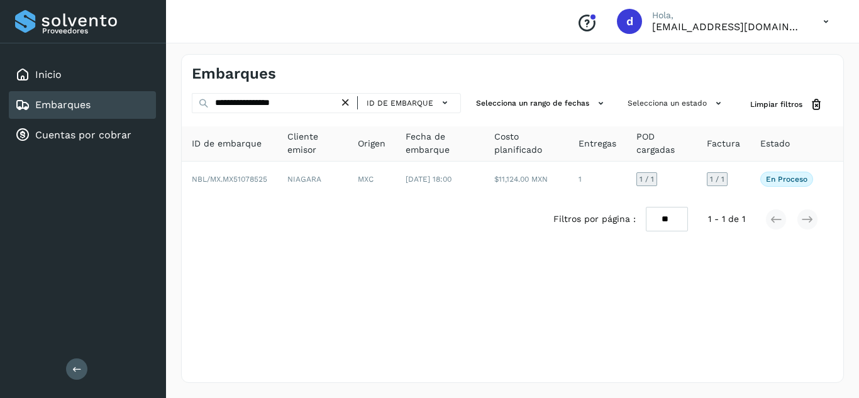
click at [350, 105] on icon at bounding box center [345, 102] width 13 height 13
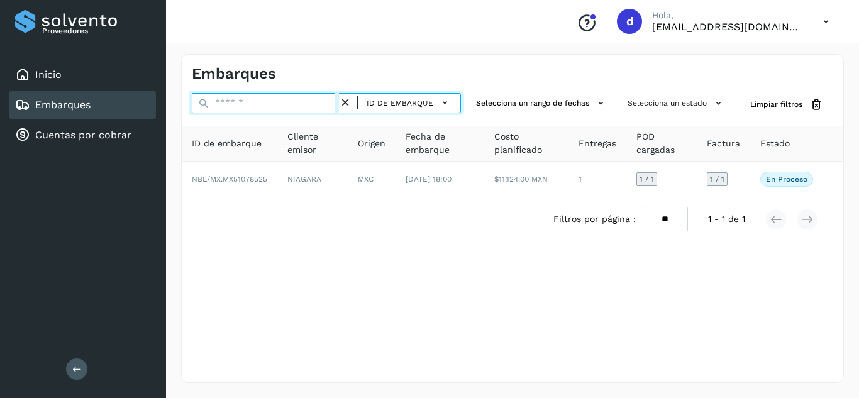
click at [338, 106] on input "text" at bounding box center [265, 103] width 147 height 20
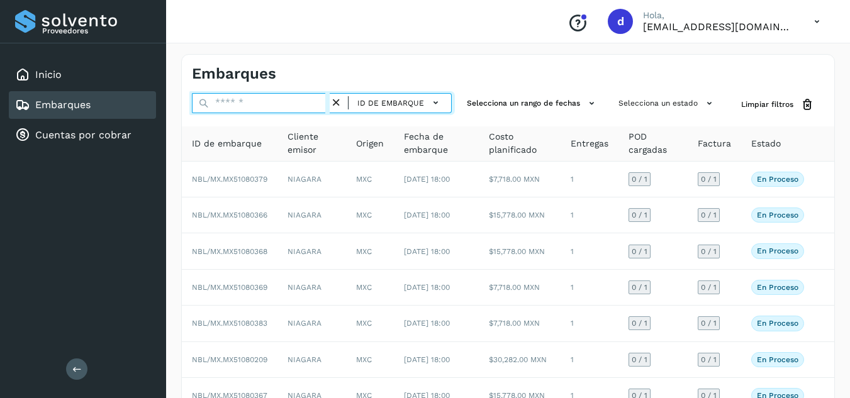
paste input "**********"
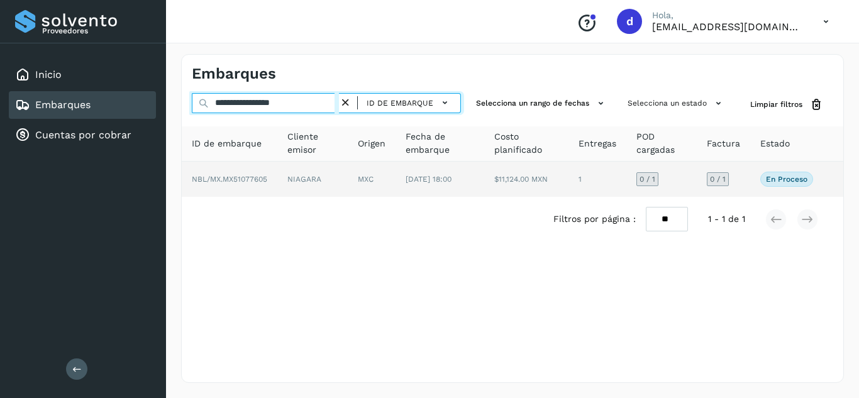
type input "**********"
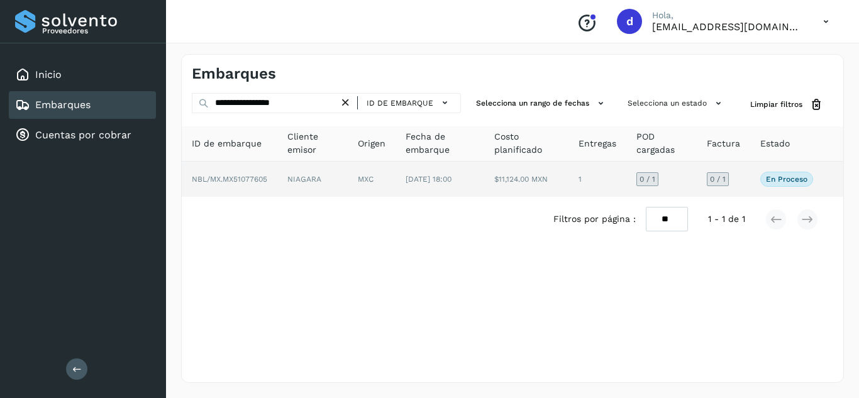
click at [223, 178] on span "NBL/MX.MX51077605" at bounding box center [229, 179] width 75 height 9
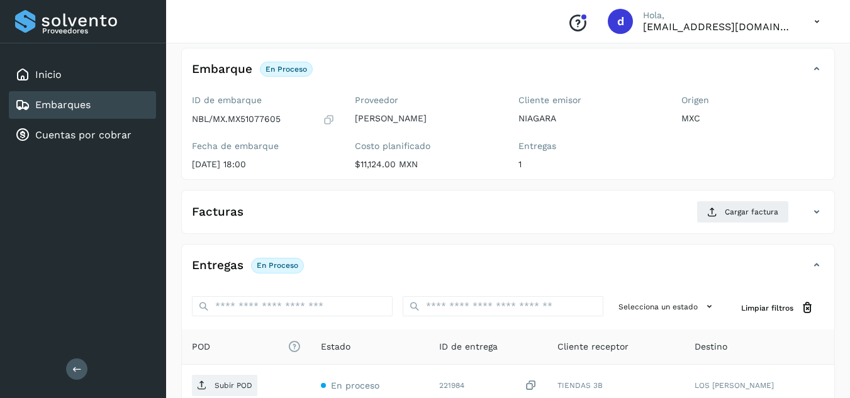
scroll to position [189, 0]
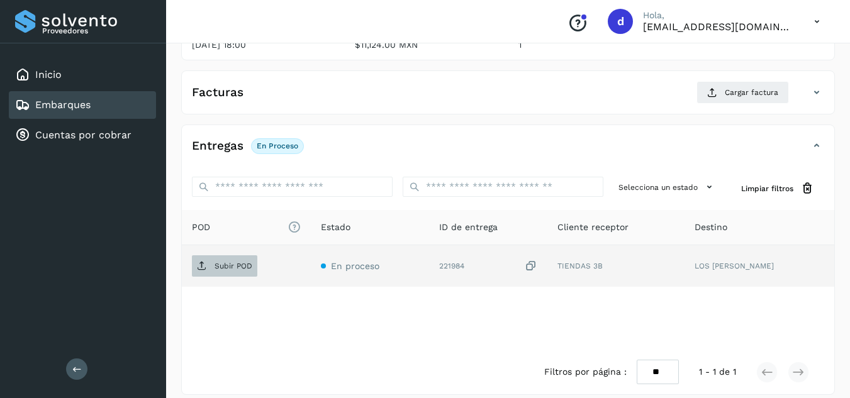
click at [233, 262] on p "Subir POD" at bounding box center [234, 266] width 38 height 9
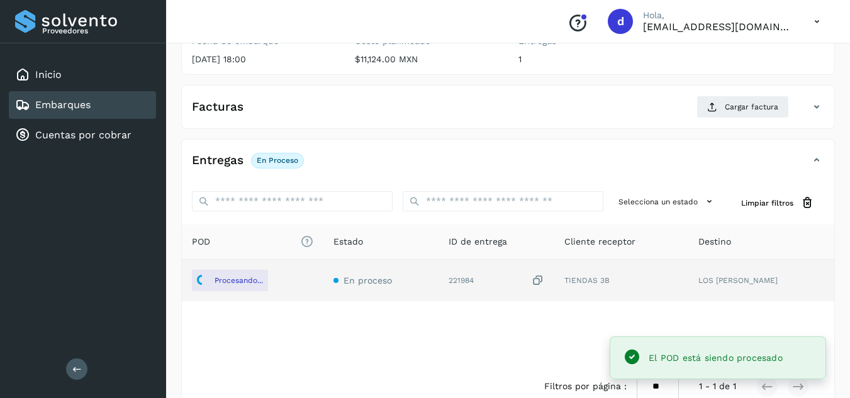
scroll to position [126, 0]
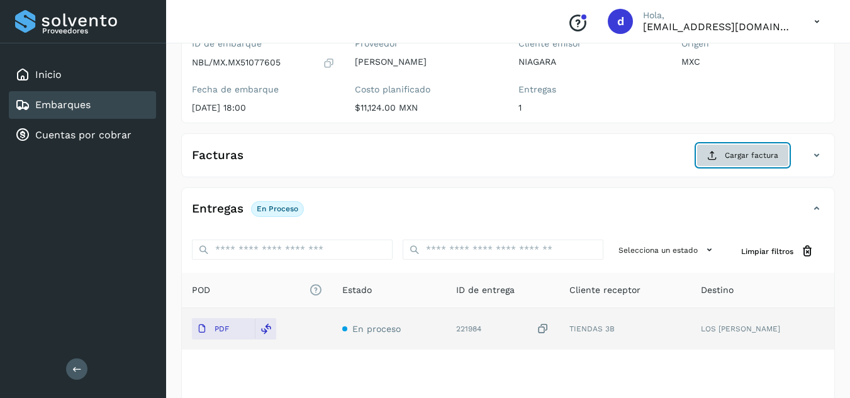
click at [734, 163] on button "Cargar factura" at bounding box center [742, 155] width 92 height 23
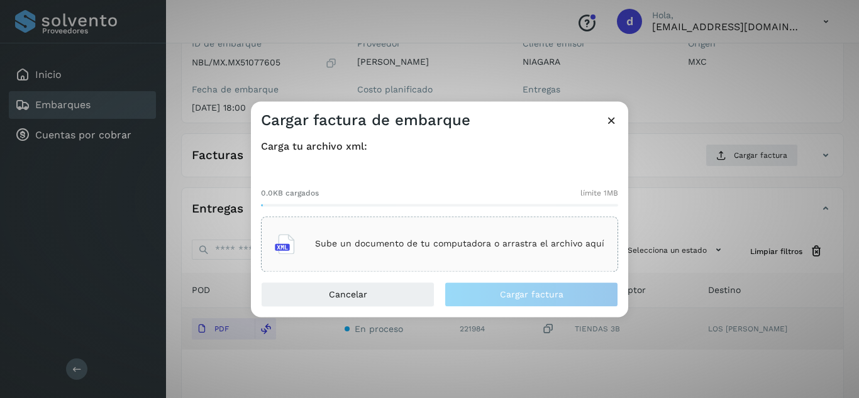
click at [422, 242] on p "Sube un documento de tu computadora o arrastra el archivo aquí" at bounding box center [459, 244] width 289 height 11
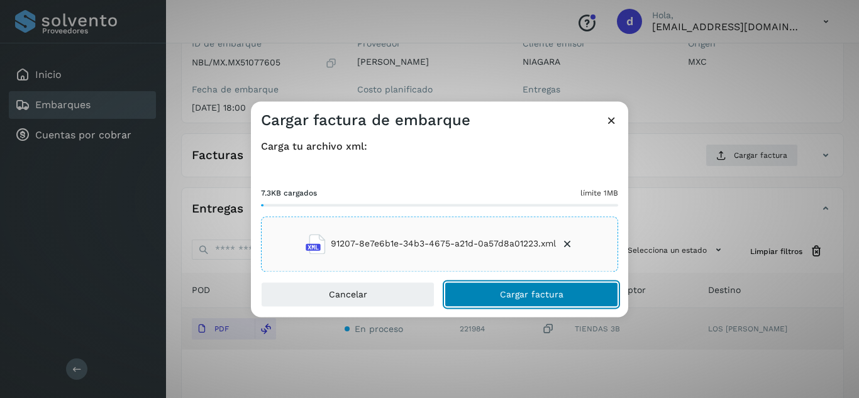
click at [502, 290] on span "Cargar factura" at bounding box center [532, 294] width 64 height 9
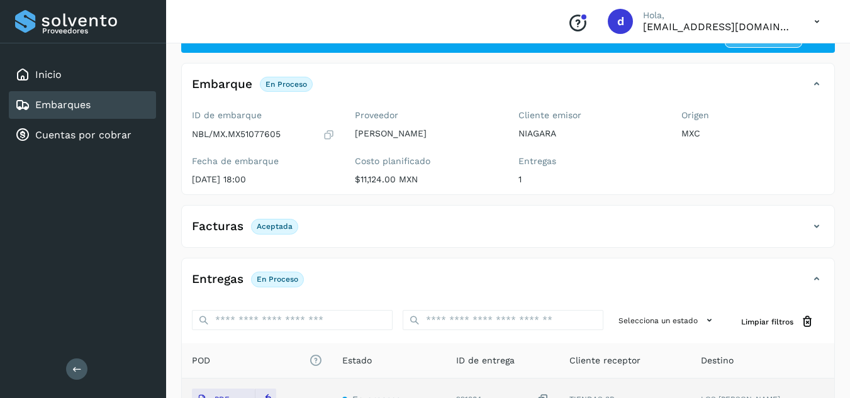
scroll to position [0, 0]
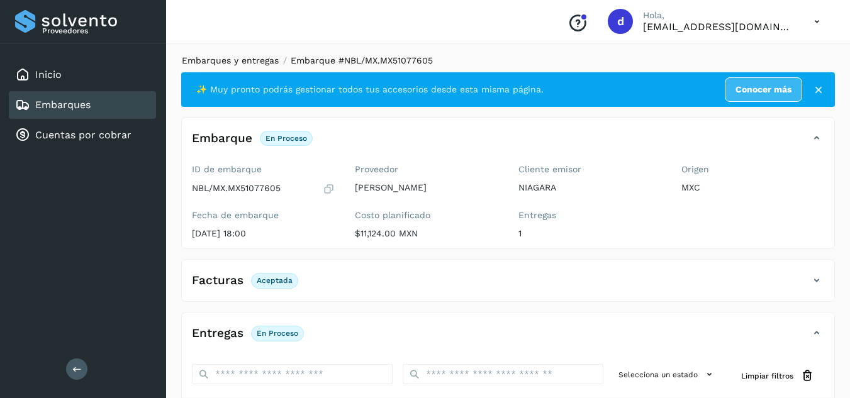
click at [260, 60] on link "Embarques y entregas" at bounding box center [230, 60] width 97 height 10
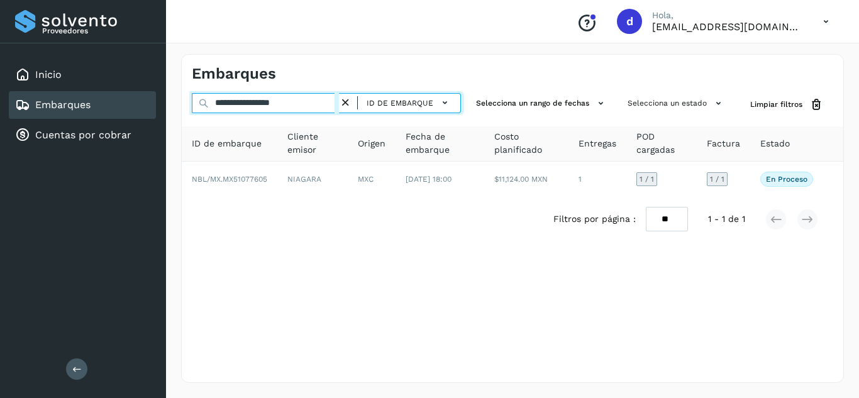
click at [339, 101] on input "**********" at bounding box center [265, 103] width 147 height 20
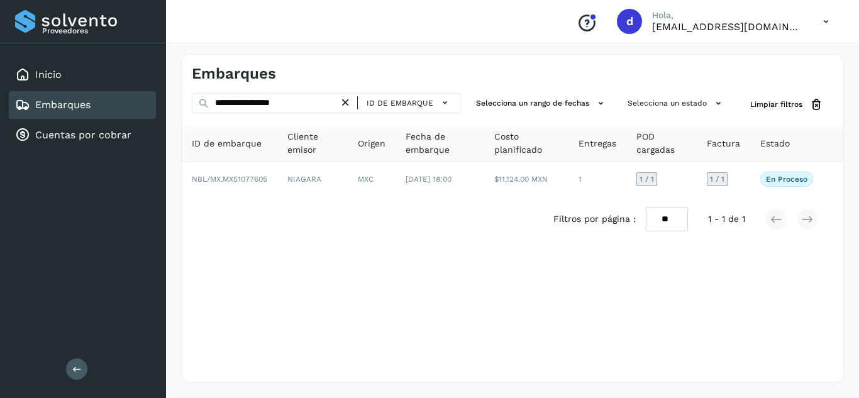
drag, startPoint x: 348, startPoint y: 102, endPoint x: 298, endPoint y: 106, distance: 50.5
click at [348, 103] on icon at bounding box center [345, 102] width 13 height 13
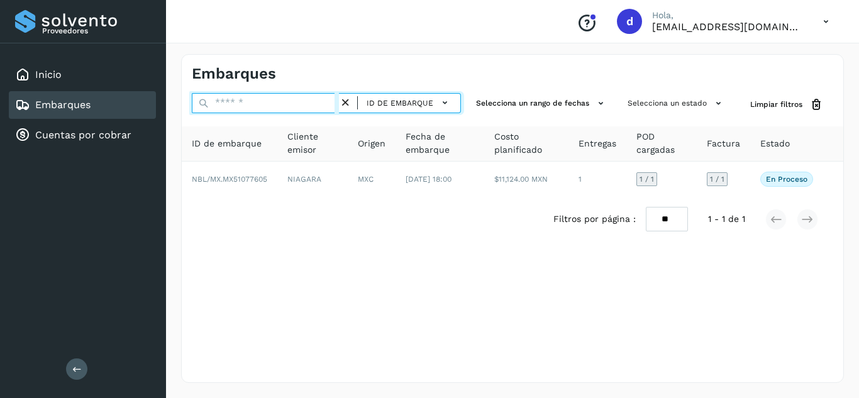
click at [297, 106] on input "text" at bounding box center [265, 103] width 147 height 20
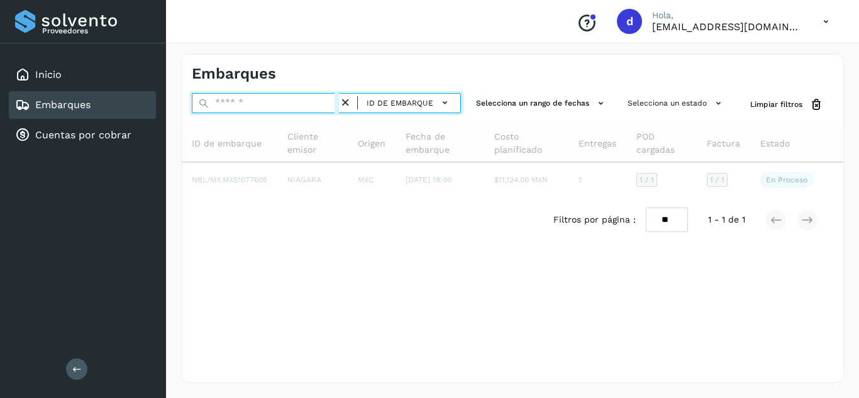
paste input "**********"
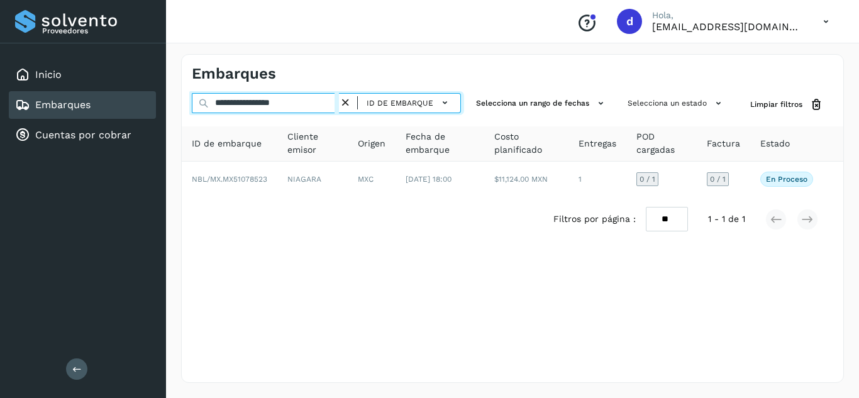
type input "**********"
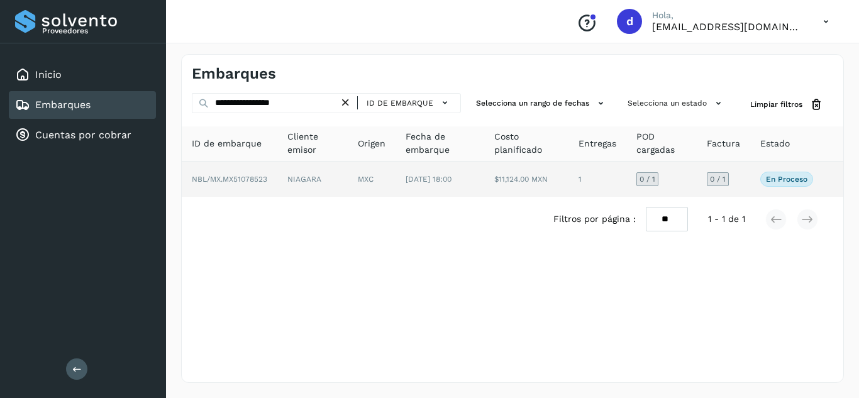
click at [259, 182] on span "NBL/MX.MX51078523" at bounding box center [229, 179] width 75 height 9
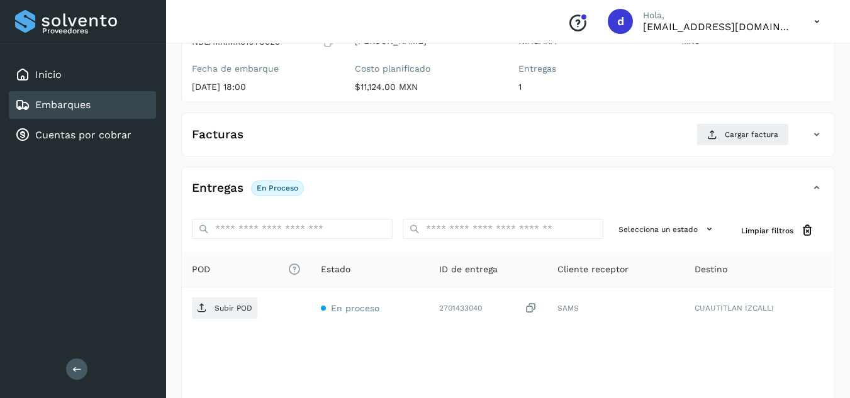
scroll to position [189, 0]
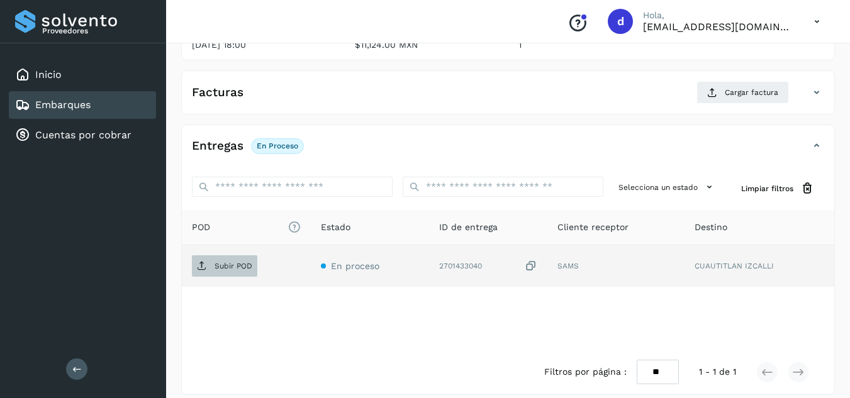
click at [223, 263] on p "Subir POD" at bounding box center [234, 266] width 38 height 9
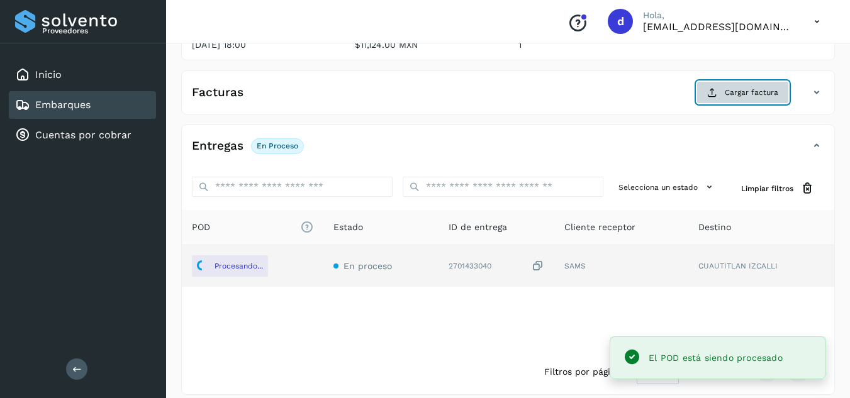
click at [742, 96] on span "Cargar factura" at bounding box center [751, 92] width 53 height 11
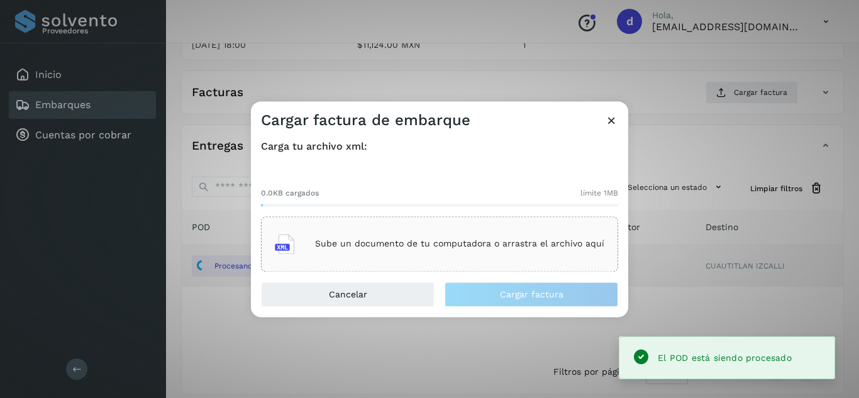
click at [416, 234] on div "Sube un documento de tu computadora o arrastra el archivo aquí" at bounding box center [440, 244] width 330 height 34
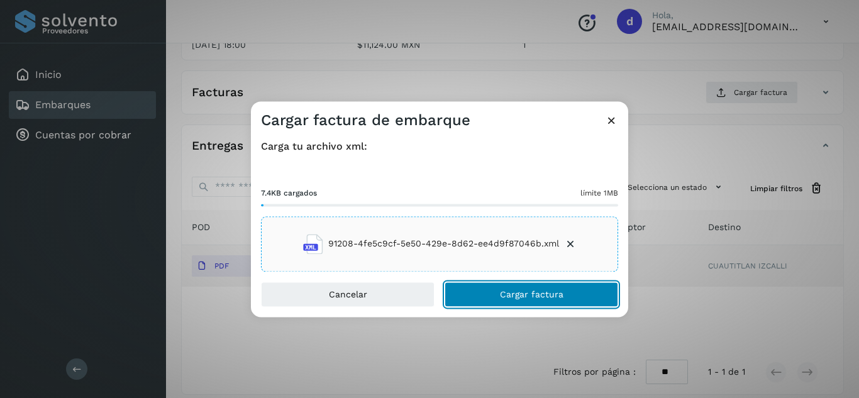
click at [532, 301] on button "Cargar factura" at bounding box center [532, 294] width 174 height 25
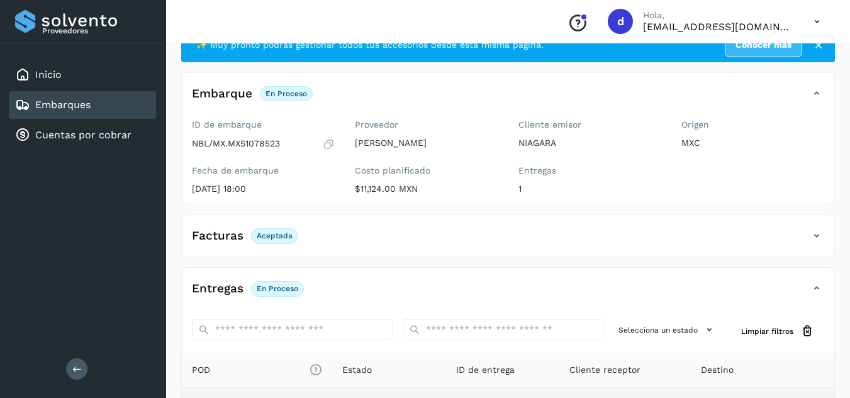
scroll to position [0, 0]
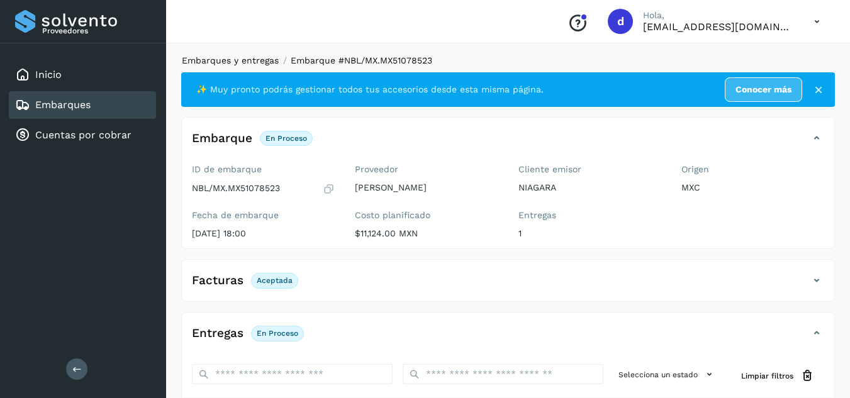
click at [267, 60] on link "Embarques y entregas" at bounding box center [230, 60] width 97 height 10
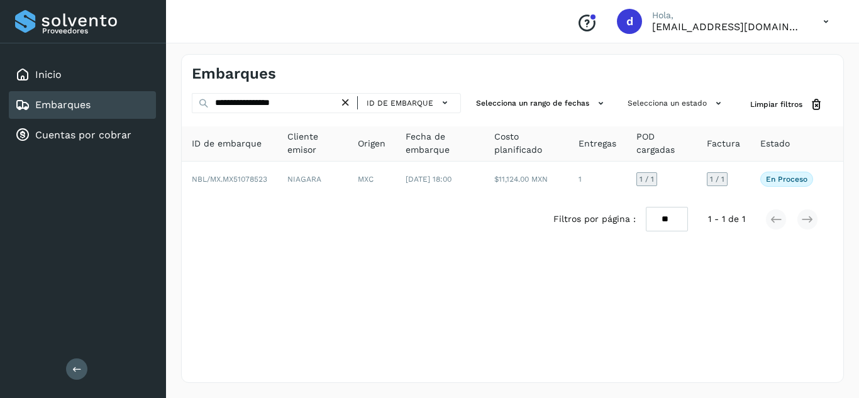
click at [350, 104] on icon at bounding box center [345, 102] width 13 height 13
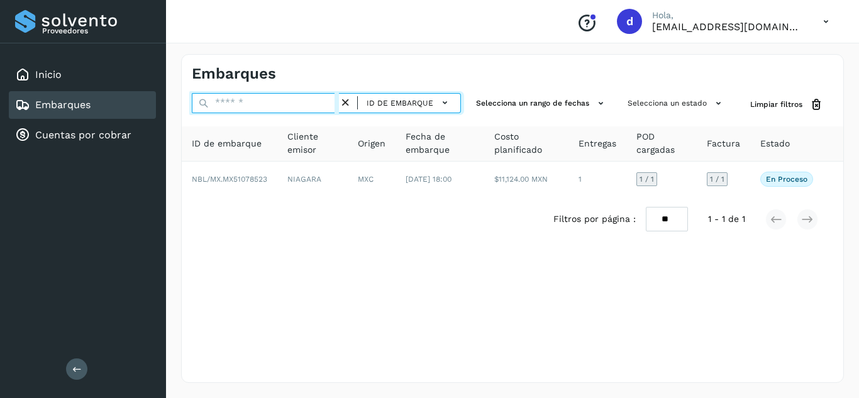
click at [313, 104] on input "text" at bounding box center [265, 103] width 147 height 20
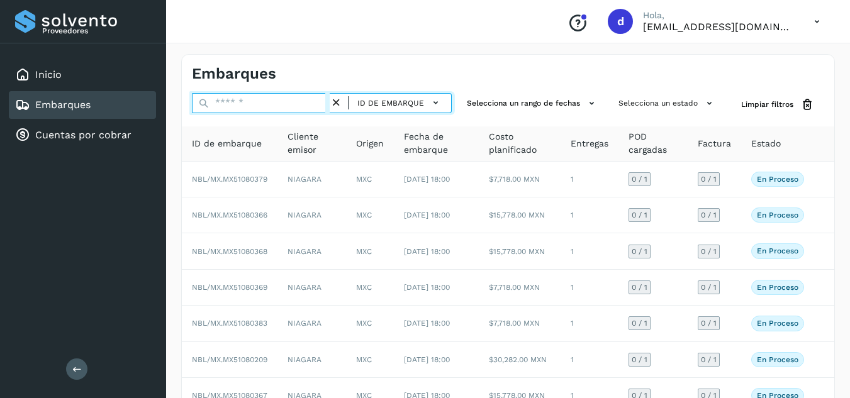
click at [313, 104] on input "text" at bounding box center [261, 103] width 138 height 20
paste input "**********"
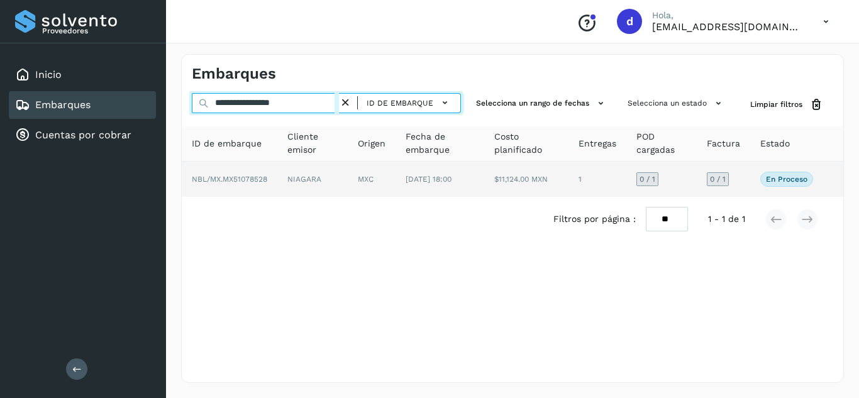
type input "**********"
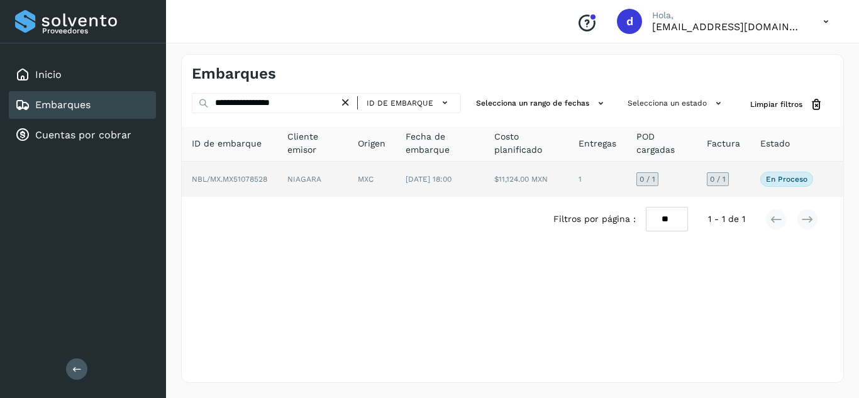
click at [226, 179] on span "NBL/MX.MX51078528" at bounding box center [229, 179] width 75 height 9
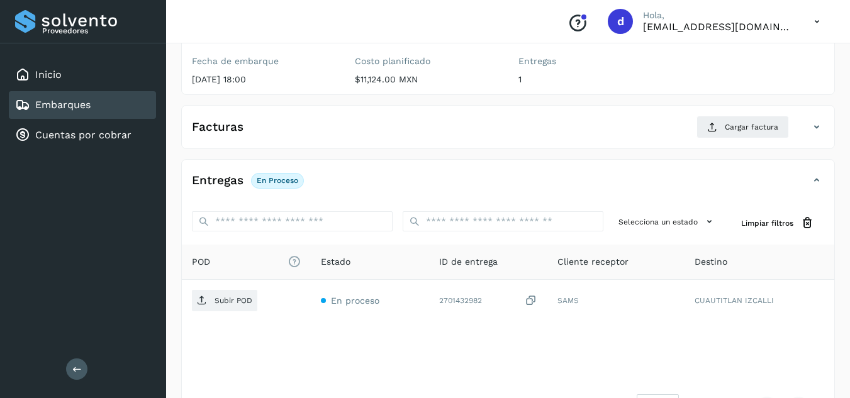
scroll to position [189, 0]
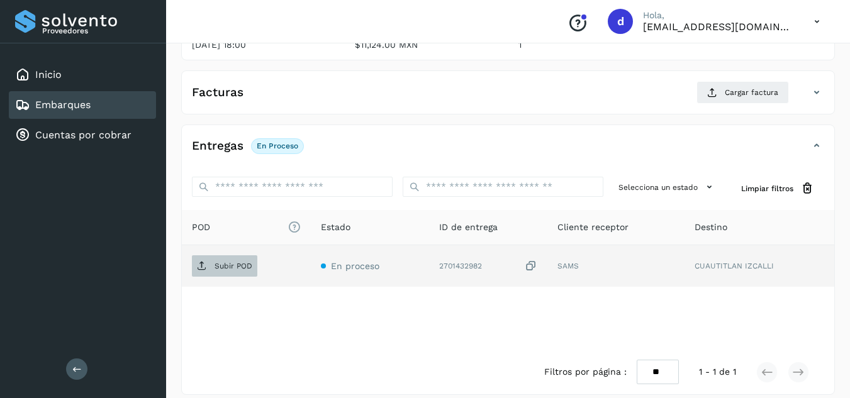
click at [230, 274] on span "Subir POD" at bounding box center [224, 266] width 65 height 20
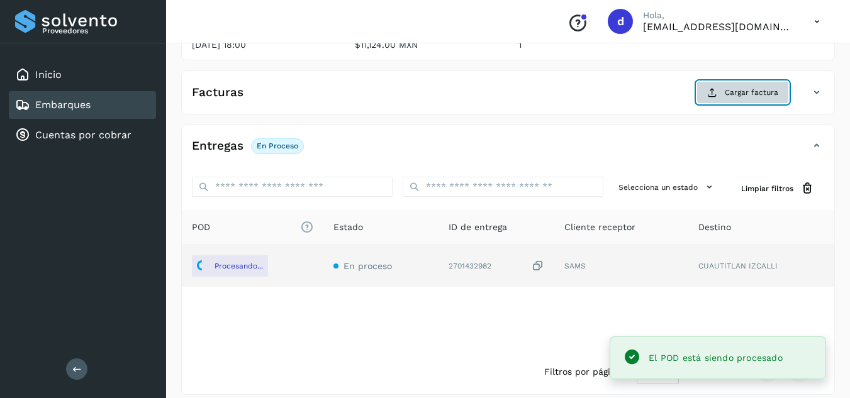
click at [722, 90] on button "Cargar factura" at bounding box center [742, 92] width 92 height 23
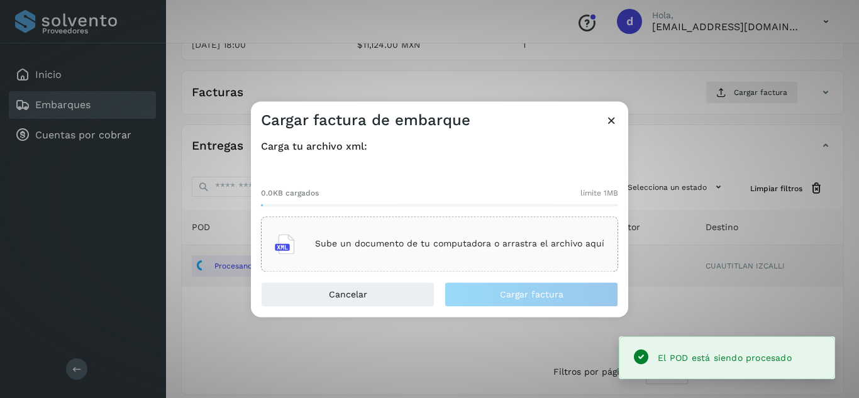
click at [466, 250] on div "Sube un documento de tu computadora o arrastra el archivo aquí" at bounding box center [440, 244] width 330 height 34
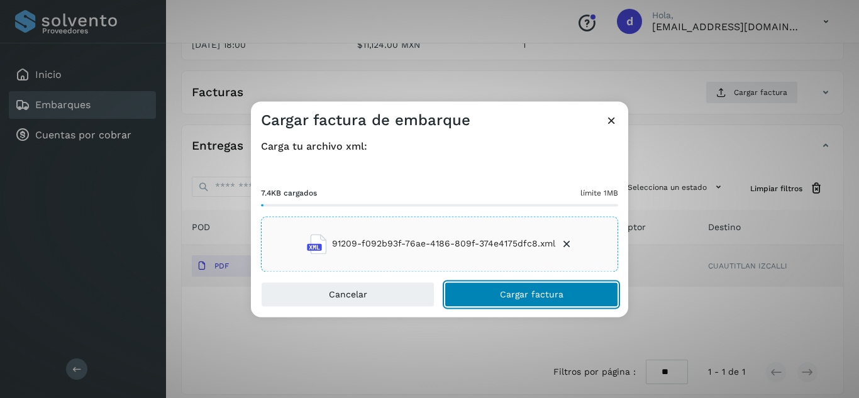
click at [546, 295] on span "Cargar factura" at bounding box center [532, 294] width 64 height 9
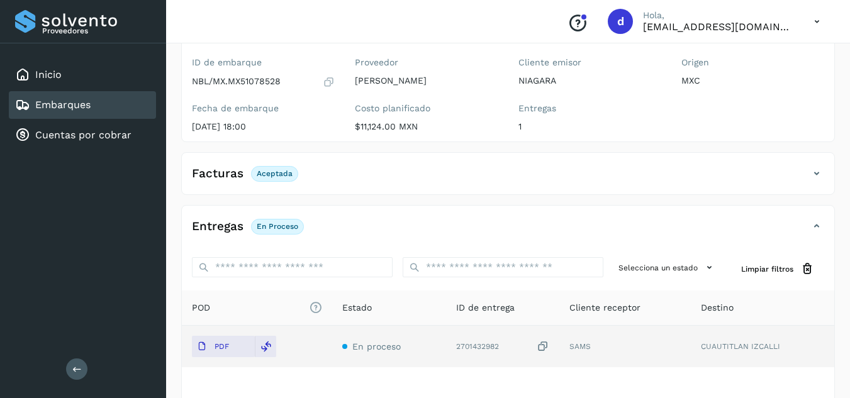
scroll to position [0, 0]
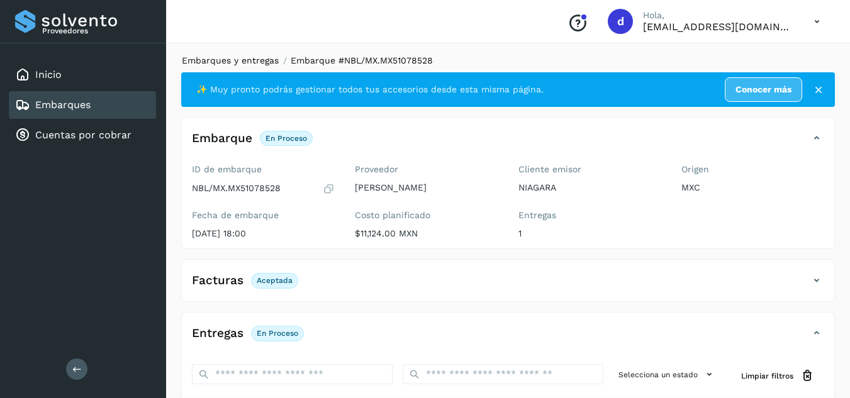
click at [265, 64] on link "Embarques y entregas" at bounding box center [230, 60] width 97 height 10
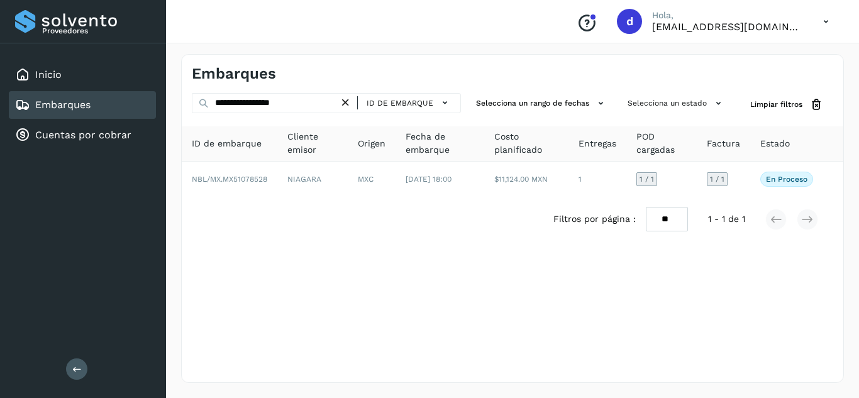
drag, startPoint x: 346, startPoint y: 100, endPoint x: 315, endPoint y: 103, distance: 30.9
click at [344, 101] on icon at bounding box center [345, 102] width 13 height 13
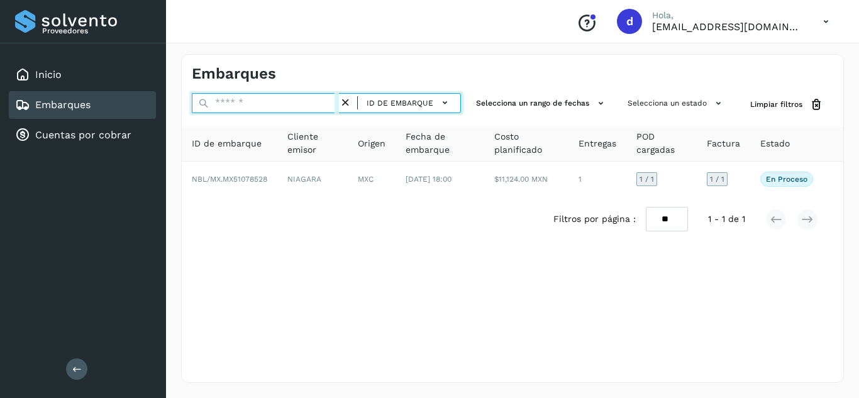
click at [315, 103] on input "text" at bounding box center [265, 103] width 147 height 20
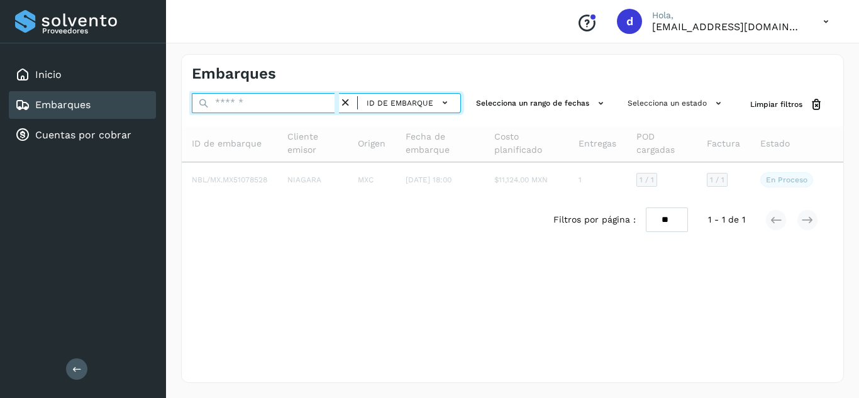
paste input "**********"
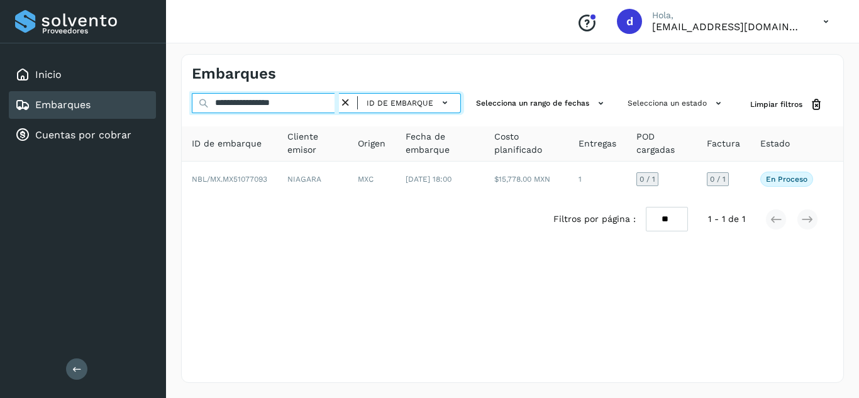
type input "**********"
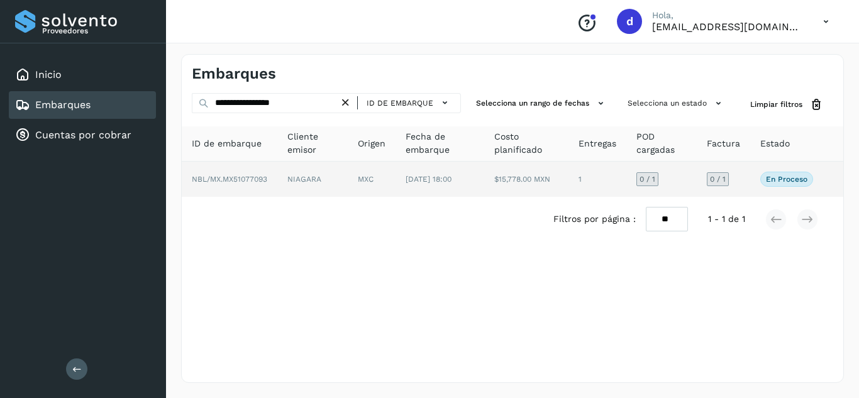
click at [227, 170] on td "NBL/MX.MX51077093" at bounding box center [230, 179] width 96 height 35
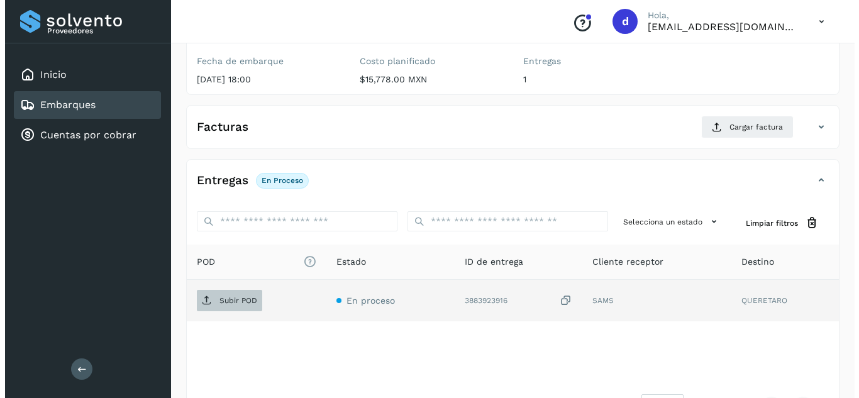
scroll to position [201, 0]
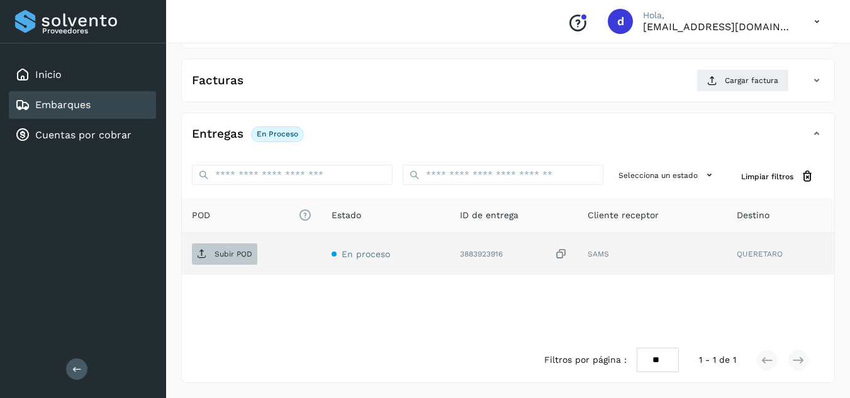
click at [238, 252] on p "Subir POD" at bounding box center [234, 254] width 38 height 9
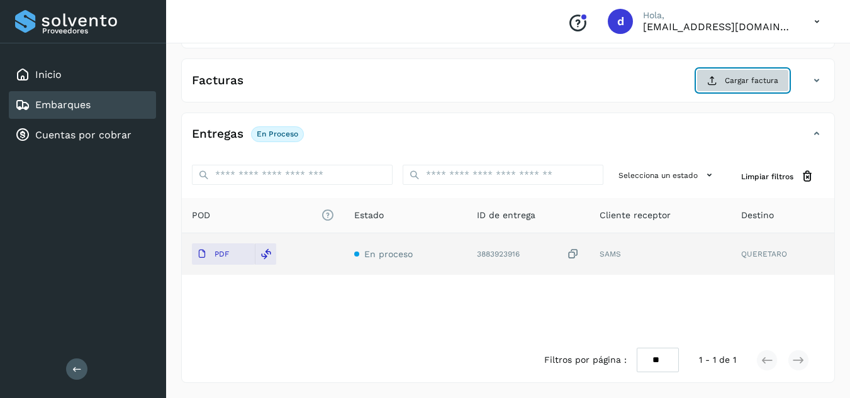
click at [732, 78] on span "Cargar factura" at bounding box center [751, 80] width 53 height 11
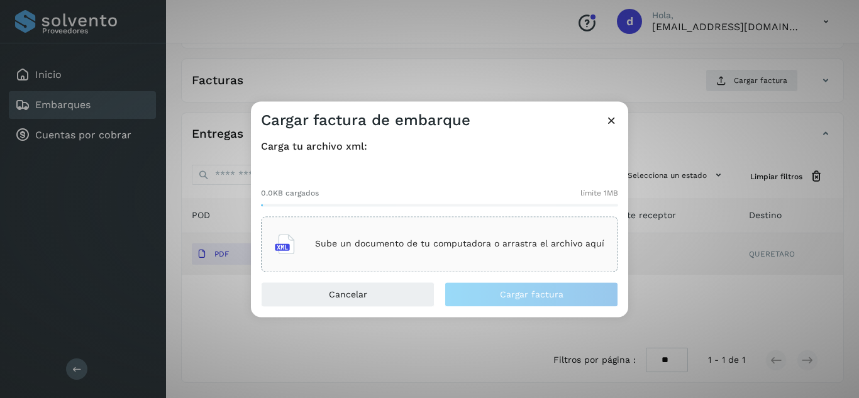
click at [416, 233] on div "Sube un documento de tu computadora o arrastra el archivo aquí" at bounding box center [440, 244] width 330 height 34
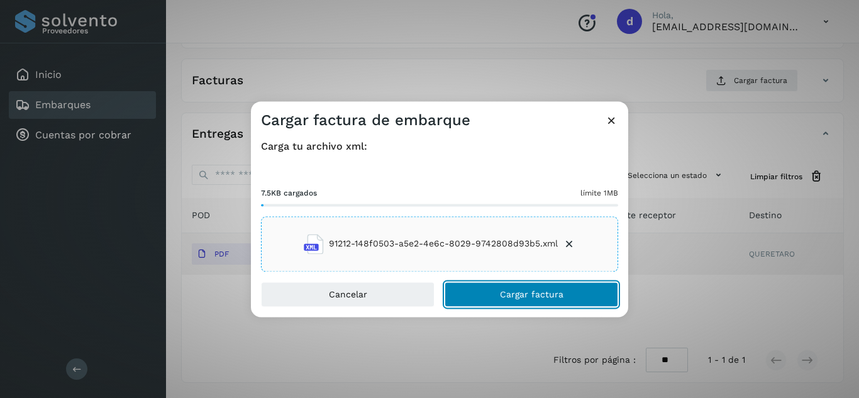
click at [502, 288] on button "Cargar factura" at bounding box center [532, 294] width 174 height 25
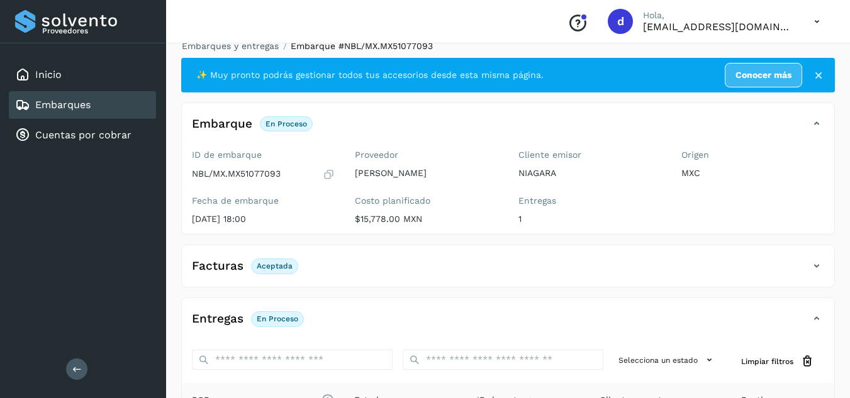
scroll to position [11, 0]
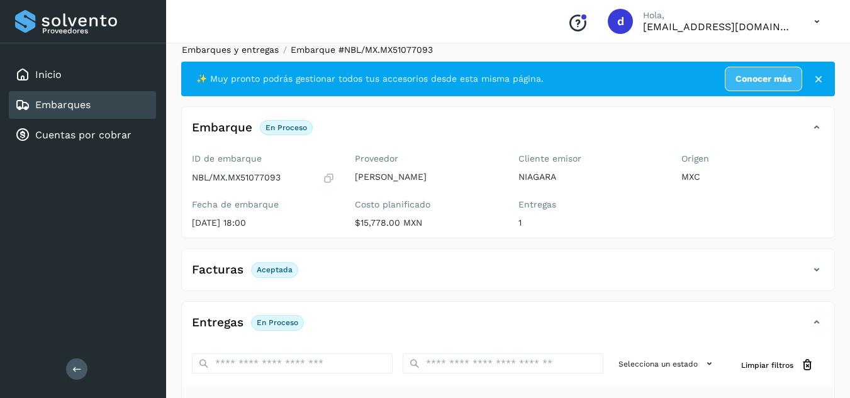
click at [249, 52] on link "Embarques y entregas" at bounding box center [230, 50] width 97 height 10
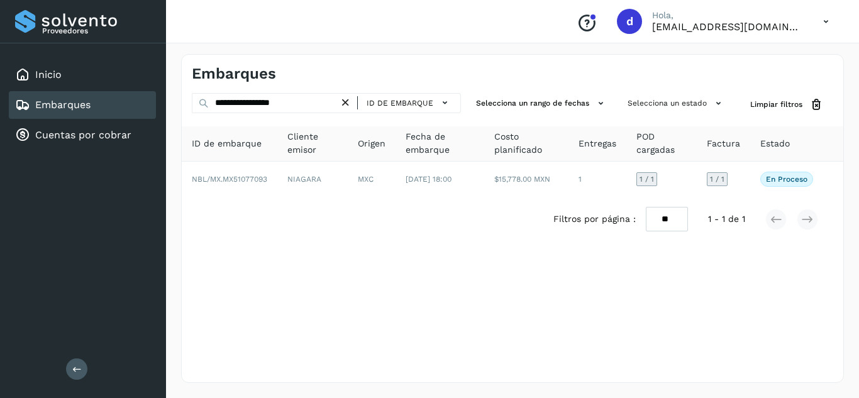
click at [347, 103] on icon at bounding box center [345, 102] width 13 height 13
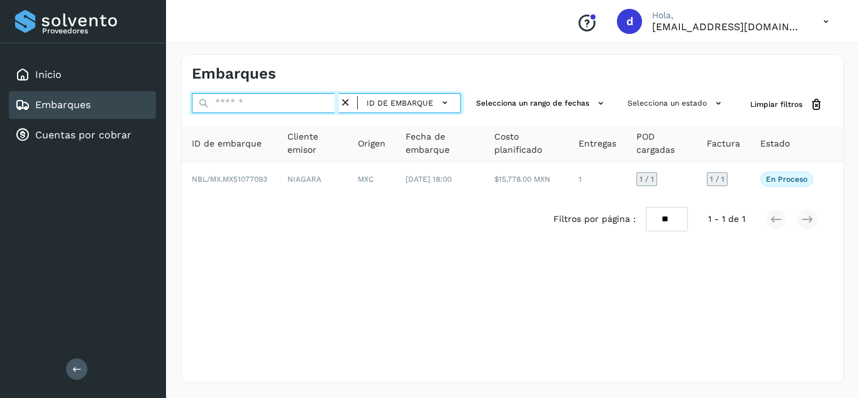
click at [321, 100] on input "text" at bounding box center [265, 103] width 147 height 20
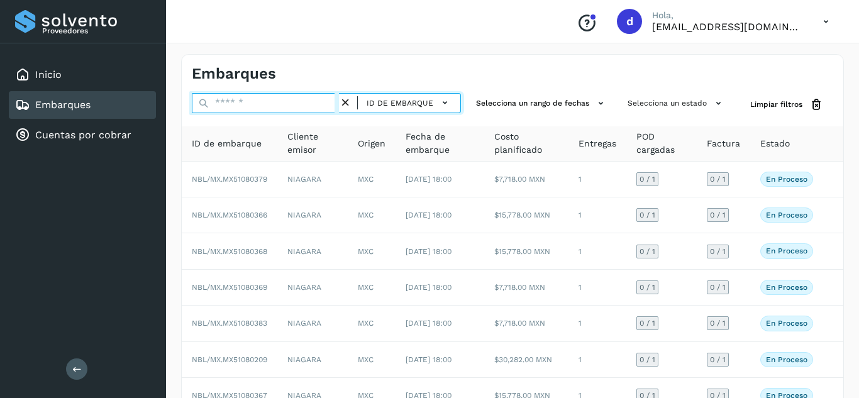
paste input "**********"
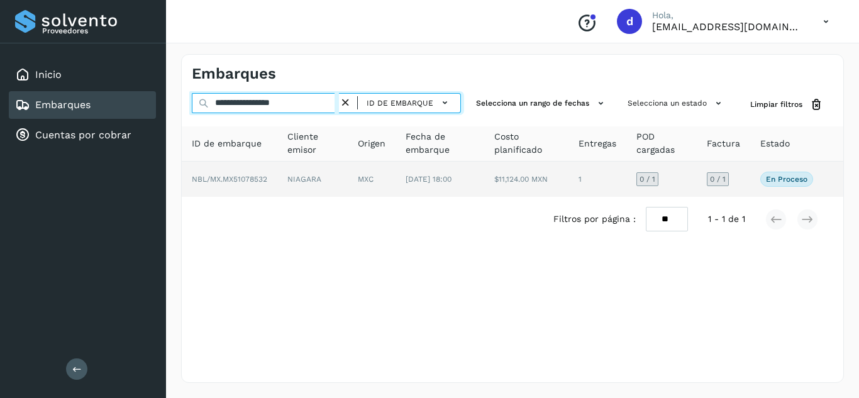
type input "**********"
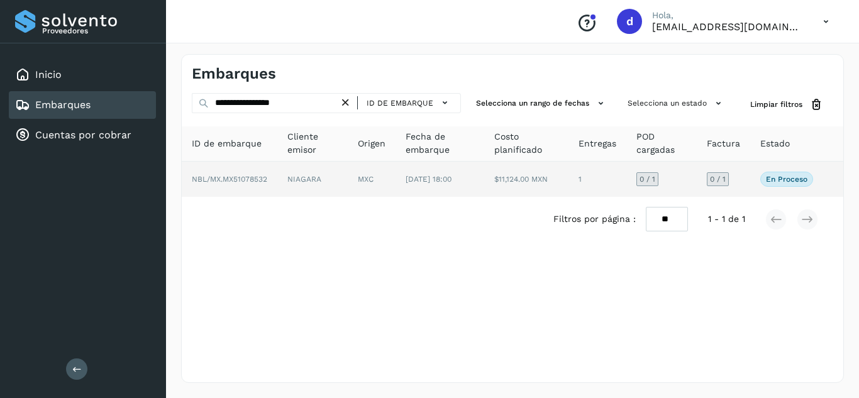
click at [247, 180] on span "NBL/MX.MX51078532" at bounding box center [229, 179] width 75 height 9
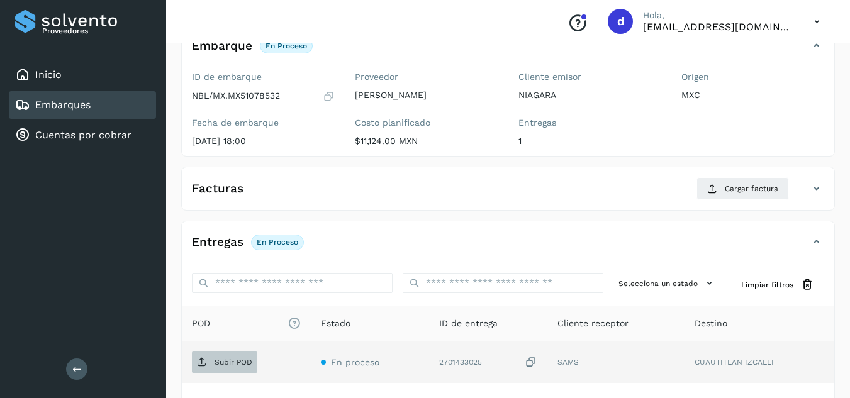
scroll to position [126, 0]
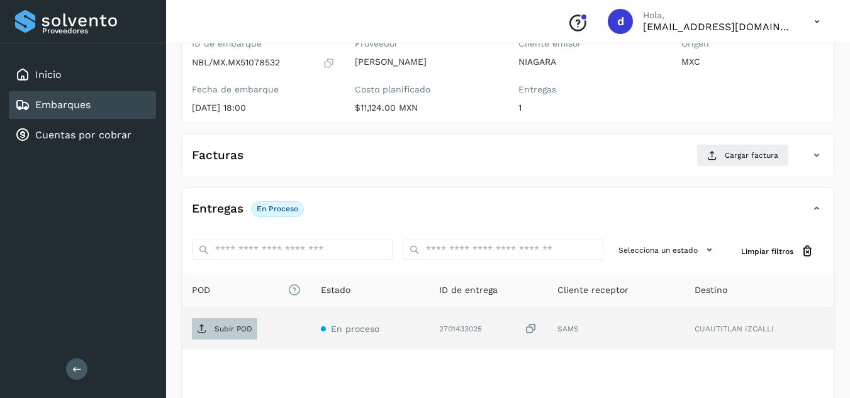
click at [223, 333] on p "Subir POD" at bounding box center [234, 329] width 38 height 9
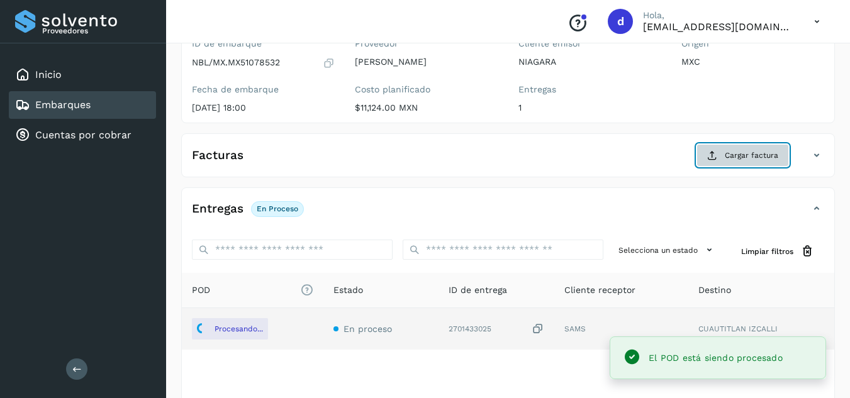
click at [727, 158] on span "Cargar factura" at bounding box center [751, 155] width 53 height 11
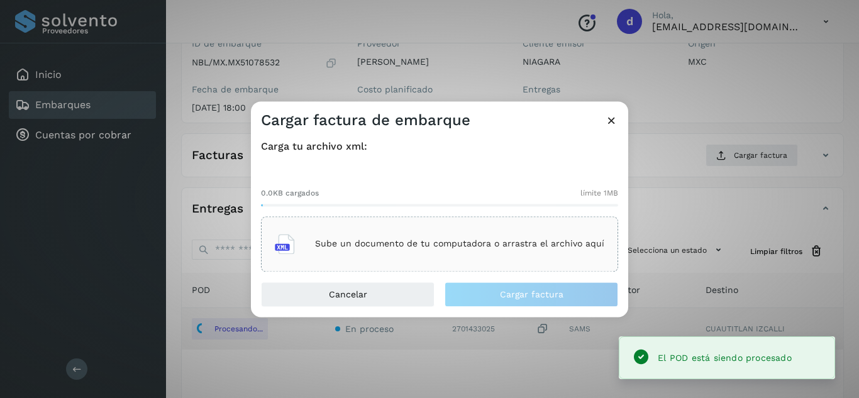
click at [556, 239] on p "Sube un documento de tu computadora o arrastra el archivo aquí" at bounding box center [459, 244] width 289 height 11
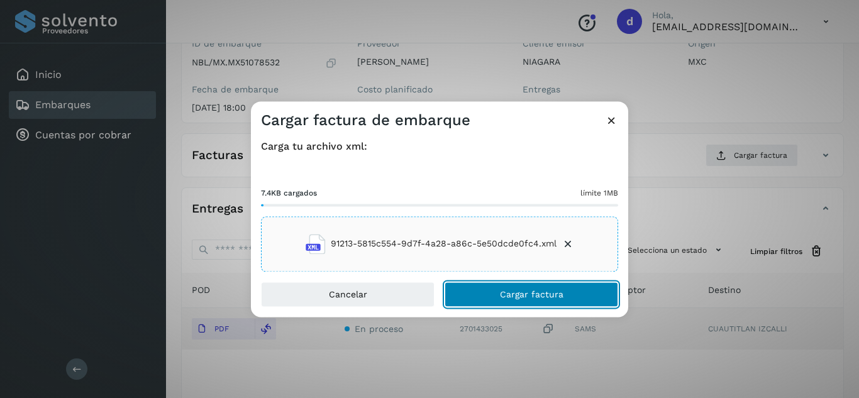
click at [520, 291] on span "Cargar factura" at bounding box center [532, 294] width 64 height 9
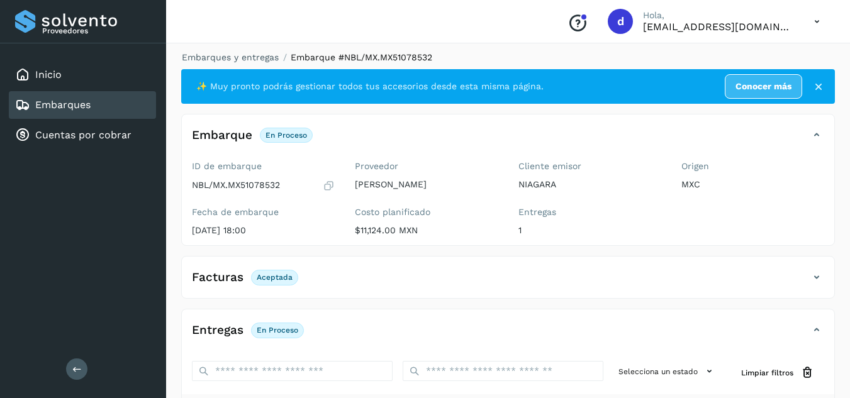
scroll to position [0, 0]
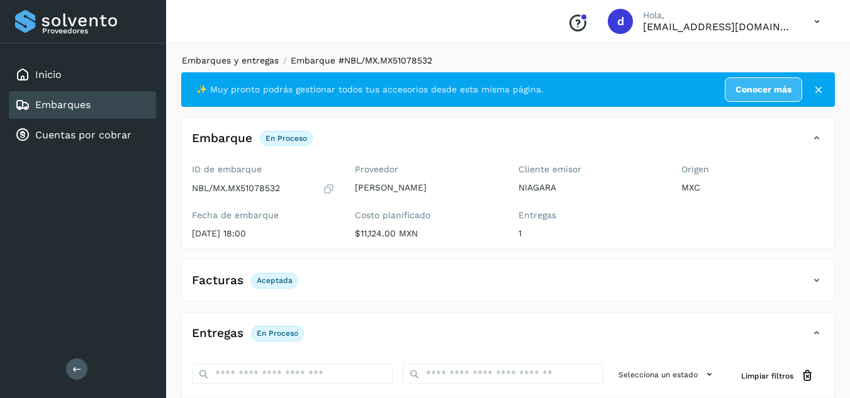
click at [226, 64] on link "Embarques y entregas" at bounding box center [230, 60] width 97 height 10
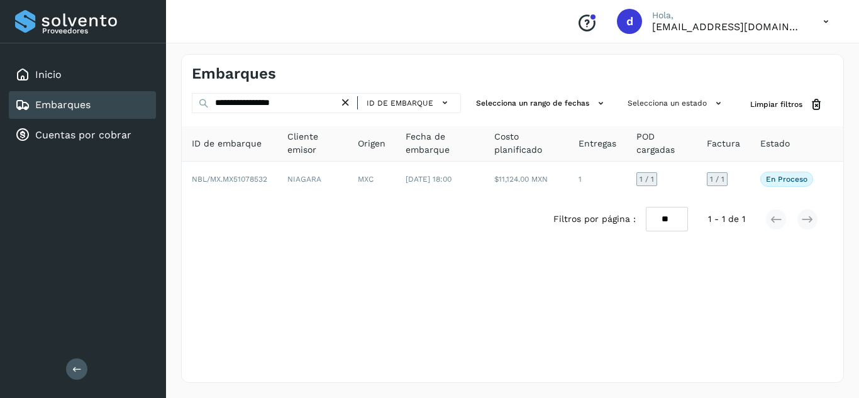
click at [347, 106] on icon at bounding box center [345, 102] width 13 height 13
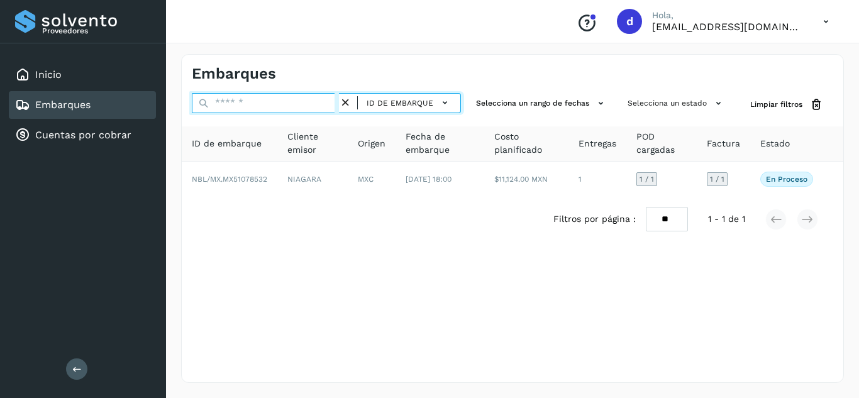
drag, startPoint x: 311, startPoint y: 99, endPoint x: 303, endPoint y: 103, distance: 8.8
click at [311, 99] on input "text" at bounding box center [265, 103] width 147 height 20
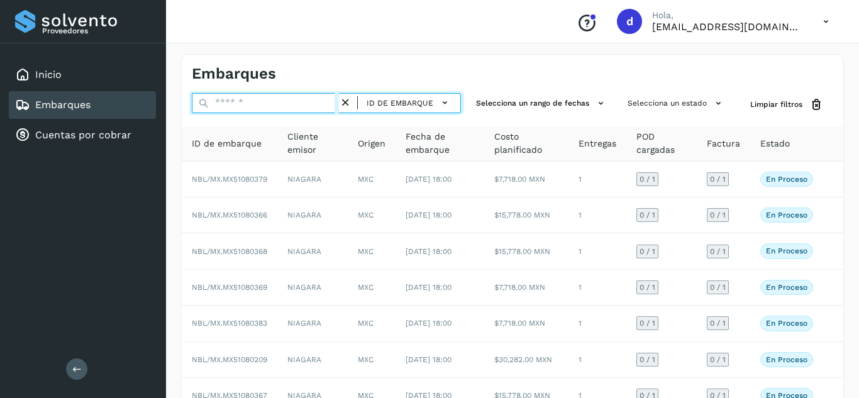
paste input "**********"
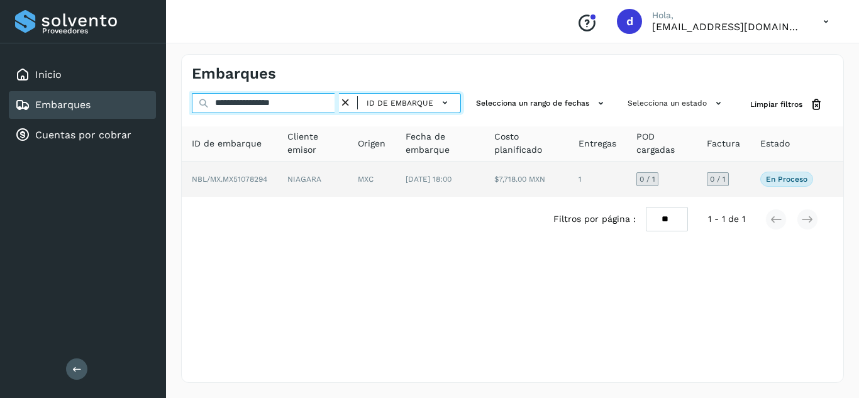
type input "**********"
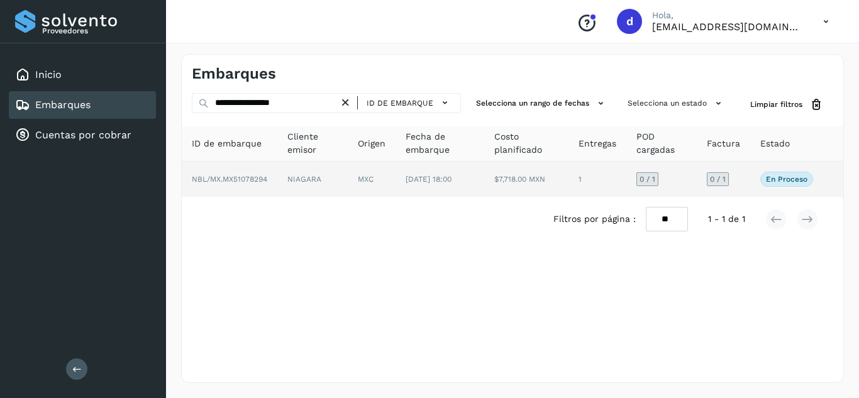
click at [240, 180] on span "NBL/MX.MX51078294" at bounding box center [229, 179] width 75 height 9
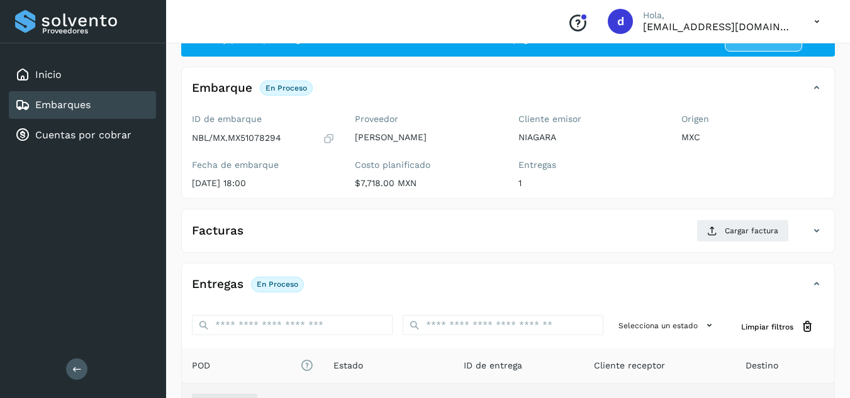
scroll to position [189, 0]
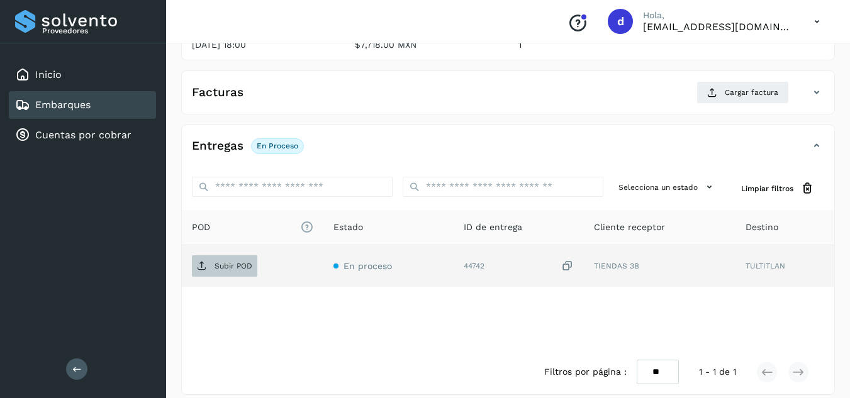
click at [244, 274] on span "Subir POD" at bounding box center [224, 266] width 65 height 20
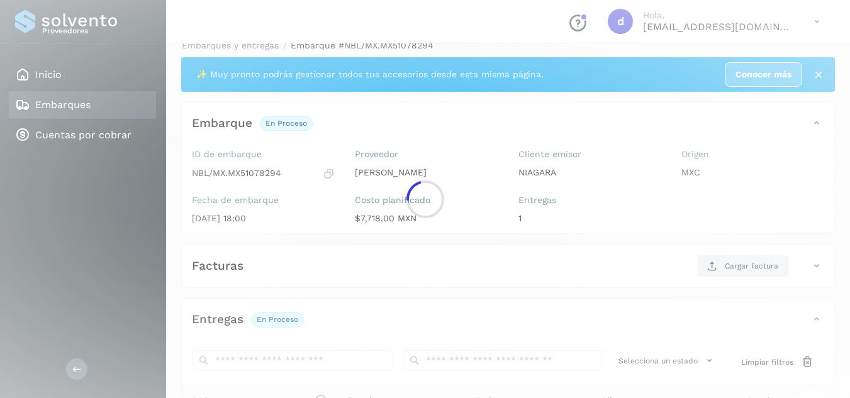
scroll to position [0, 0]
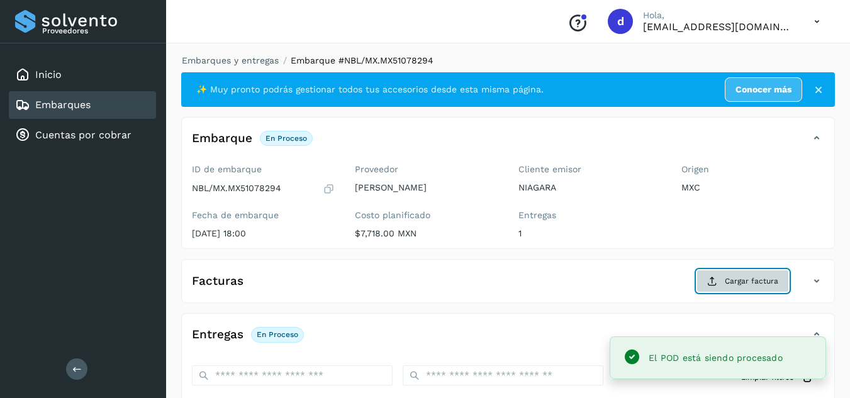
click at [716, 279] on icon at bounding box center [712, 281] width 10 height 10
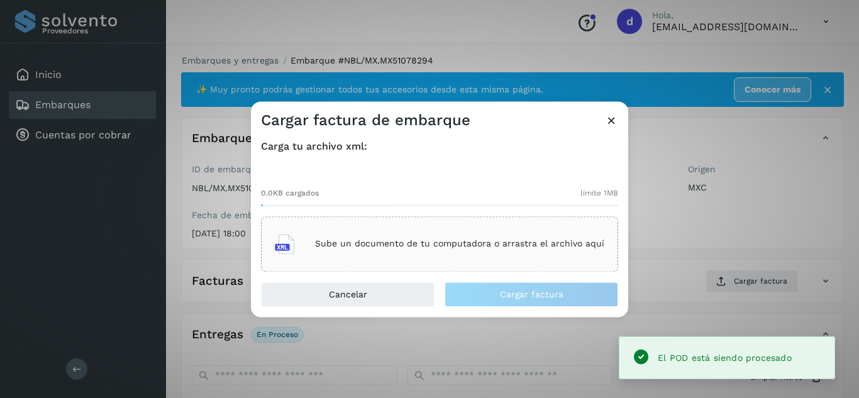
click at [515, 243] on p "Sube un documento de tu computadora o arrastra el archivo aquí" at bounding box center [459, 244] width 289 height 11
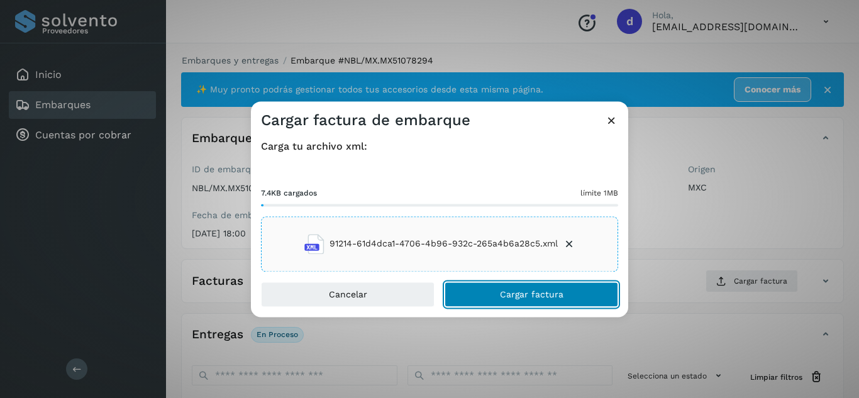
click at [523, 301] on button "Cargar factura" at bounding box center [532, 294] width 174 height 25
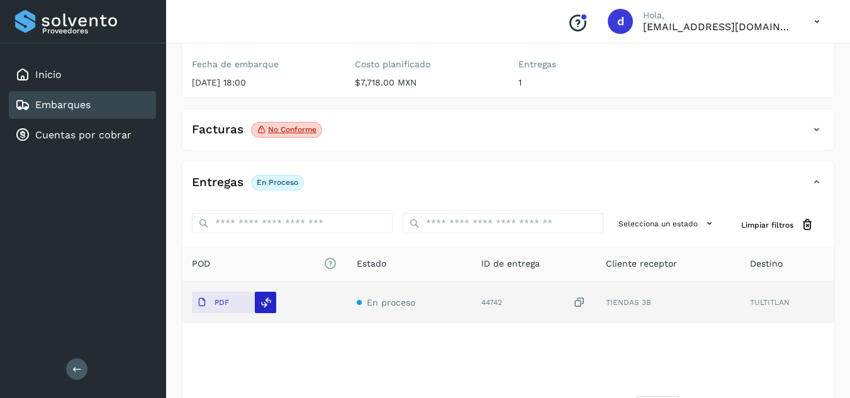
scroll to position [189, 0]
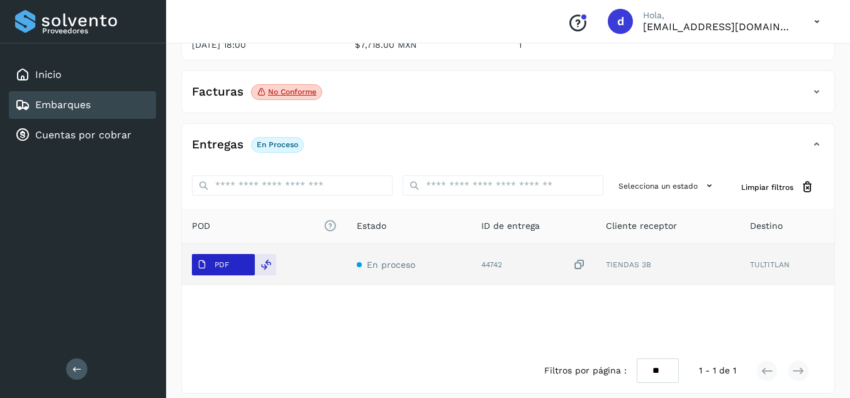
click at [209, 263] on span "PDF" at bounding box center [213, 265] width 42 height 20
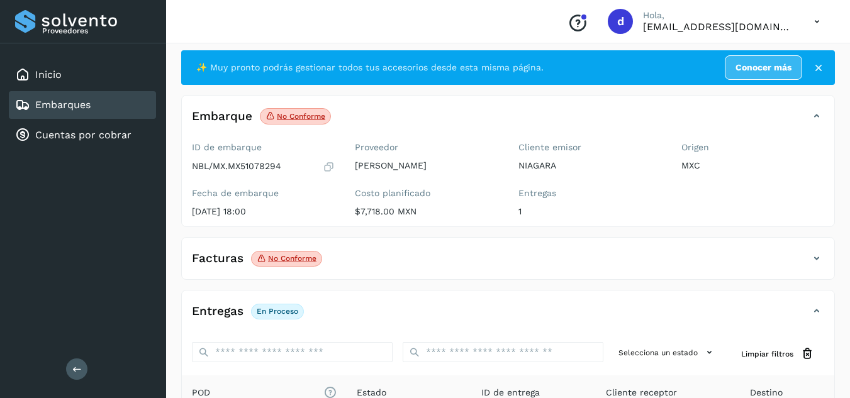
scroll to position [0, 0]
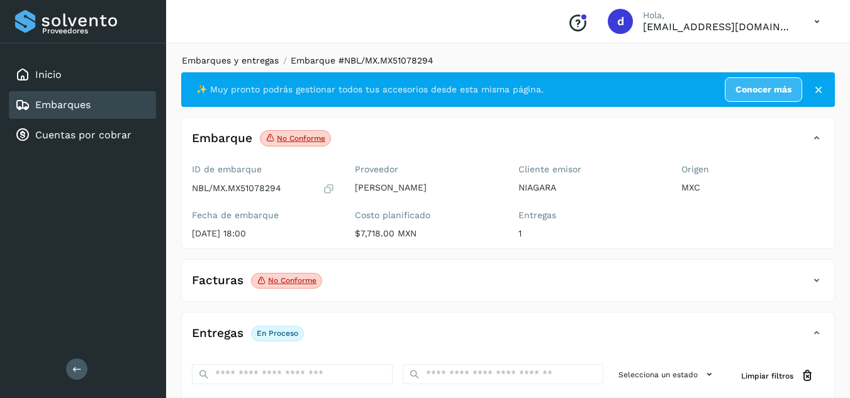
click at [245, 57] on link "Embarques y entregas" at bounding box center [230, 60] width 97 height 10
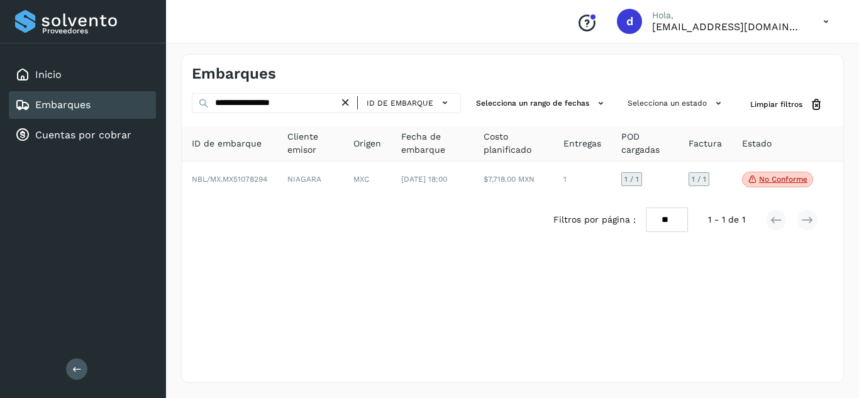
click at [357, 102] on div "ID de embarque" at bounding box center [403, 103] width 103 height 18
click at [350, 102] on icon at bounding box center [345, 102] width 13 height 13
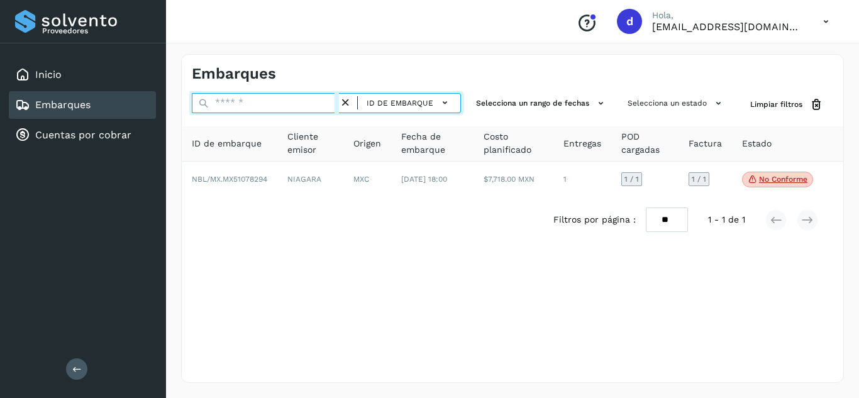
click at [318, 103] on input "text" at bounding box center [265, 103] width 147 height 20
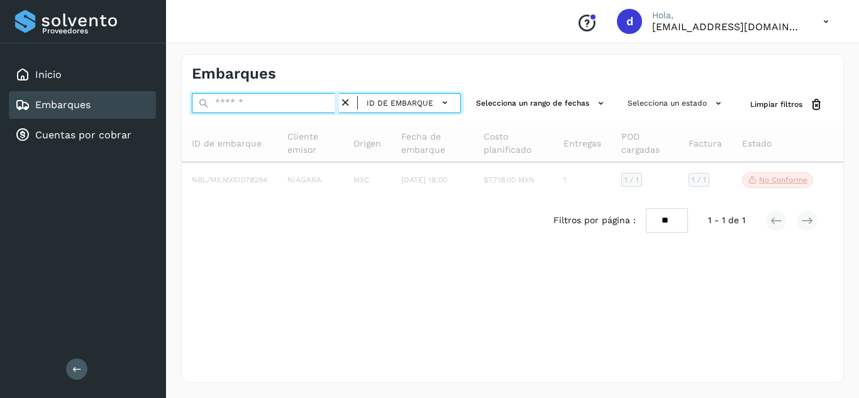
paste input "**********"
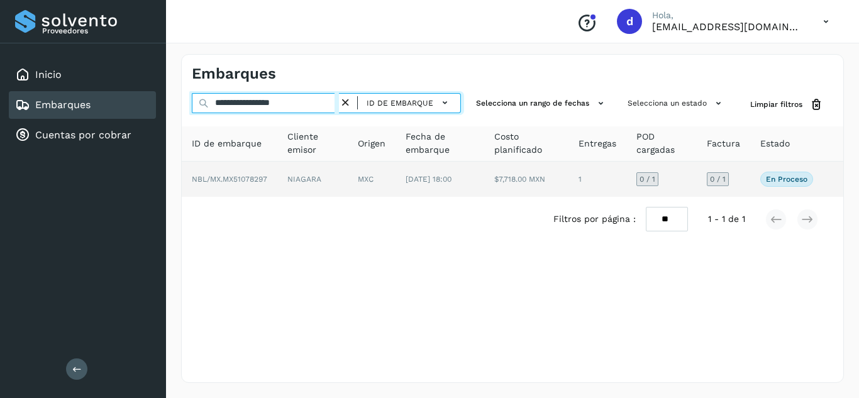
type input "**********"
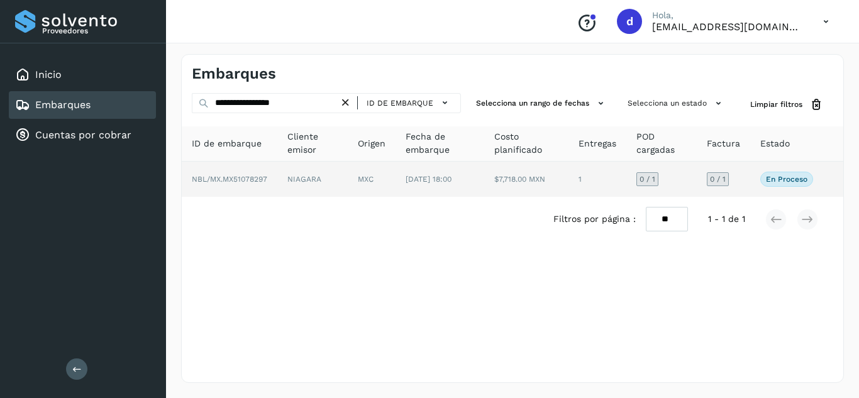
click at [245, 180] on span "NBL/MX.MX51078297" at bounding box center [229, 179] width 75 height 9
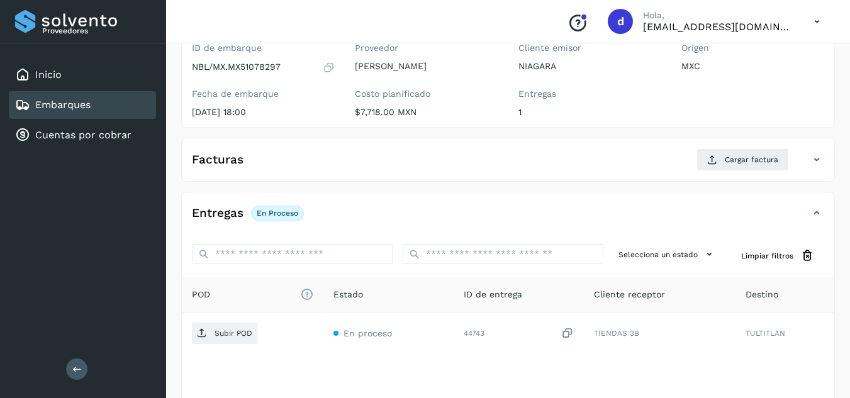
scroll to position [189, 0]
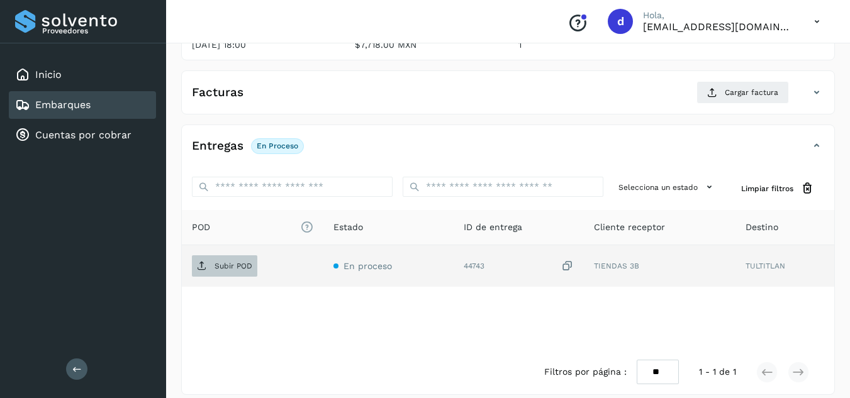
click at [228, 271] on p "Subir POD" at bounding box center [234, 266] width 38 height 9
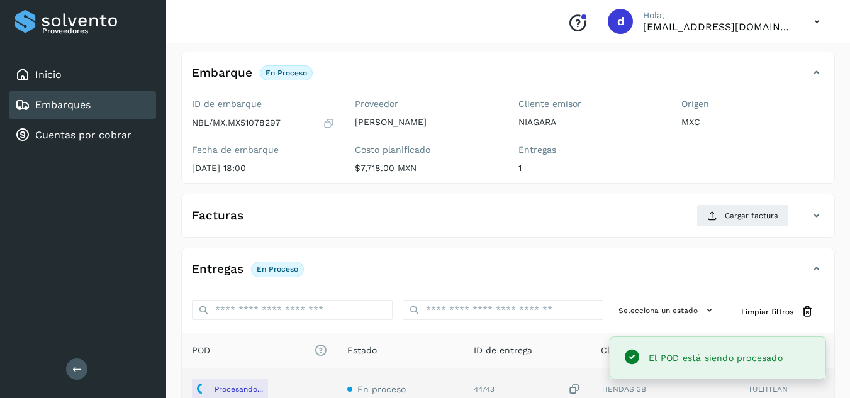
scroll to position [0, 0]
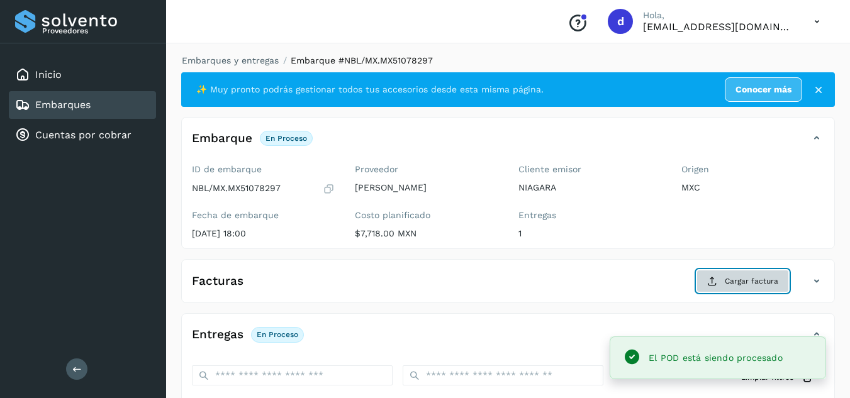
click at [734, 282] on span "Cargar factura" at bounding box center [751, 281] width 53 height 11
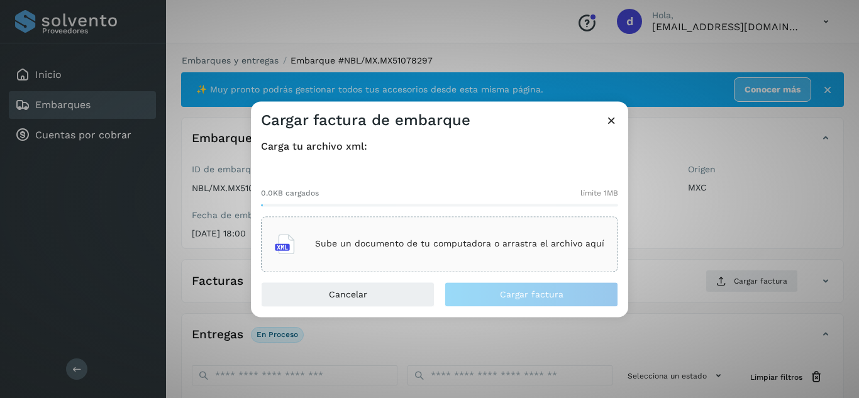
click at [514, 245] on p "Sube un documento de tu computadora o arrastra el archivo aquí" at bounding box center [459, 244] width 289 height 11
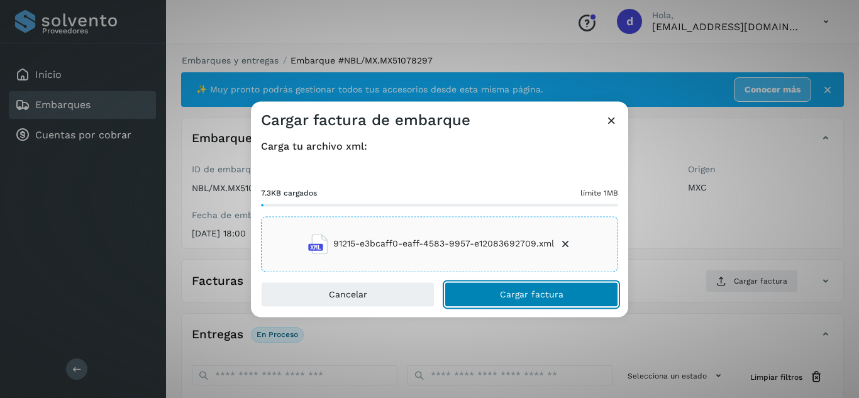
click at [516, 297] on span "Cargar factura" at bounding box center [532, 294] width 64 height 9
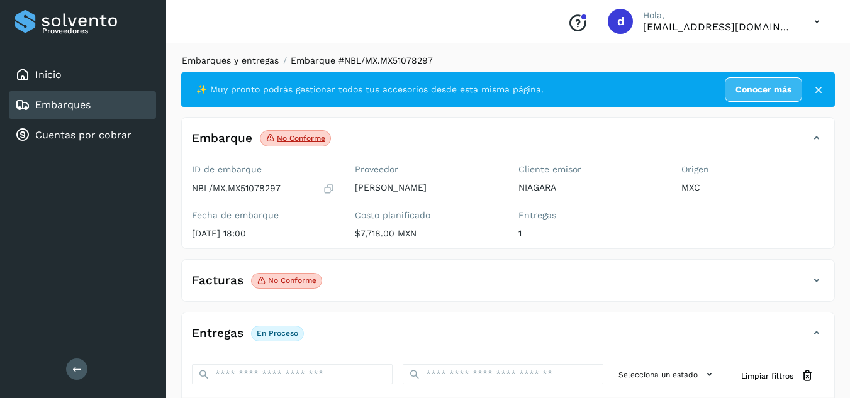
click at [243, 59] on link "Embarques y entregas" at bounding box center [230, 60] width 97 height 10
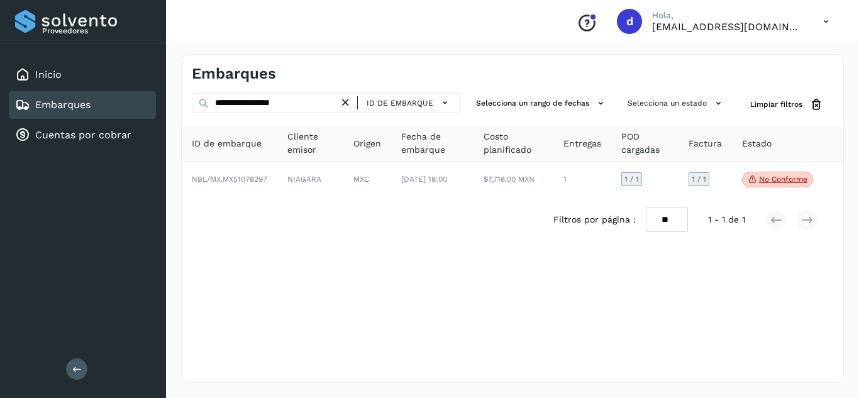
click at [349, 103] on icon at bounding box center [345, 102] width 13 height 13
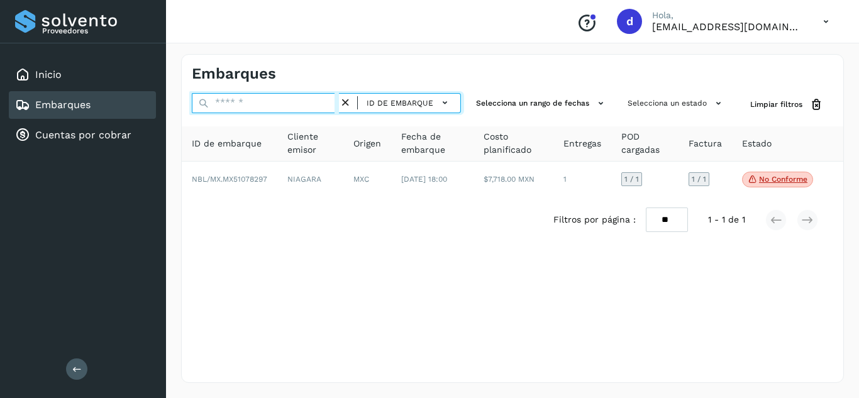
click at [306, 103] on input "text" at bounding box center [265, 103] width 147 height 20
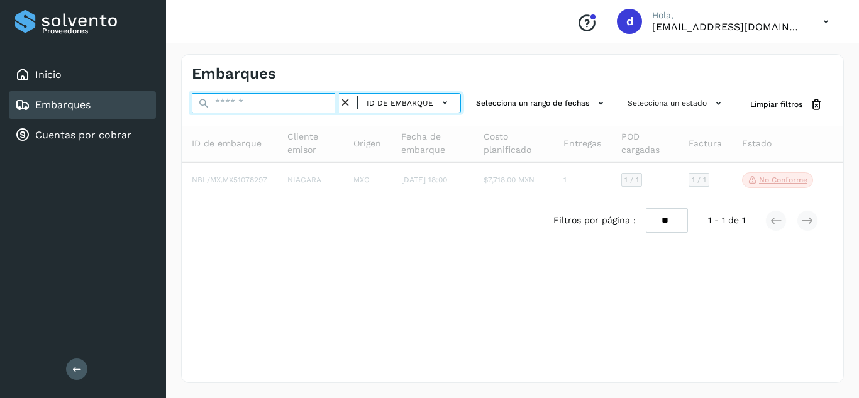
paste input "**********"
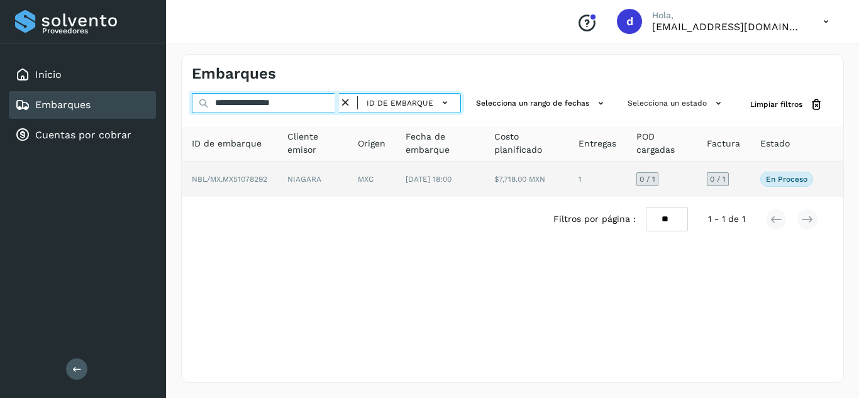
type input "**********"
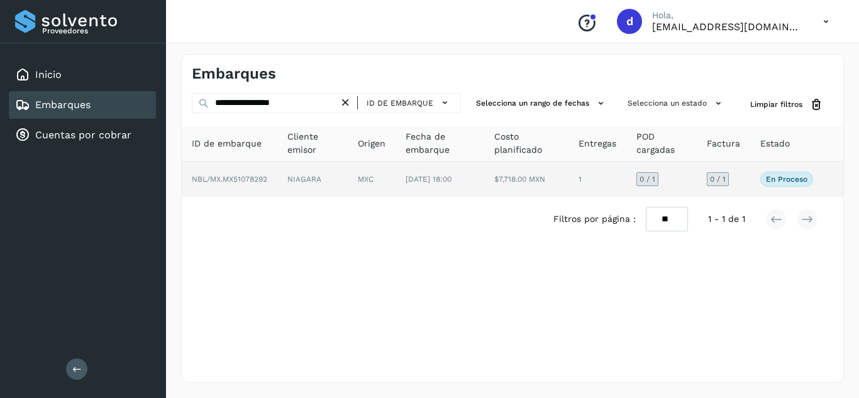
click at [260, 175] on span "NBL/MX.MX51078292" at bounding box center [229, 179] width 75 height 9
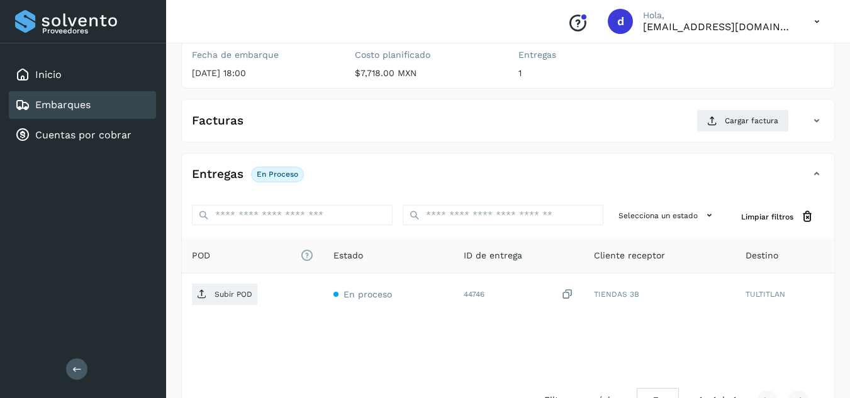
scroll to position [189, 0]
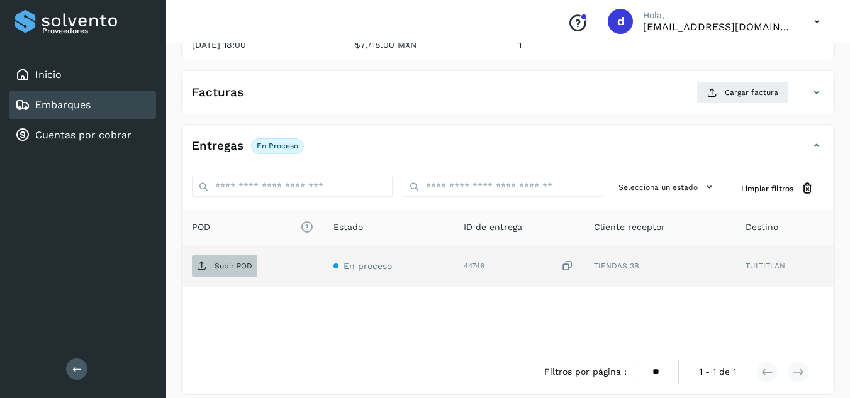
click at [222, 265] on p "Subir POD" at bounding box center [234, 266] width 38 height 9
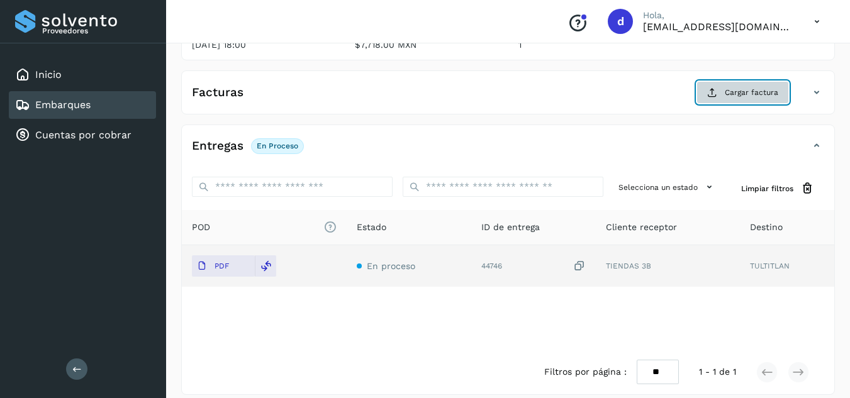
click at [715, 91] on icon at bounding box center [712, 92] width 10 height 10
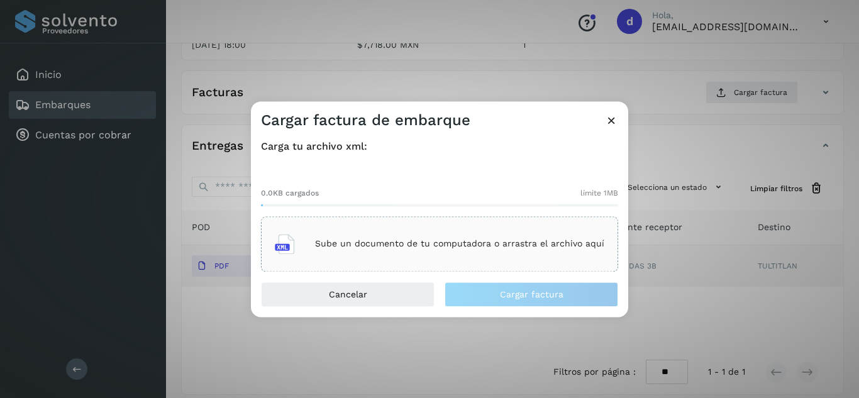
click at [389, 252] on div "Sube un documento de tu computadora o arrastra el archivo aquí" at bounding box center [440, 244] width 330 height 34
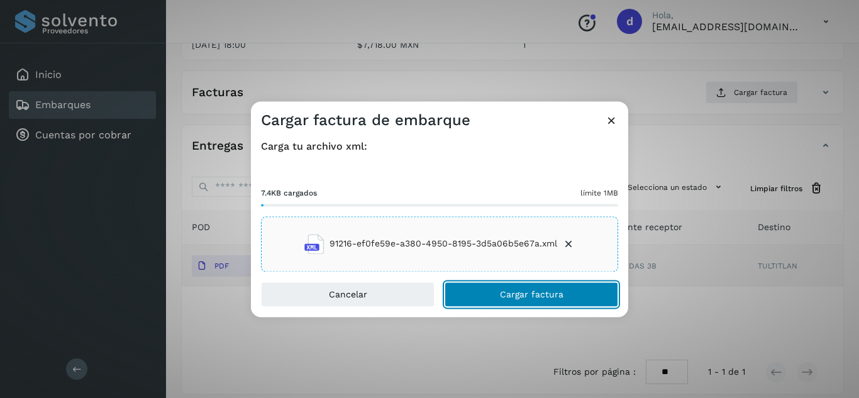
click at [505, 288] on button "Cargar factura" at bounding box center [532, 294] width 174 height 25
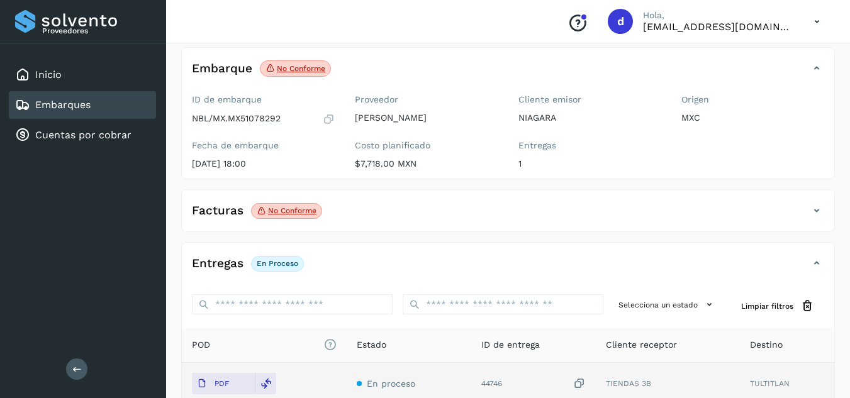
scroll to position [0, 0]
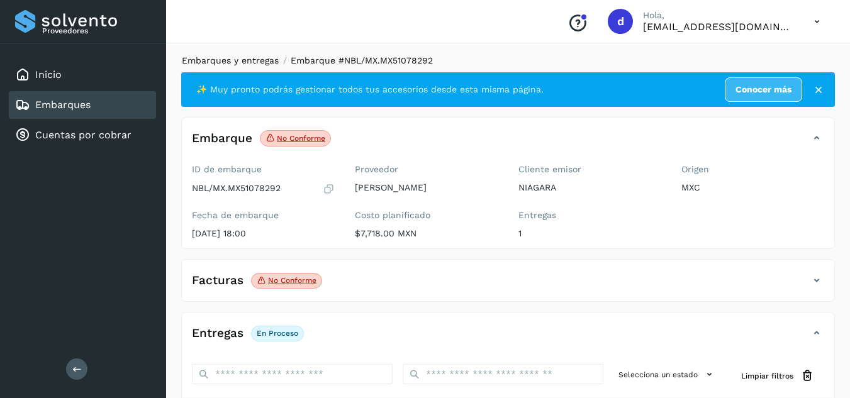
click at [254, 62] on link "Embarques y entregas" at bounding box center [230, 60] width 97 height 10
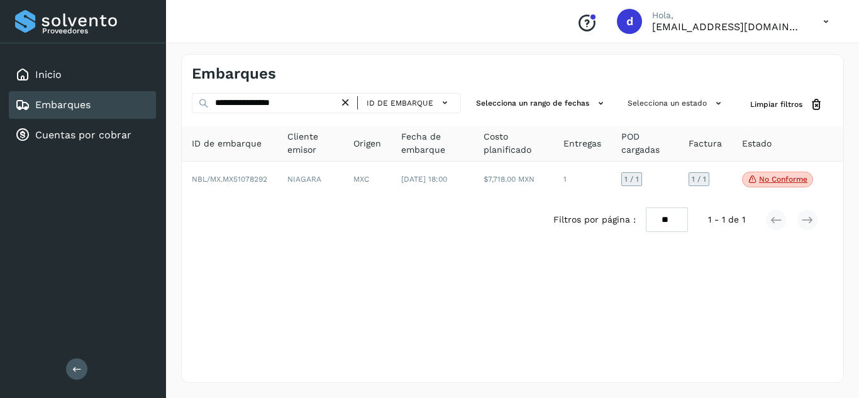
click at [350, 106] on icon at bounding box center [345, 102] width 13 height 13
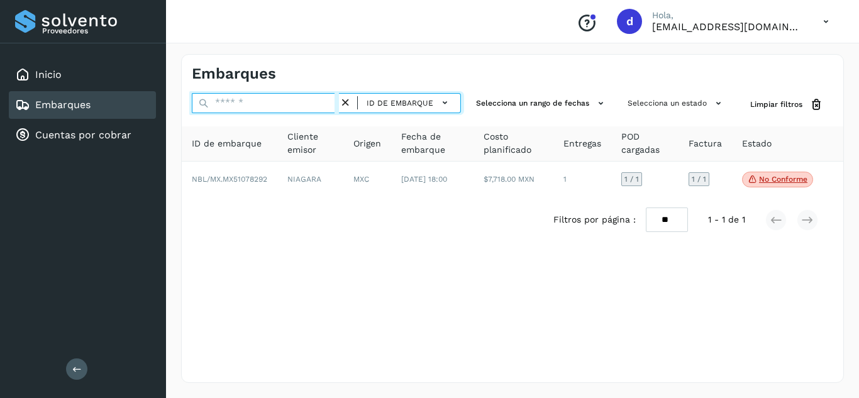
click at [324, 105] on input "text" at bounding box center [265, 103] width 147 height 20
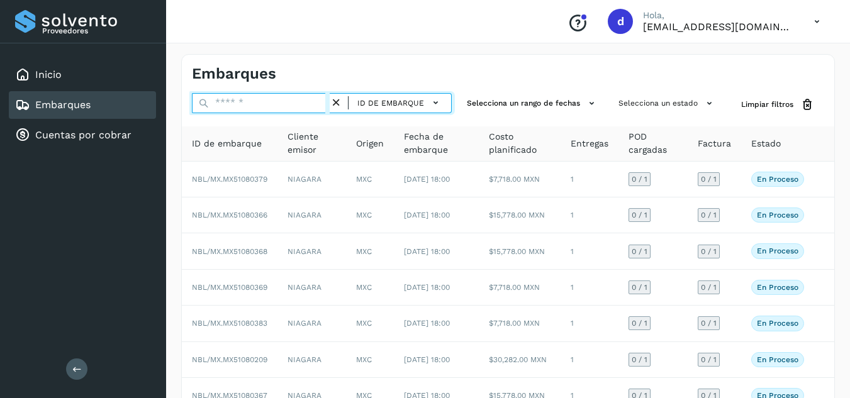
paste input "**********"
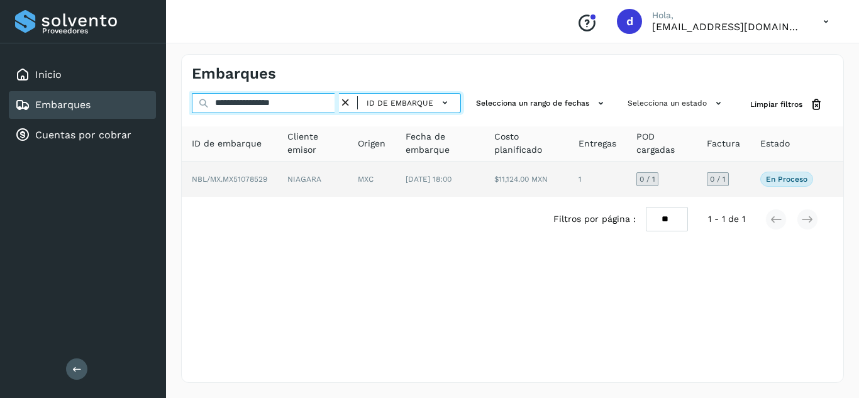
type input "**********"
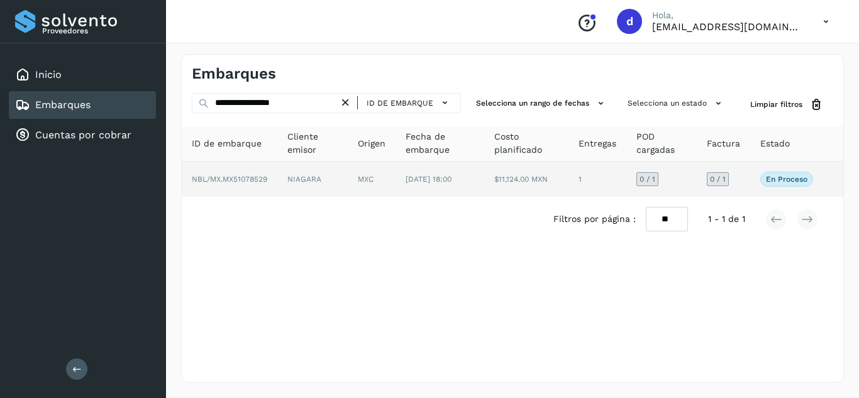
click at [245, 181] on span "NBL/MX.MX51078529" at bounding box center [229, 179] width 75 height 9
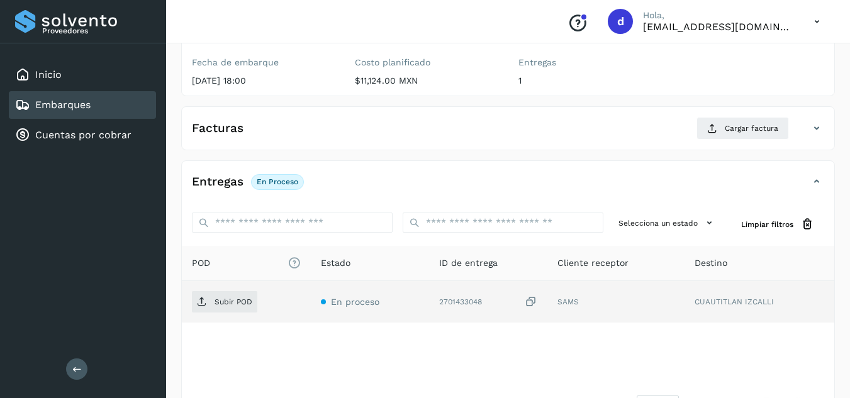
scroll to position [189, 0]
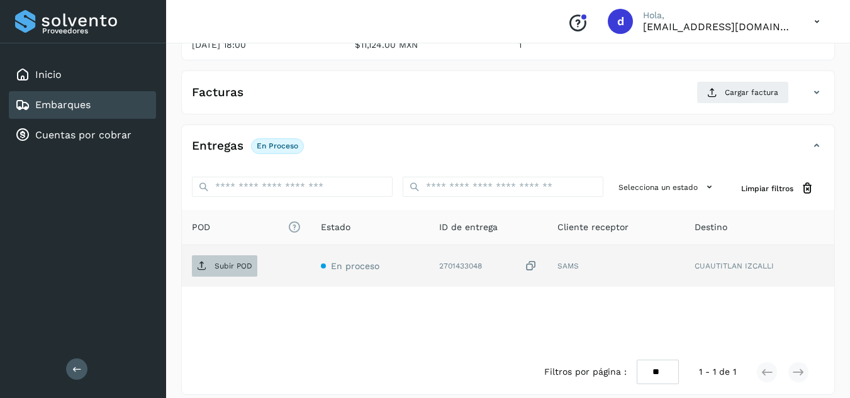
click at [226, 261] on span "Subir POD" at bounding box center [224, 266] width 65 height 20
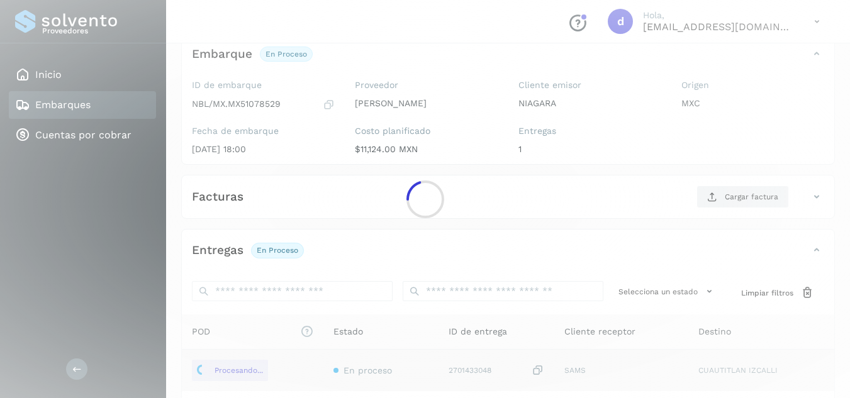
scroll to position [63, 0]
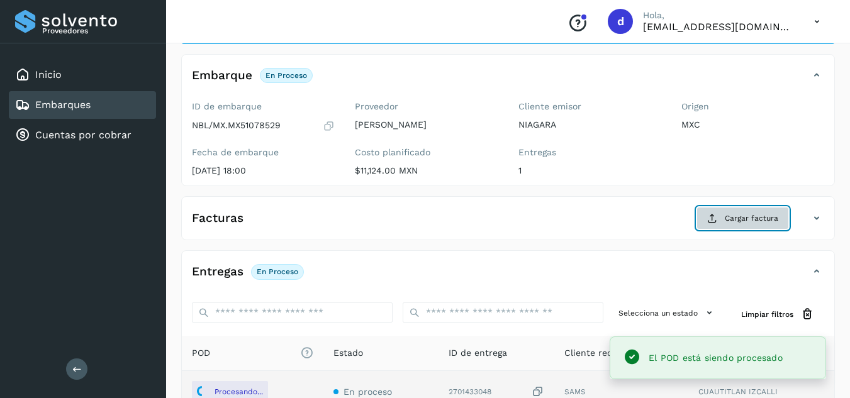
click at [736, 218] on span "Cargar factura" at bounding box center [751, 218] width 53 height 11
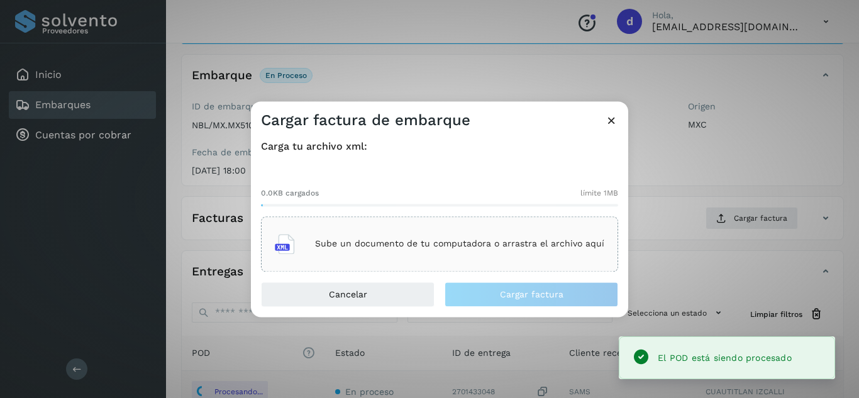
click at [455, 239] on p "Sube un documento de tu computadora o arrastra el archivo aquí" at bounding box center [459, 244] width 289 height 11
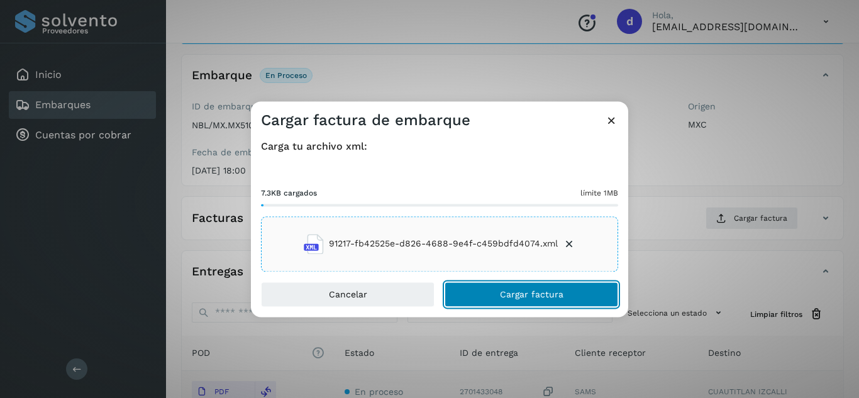
click at [532, 294] on span "Cargar factura" at bounding box center [532, 294] width 64 height 9
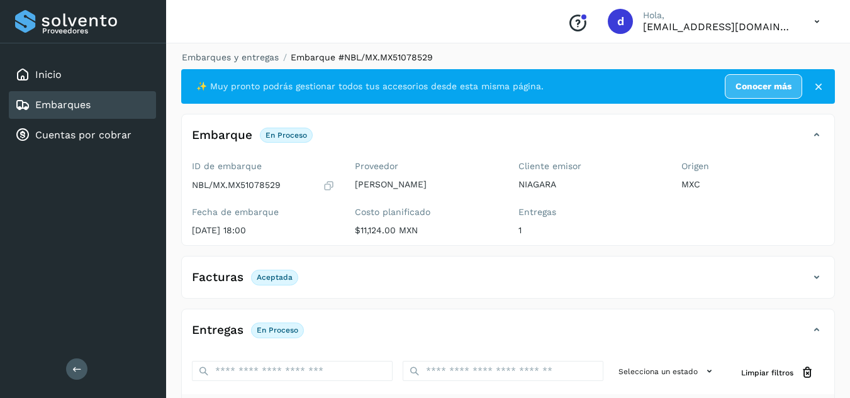
scroll to position [0, 0]
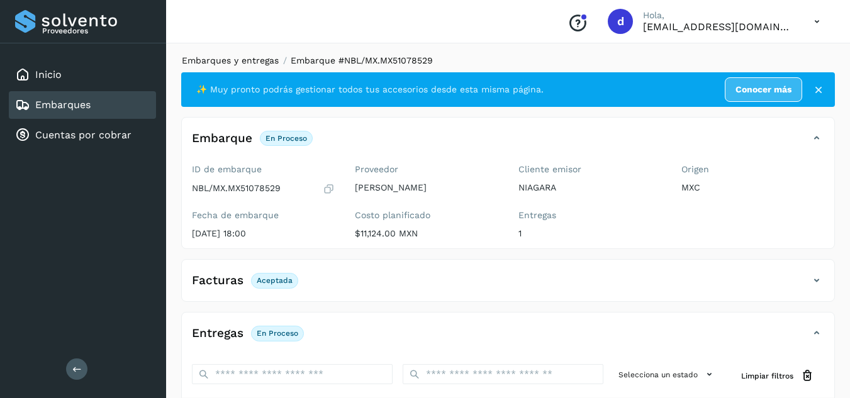
click at [240, 62] on link "Embarques y entregas" at bounding box center [230, 60] width 97 height 10
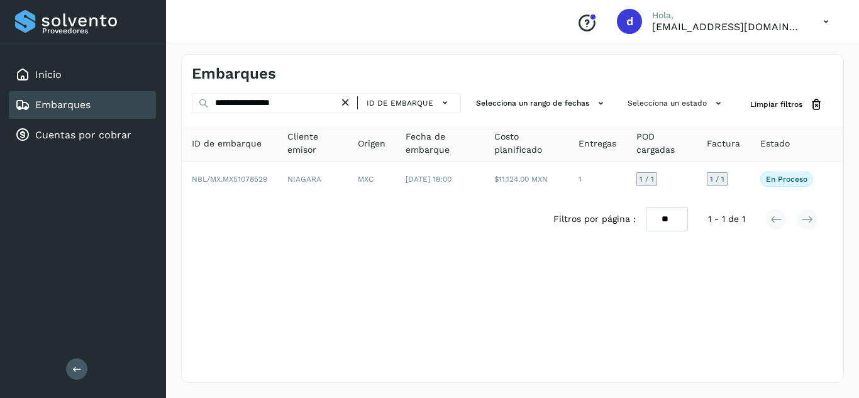
drag, startPoint x: 348, startPoint y: 104, endPoint x: 299, endPoint y: 99, distance: 48.6
click at [340, 104] on div "**********" at bounding box center [326, 103] width 269 height 20
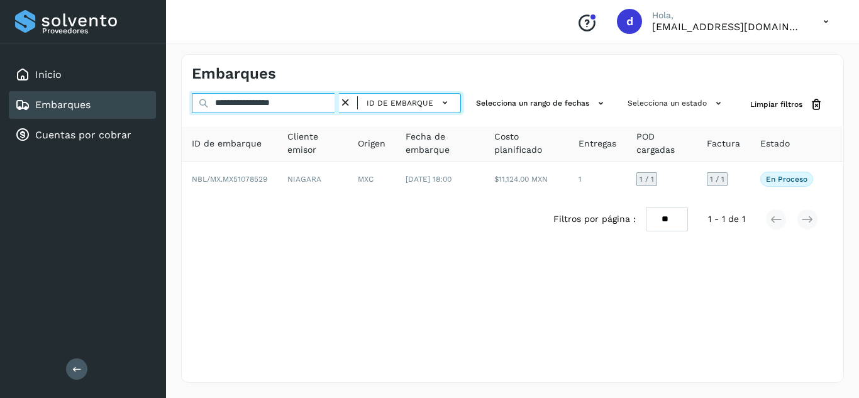
click at [293, 98] on input "**********" at bounding box center [265, 103] width 147 height 20
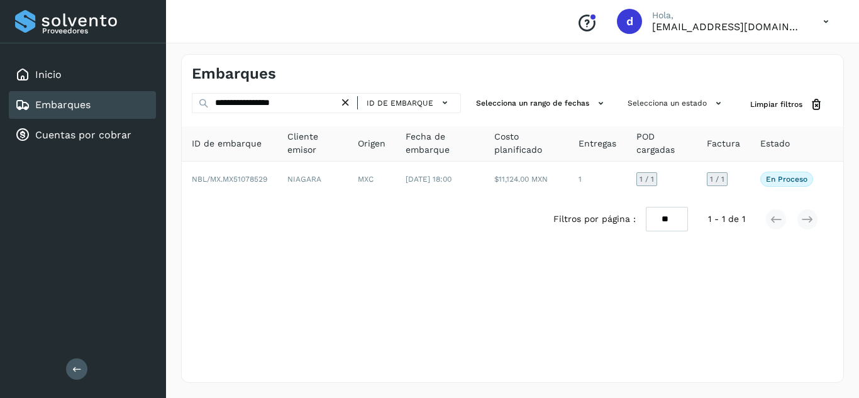
click at [351, 103] on icon at bounding box center [345, 102] width 13 height 13
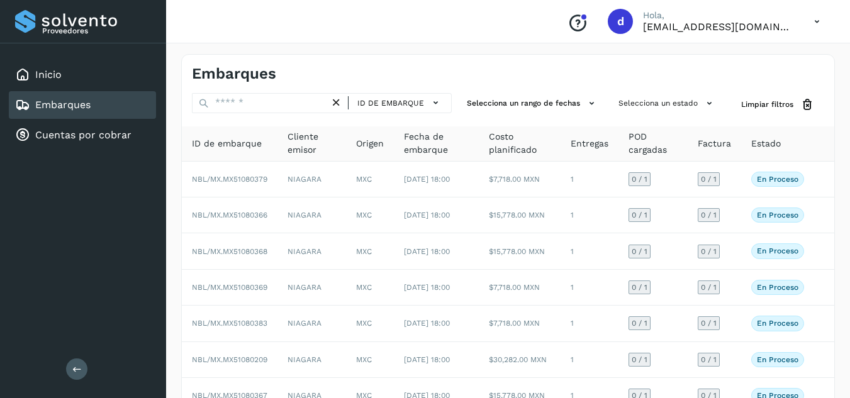
click at [296, 92] on div "Embarques ID de embarque Selecciona un rango de fechas Selecciona un estado Lim…" at bounding box center [508, 310] width 654 height 513
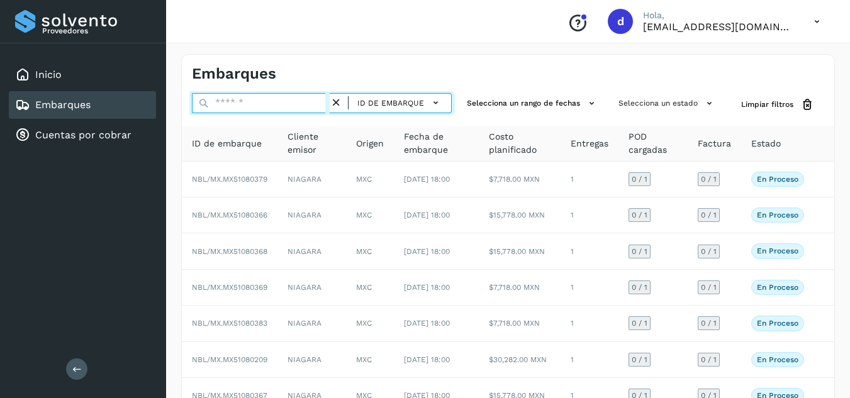
click at [291, 96] on input "text" at bounding box center [261, 103] width 138 height 20
paste input "**********"
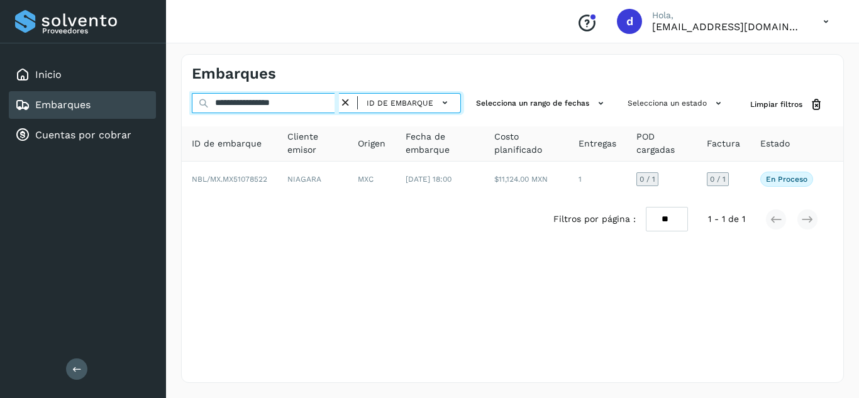
type input "**********"
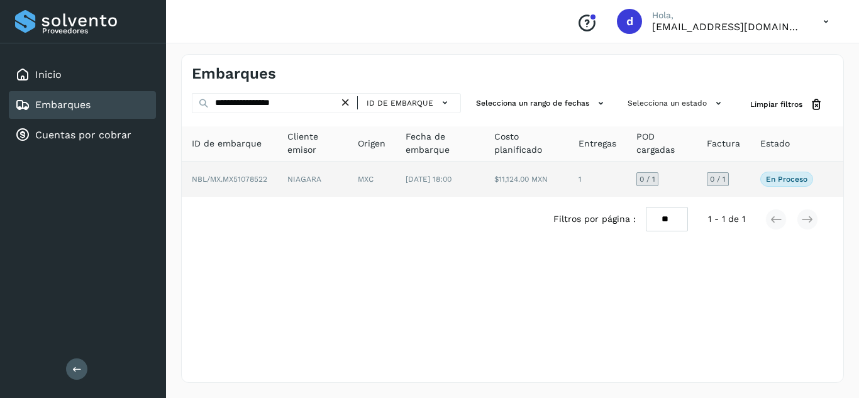
click at [238, 189] on td "NBL/MX.MX51078522" at bounding box center [230, 179] width 96 height 35
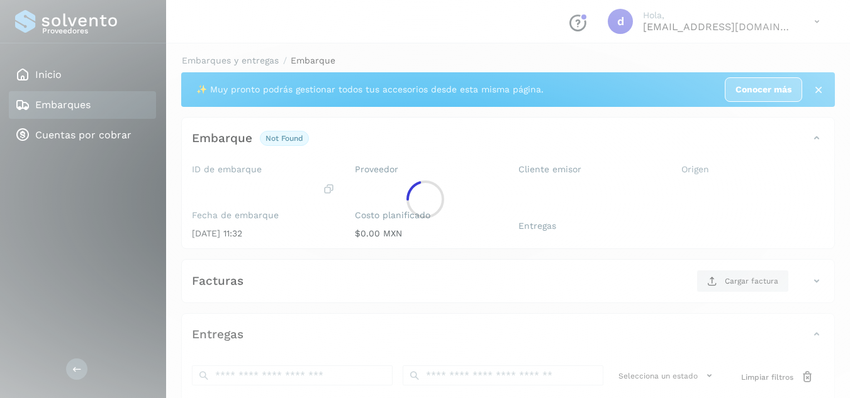
click at [239, 179] on div at bounding box center [425, 199] width 850 height 398
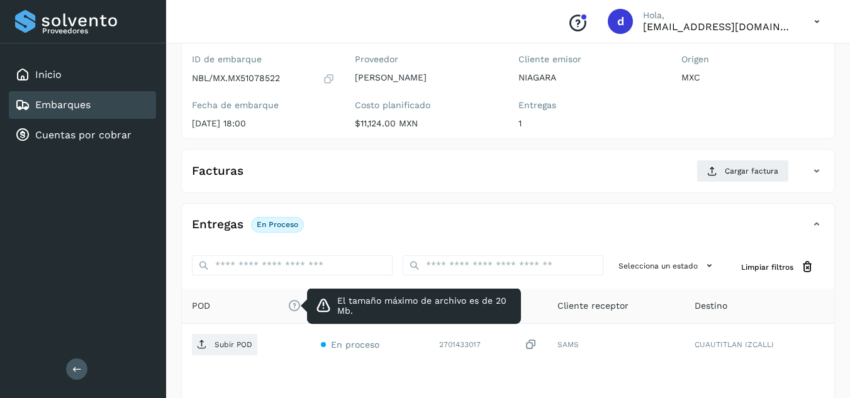
scroll to position [126, 0]
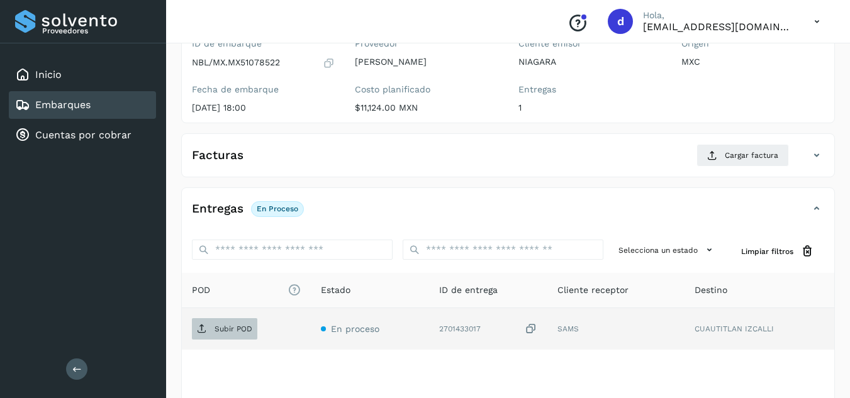
click at [216, 318] on button "Subir POD" at bounding box center [224, 328] width 65 height 21
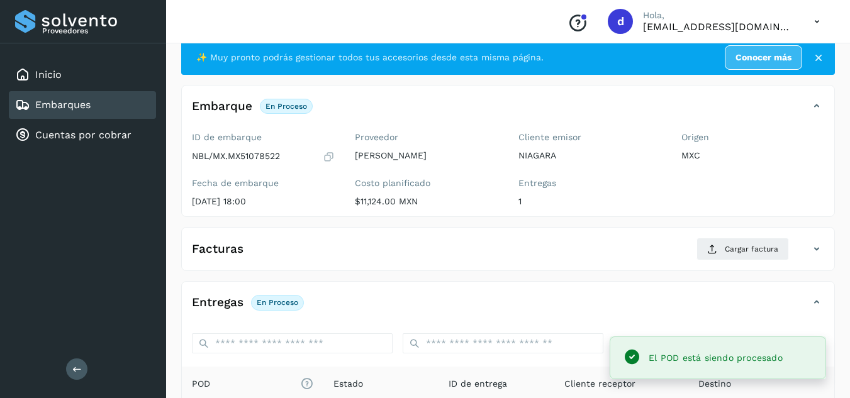
scroll to position [0, 0]
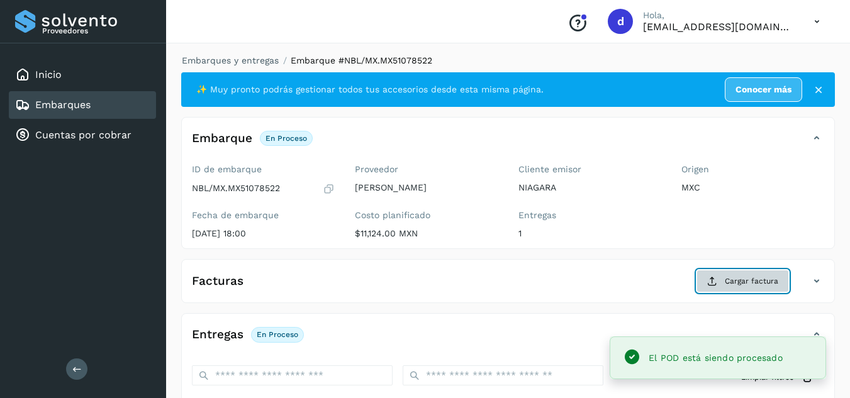
click at [718, 277] on button "Cargar factura" at bounding box center [742, 281] width 92 height 23
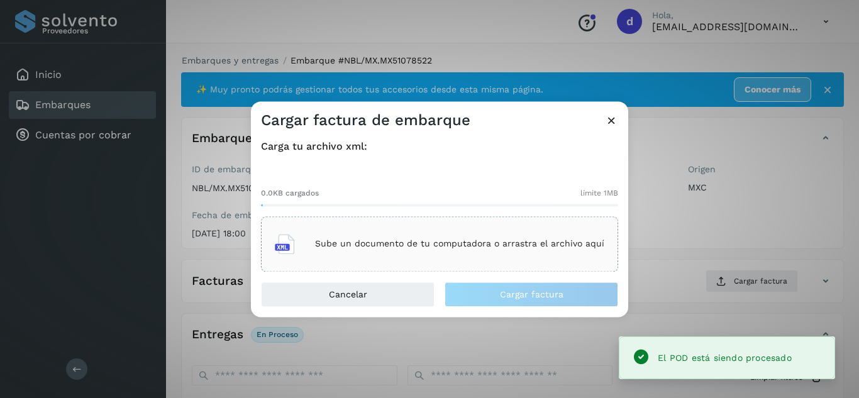
click at [473, 246] on p "Sube un documento de tu computadora o arrastra el archivo aquí" at bounding box center [459, 244] width 289 height 11
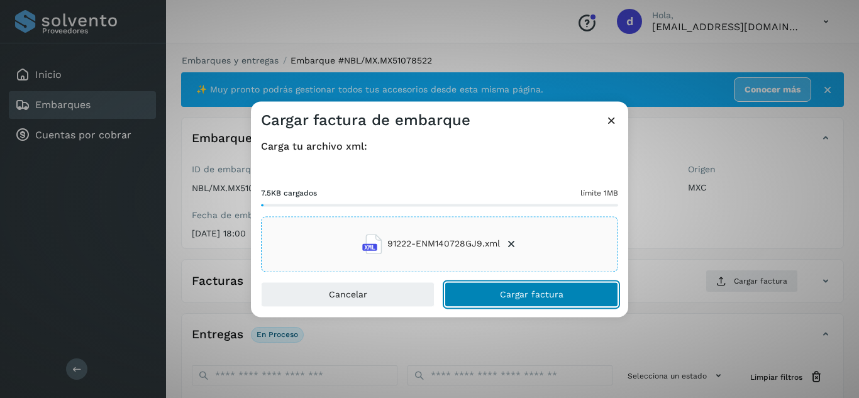
click at [523, 291] on span "Cargar factura" at bounding box center [532, 294] width 64 height 9
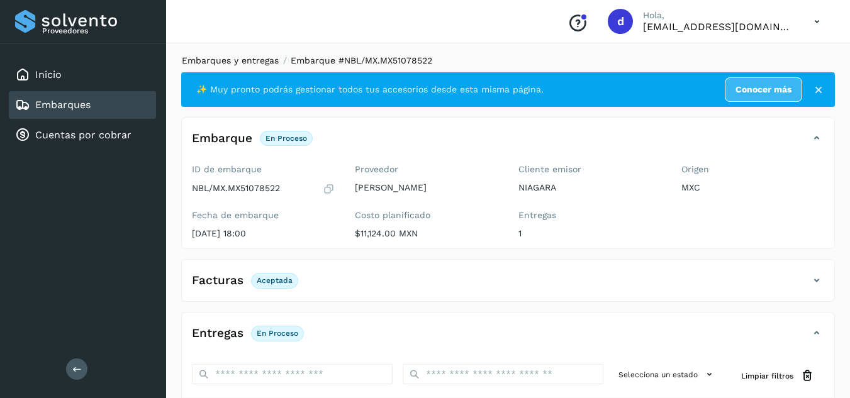
click at [263, 61] on link "Embarques y entregas" at bounding box center [230, 60] width 97 height 10
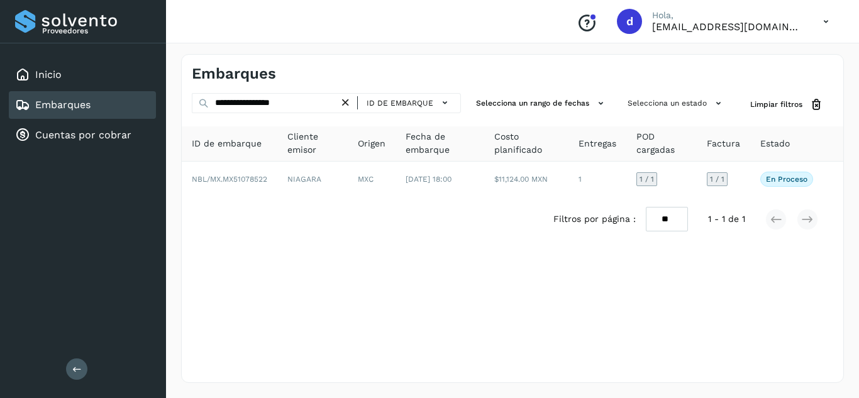
click at [349, 99] on icon at bounding box center [345, 102] width 13 height 13
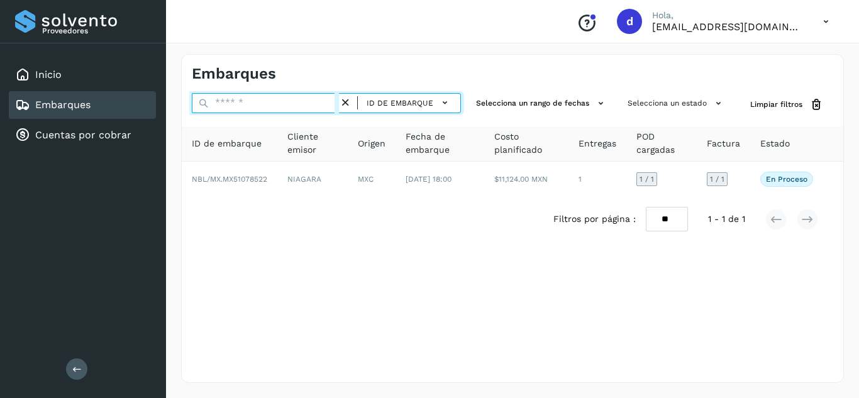
click at [305, 105] on input "text" at bounding box center [265, 103] width 147 height 20
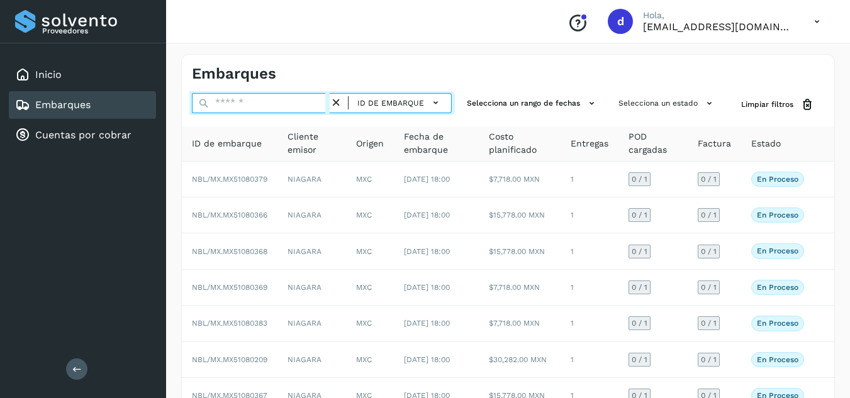
paste input "**********"
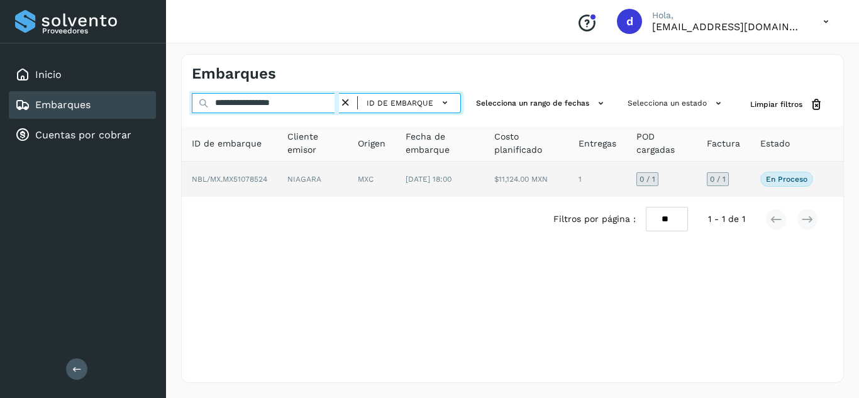
type input "**********"
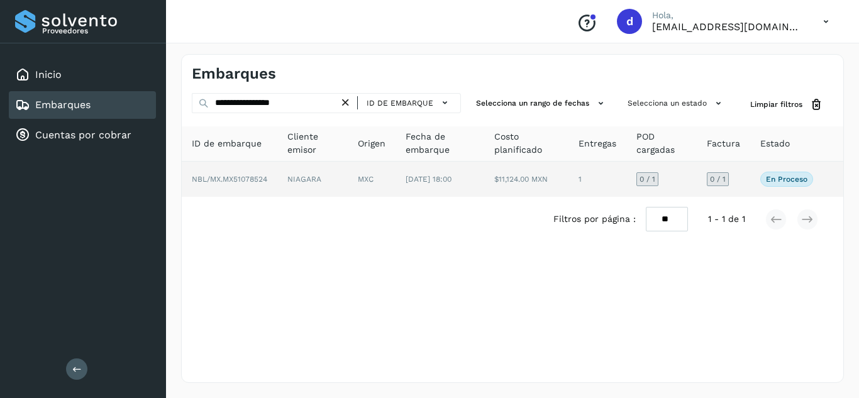
click at [243, 180] on span "NBL/MX.MX51078524" at bounding box center [229, 179] width 75 height 9
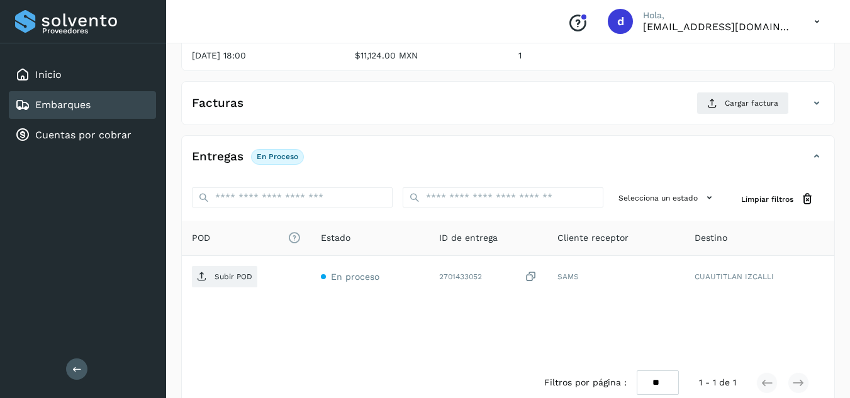
scroll to position [201, 0]
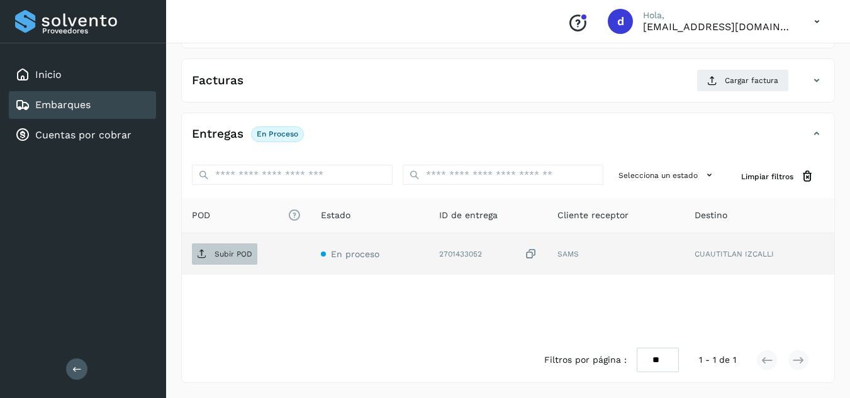
click at [234, 250] on p "Subir POD" at bounding box center [234, 254] width 38 height 9
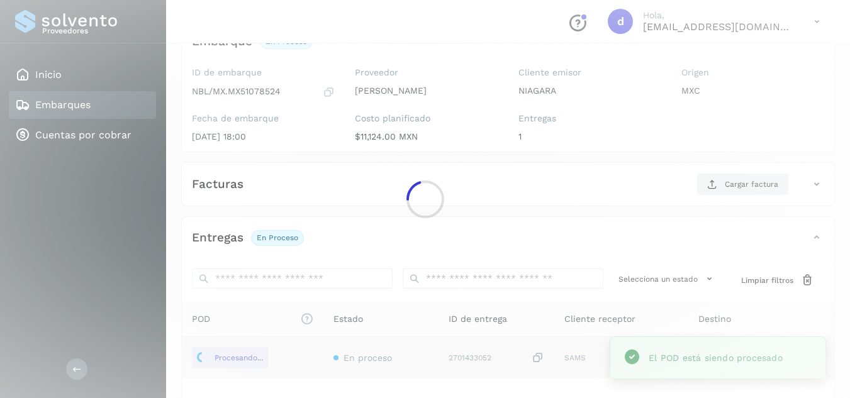
scroll to position [75, 0]
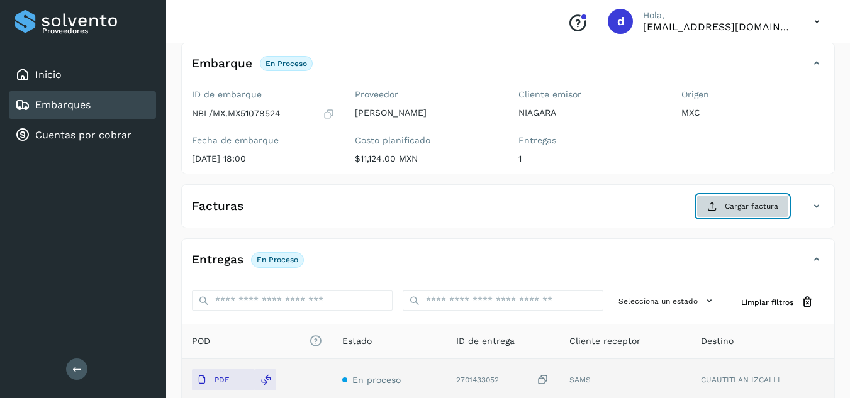
click at [734, 209] on span "Cargar factura" at bounding box center [751, 206] width 53 height 11
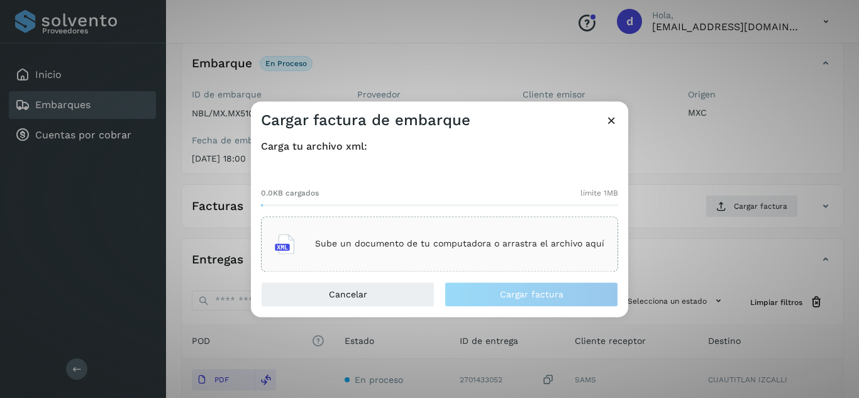
click at [488, 238] on div "Sube un documento de tu computadora o arrastra el archivo aquí" at bounding box center [440, 244] width 330 height 34
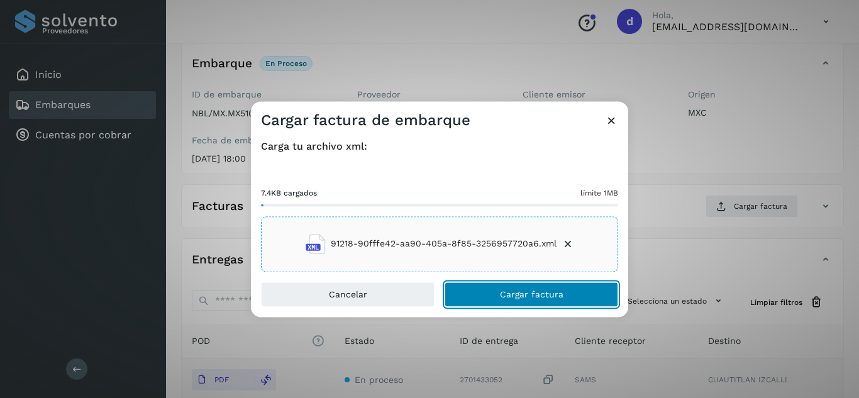
click at [559, 296] on span "Cargar factura" at bounding box center [532, 294] width 64 height 9
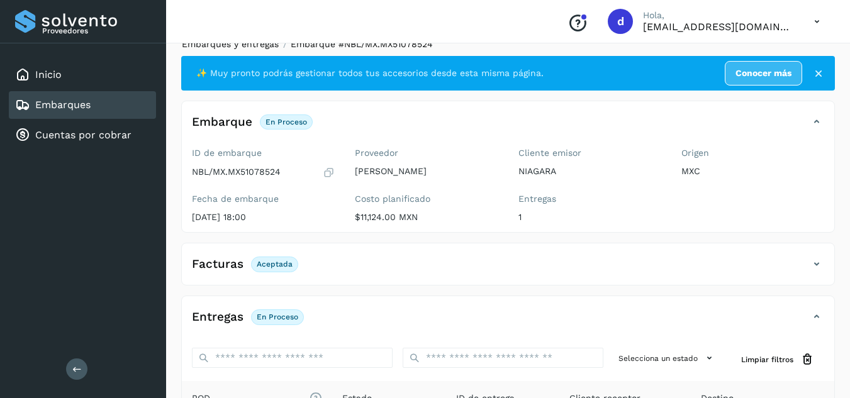
scroll to position [0, 0]
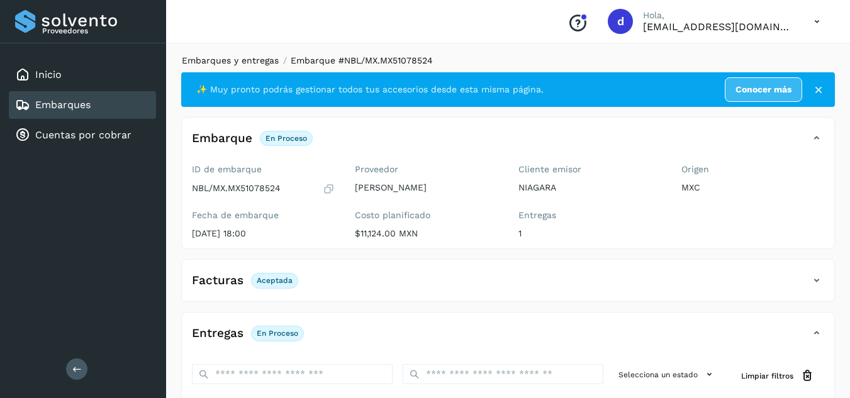
click at [246, 59] on link "Embarques y entregas" at bounding box center [230, 60] width 97 height 10
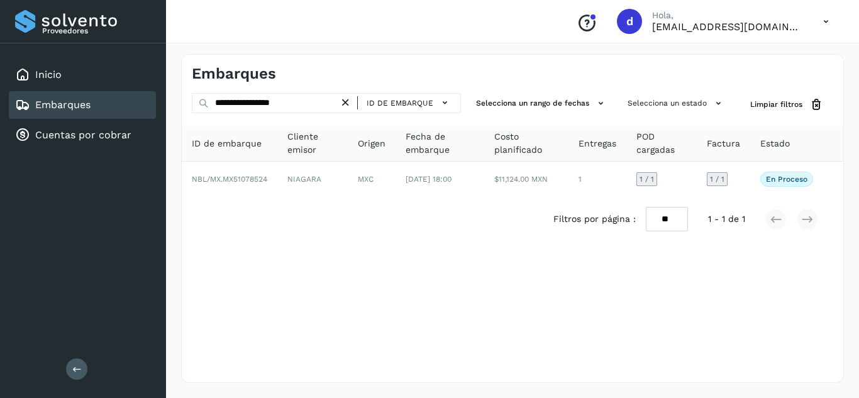
drag, startPoint x: 347, startPoint y: 104, endPoint x: 308, endPoint y: 106, distance: 39.7
click at [347, 104] on icon at bounding box center [345, 102] width 13 height 13
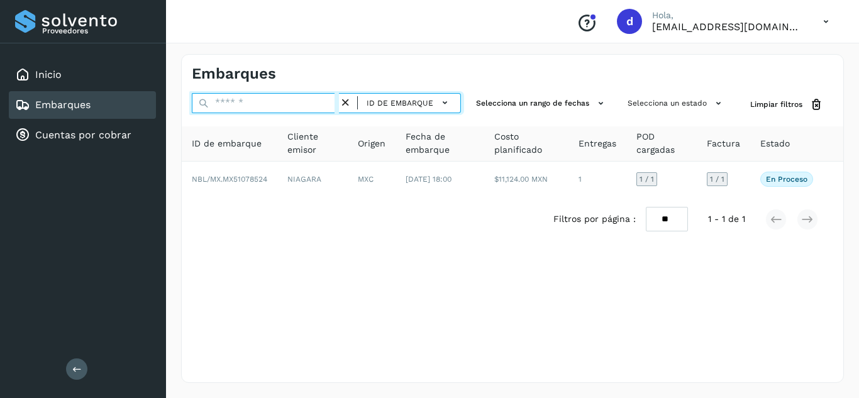
click at [308, 106] on input "text" at bounding box center [265, 103] width 147 height 20
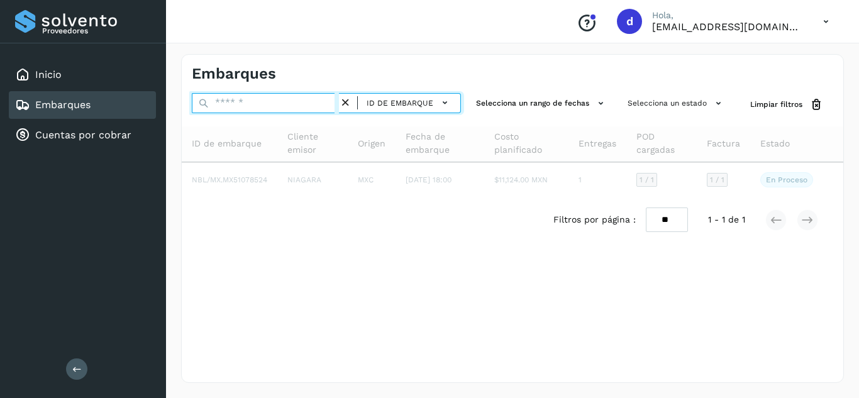
paste input "**********"
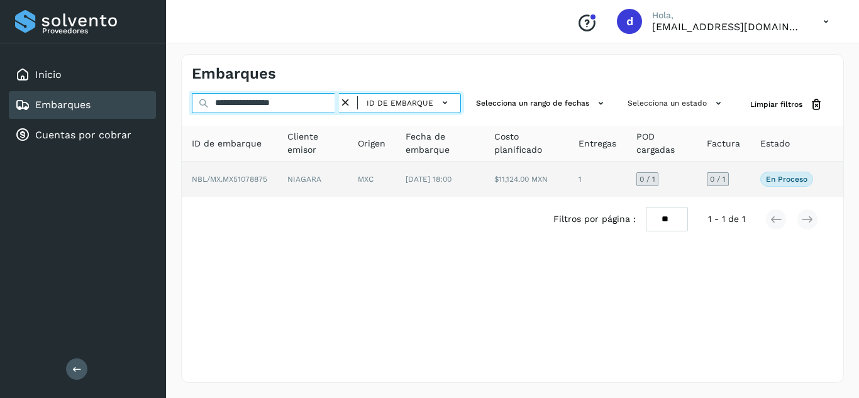
type input "**********"
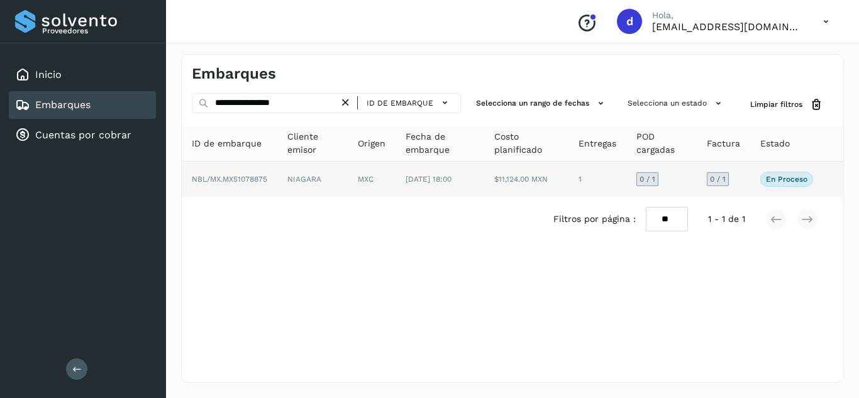
click at [249, 179] on span "NBL/MX.MX51078875" at bounding box center [229, 179] width 75 height 9
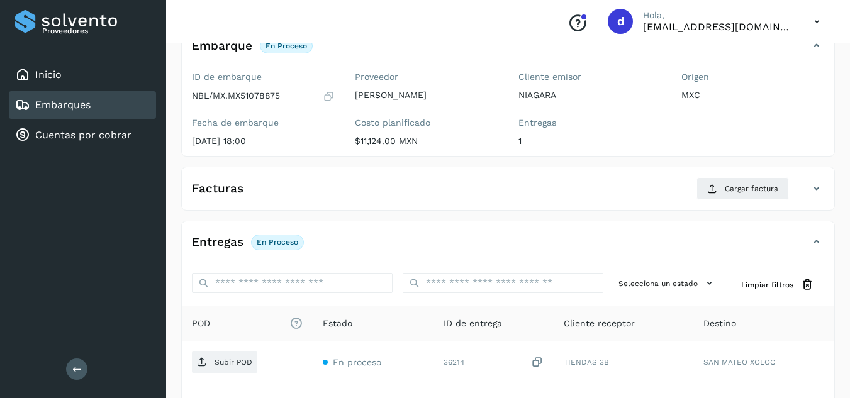
scroll to position [126, 0]
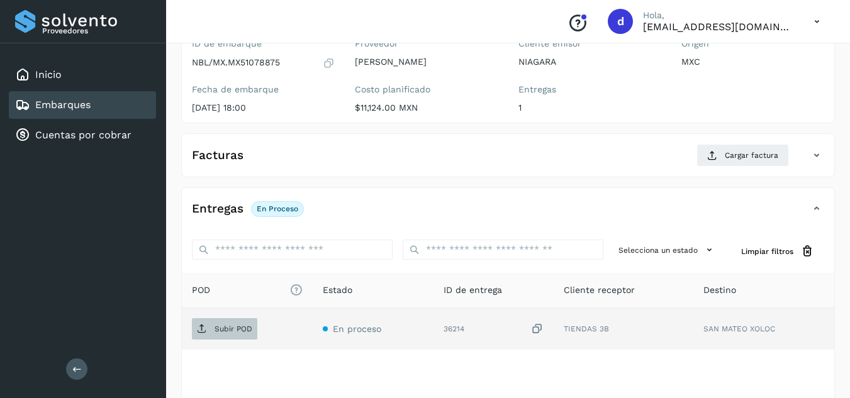
click at [235, 327] on p "Subir POD" at bounding box center [234, 329] width 38 height 9
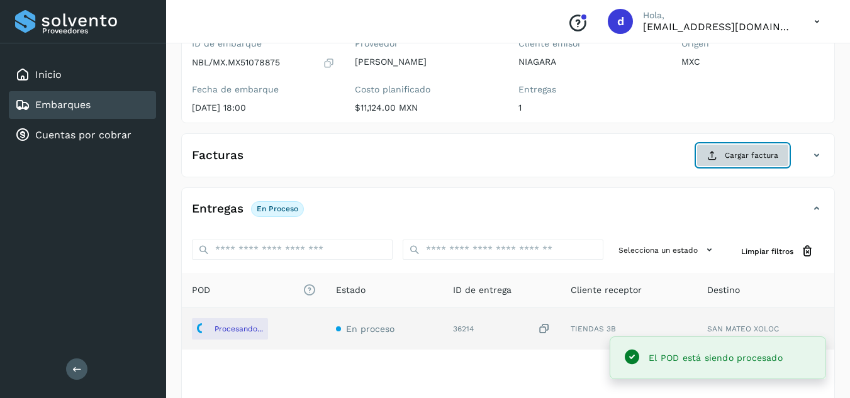
click at [736, 157] on span "Cargar factura" at bounding box center [751, 155] width 53 height 11
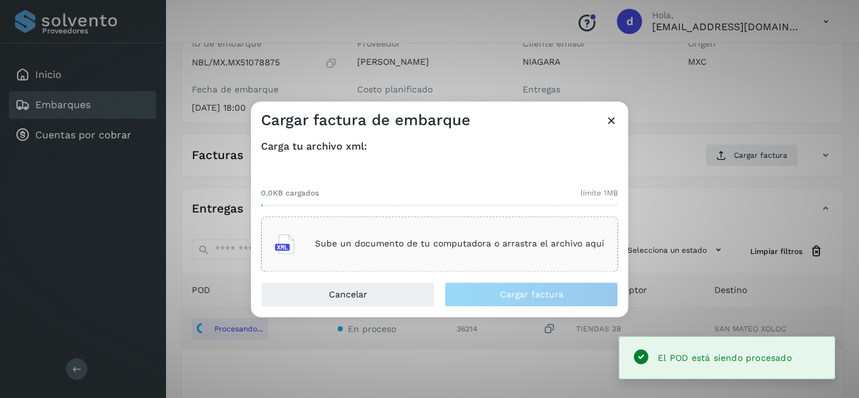
click at [500, 239] on p "Sube un documento de tu computadora o arrastra el archivo aquí" at bounding box center [459, 244] width 289 height 11
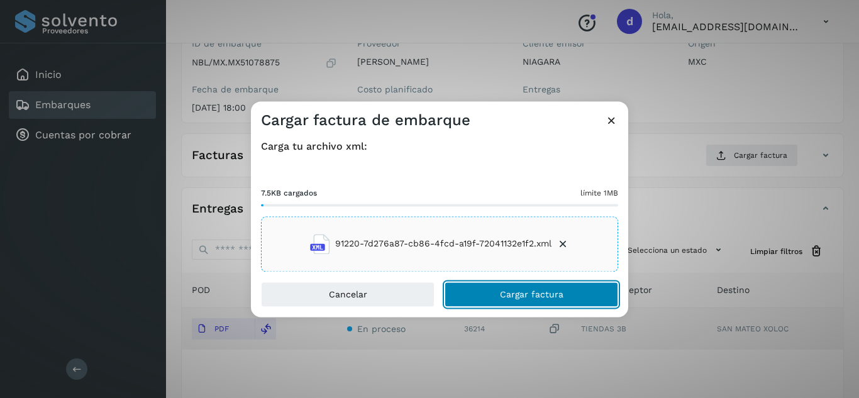
click at [511, 299] on button "Cargar factura" at bounding box center [532, 294] width 174 height 25
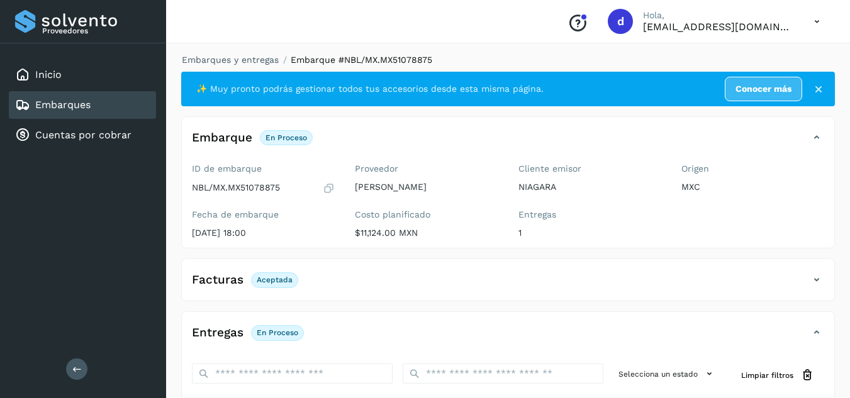
scroll to position [0, 0]
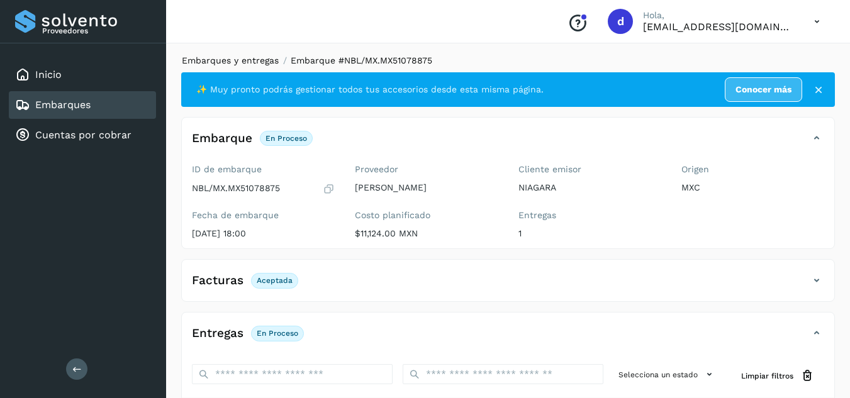
click at [231, 65] on link "Embarques y entregas" at bounding box center [230, 60] width 97 height 10
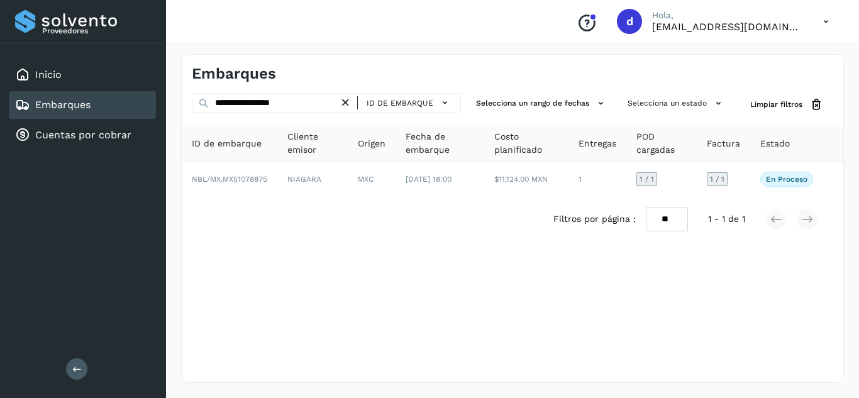
click at [345, 100] on icon at bounding box center [345, 102] width 13 height 13
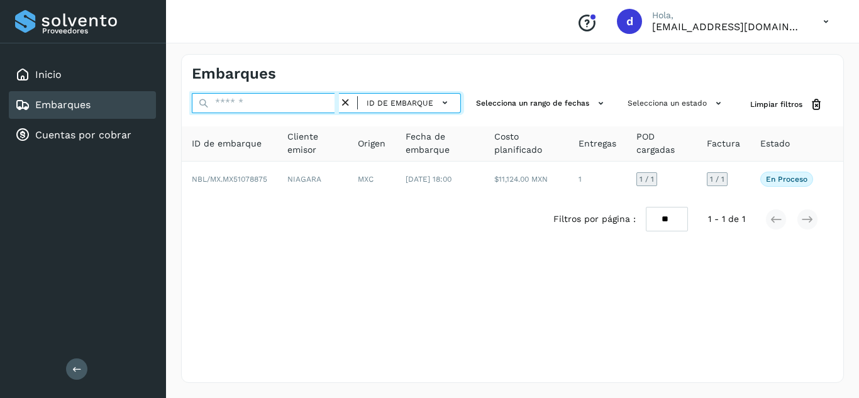
click at [299, 105] on input "text" at bounding box center [265, 103] width 147 height 20
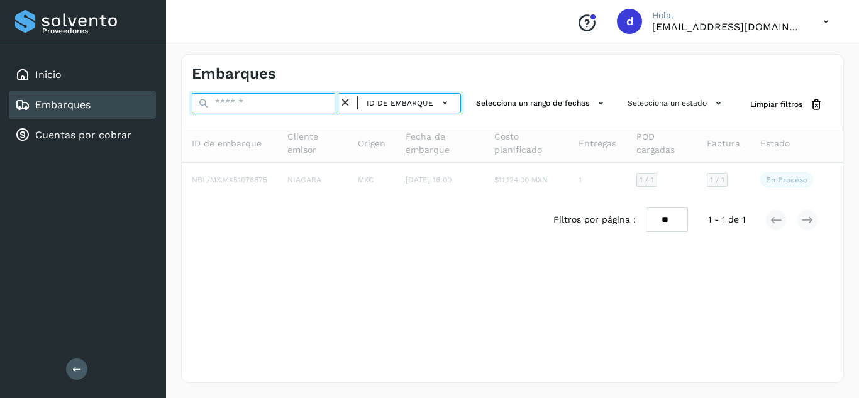
paste input "**********"
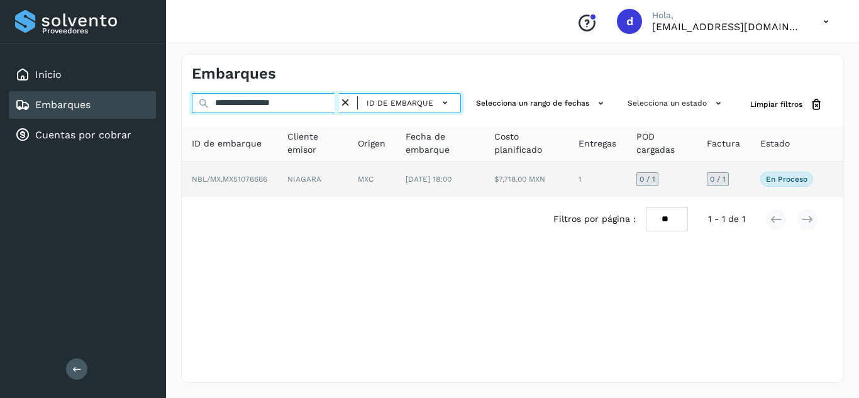
type input "**********"
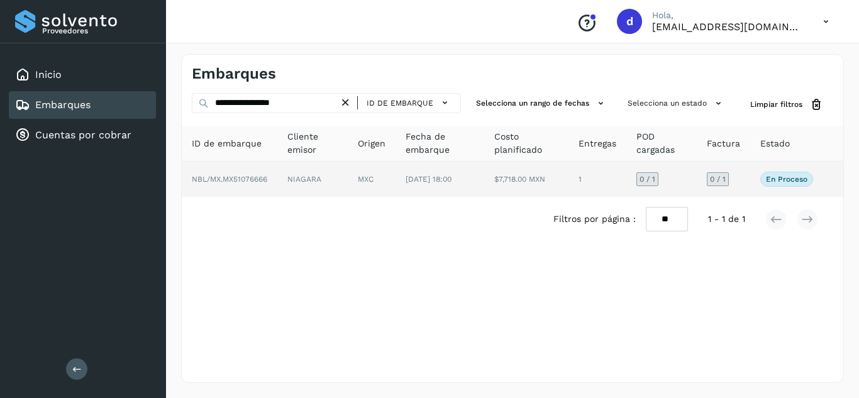
click at [267, 180] on span "NBL/MX.MX51076666" at bounding box center [229, 179] width 75 height 9
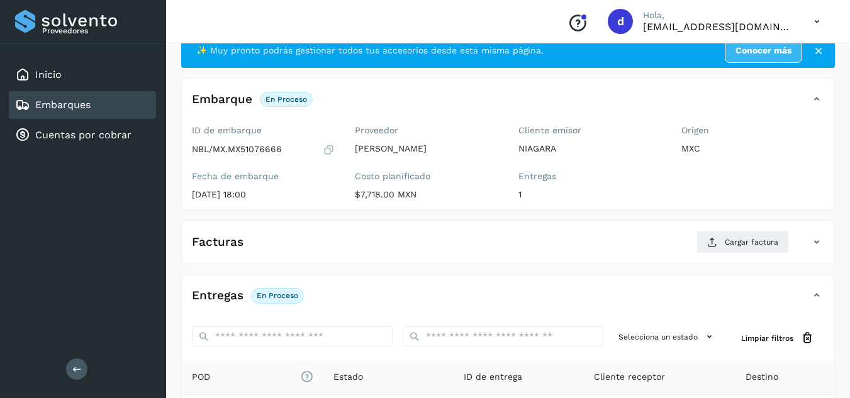
scroll to position [126, 0]
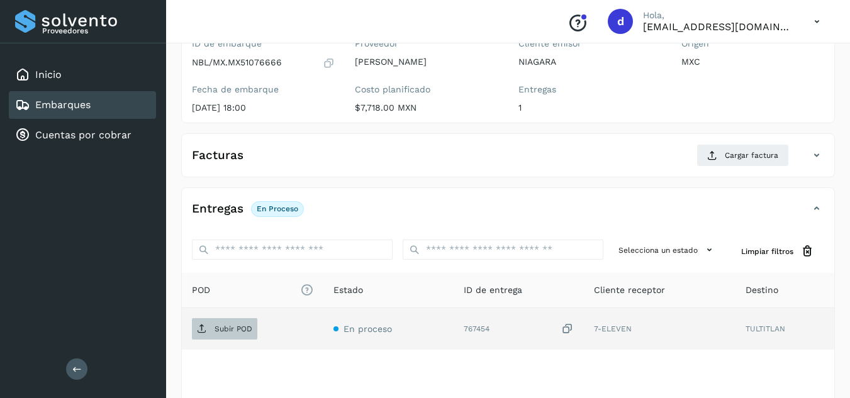
click at [255, 330] on span "Subir POD" at bounding box center [224, 329] width 65 height 20
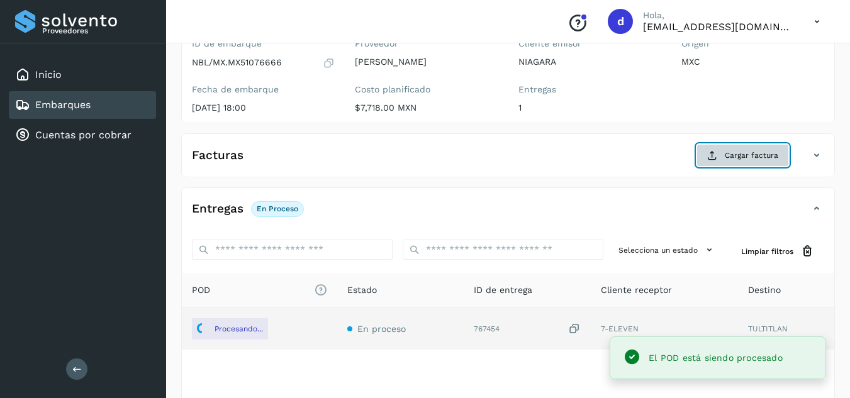
click at [730, 157] on span "Cargar factura" at bounding box center [751, 155] width 53 height 11
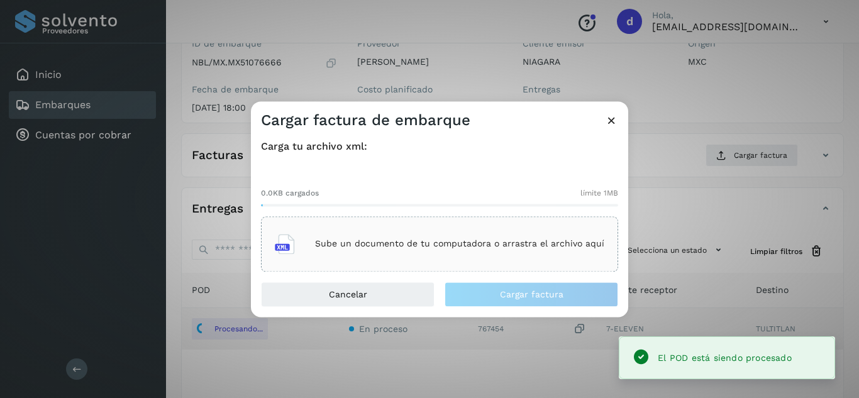
click at [545, 244] on p "Sube un documento de tu computadora o arrastra el archivo aquí" at bounding box center [459, 244] width 289 height 11
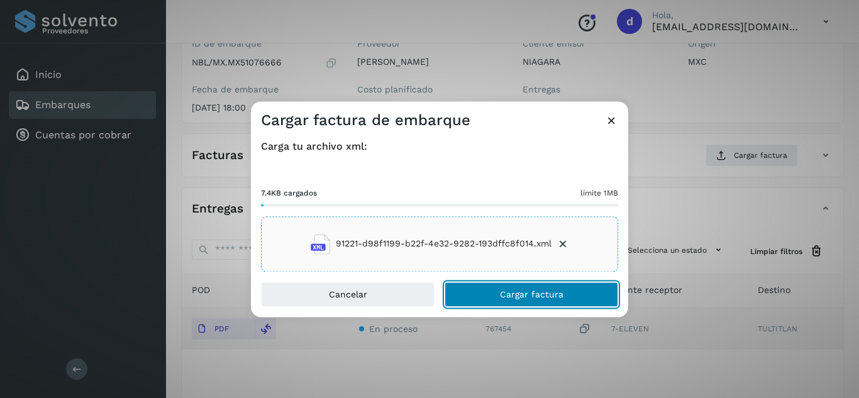
click at [561, 298] on span "Cargar factura" at bounding box center [532, 294] width 64 height 9
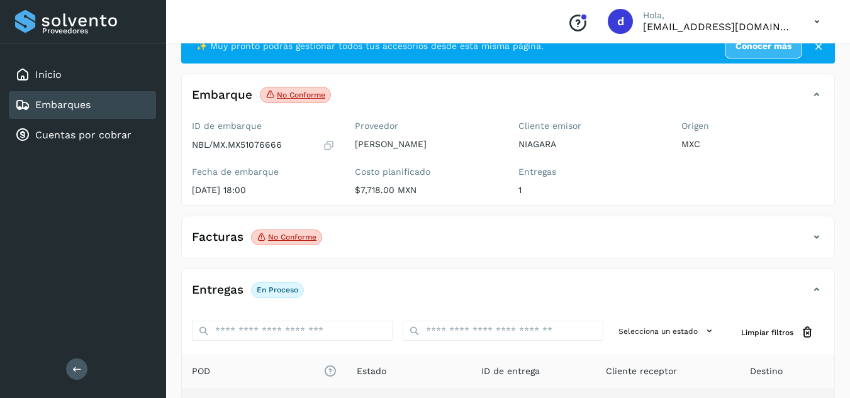
scroll to position [0, 0]
